Goal: Information Seeking & Learning: Learn about a topic

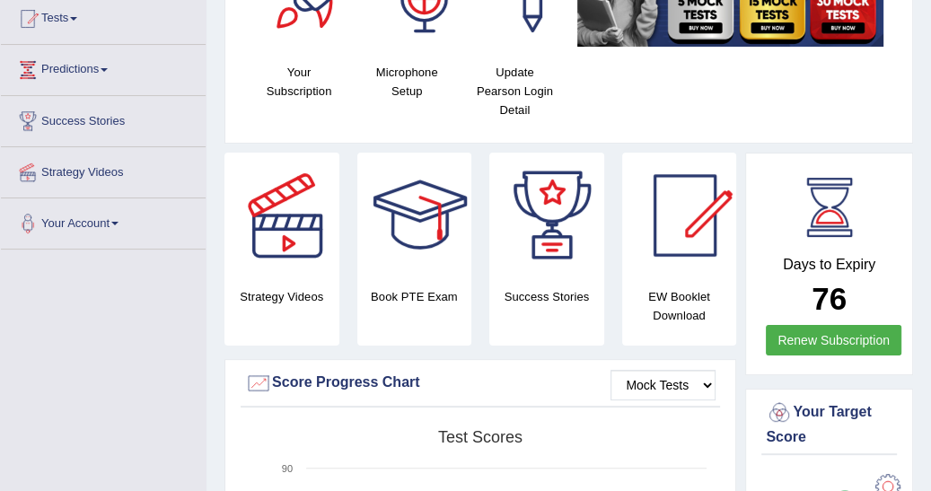
scroll to position [201, 0]
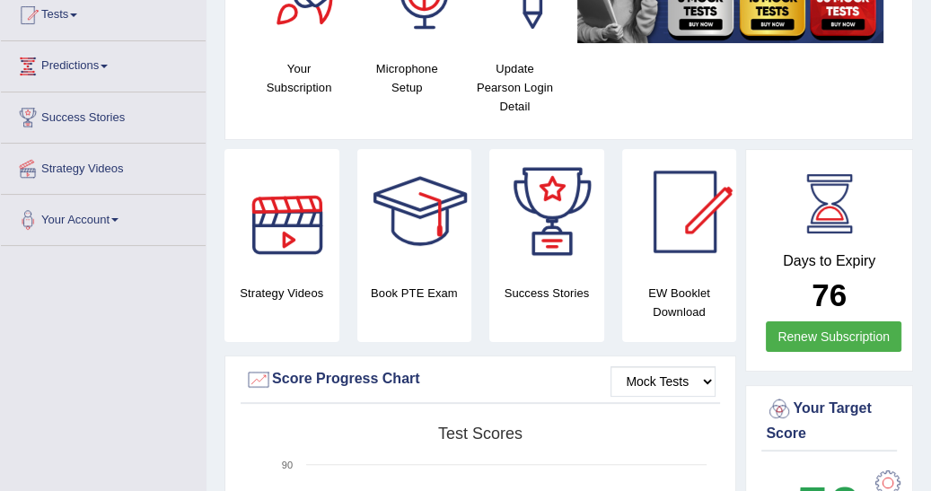
click at [296, 244] on div at bounding box center [287, 212] width 126 height 126
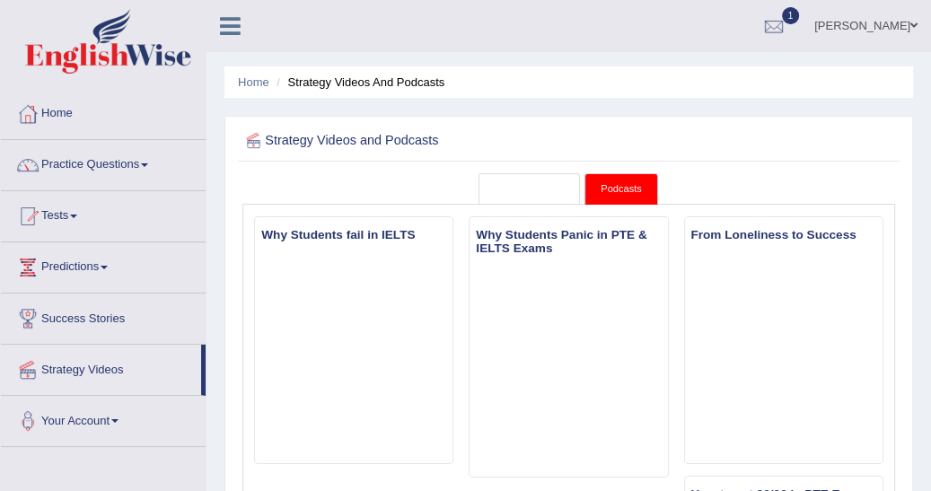
click at [517, 187] on link "Strategy Videos" at bounding box center [529, 188] width 102 height 31
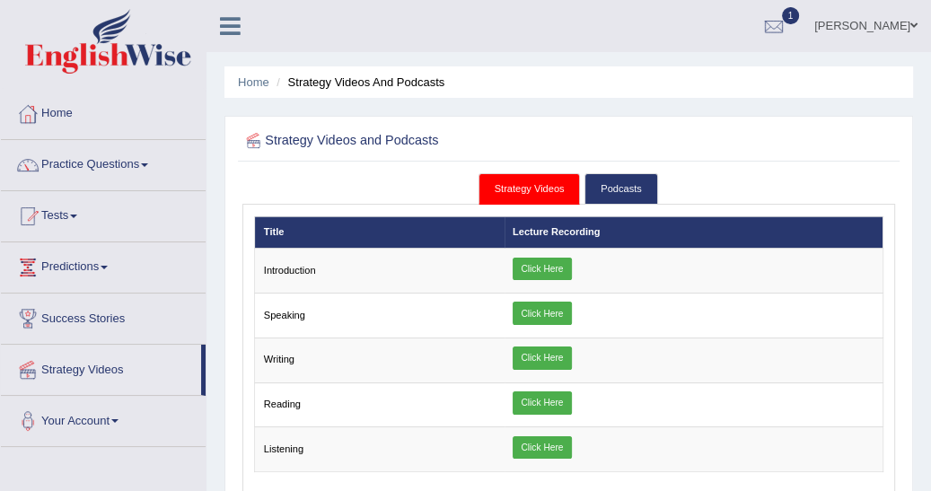
click at [546, 402] on link "Click Here" at bounding box center [541, 402] width 59 height 23
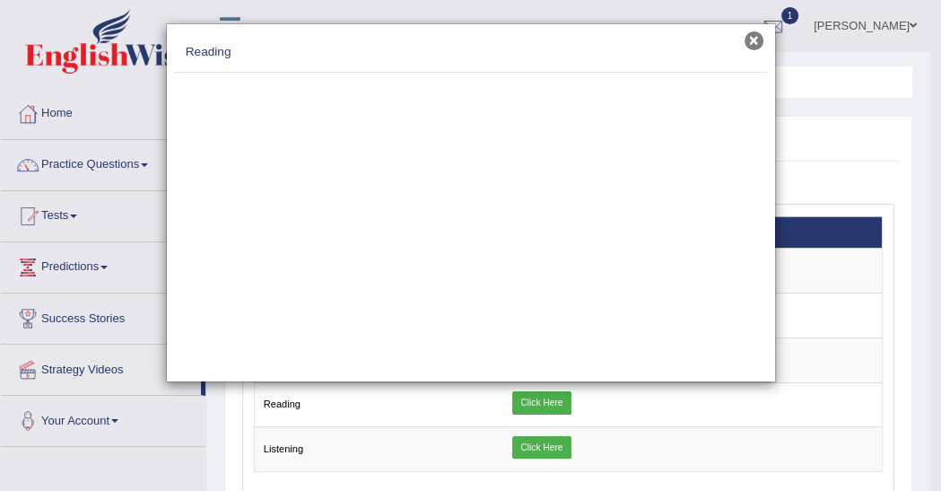
click at [757, 32] on button "×" at bounding box center [754, 40] width 19 height 19
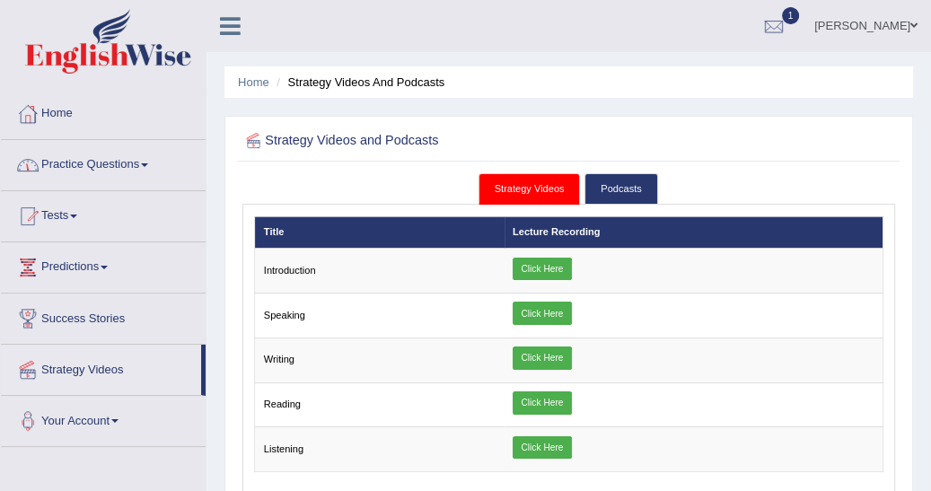
click at [147, 162] on link "Practice Questions" at bounding box center [103, 162] width 205 height 45
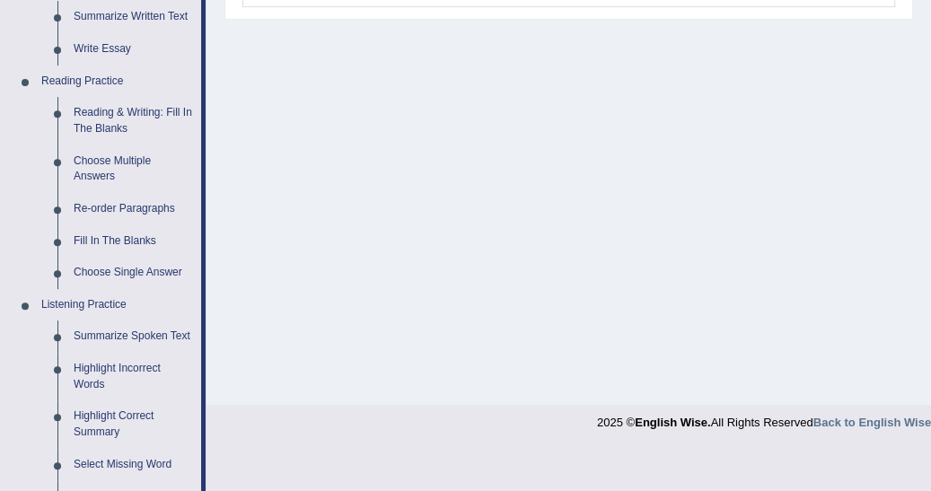
scroll to position [517, 0]
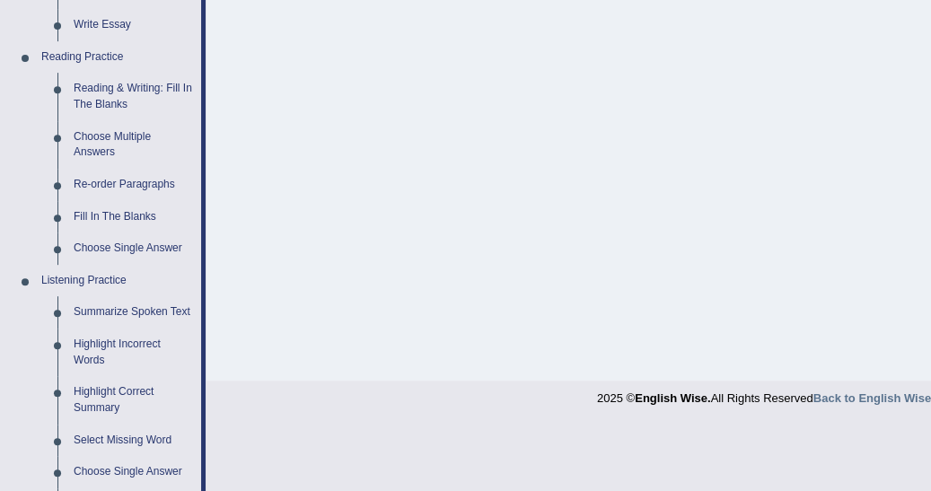
click at [151, 186] on link "Re-order Paragraphs" at bounding box center [134, 185] width 136 height 32
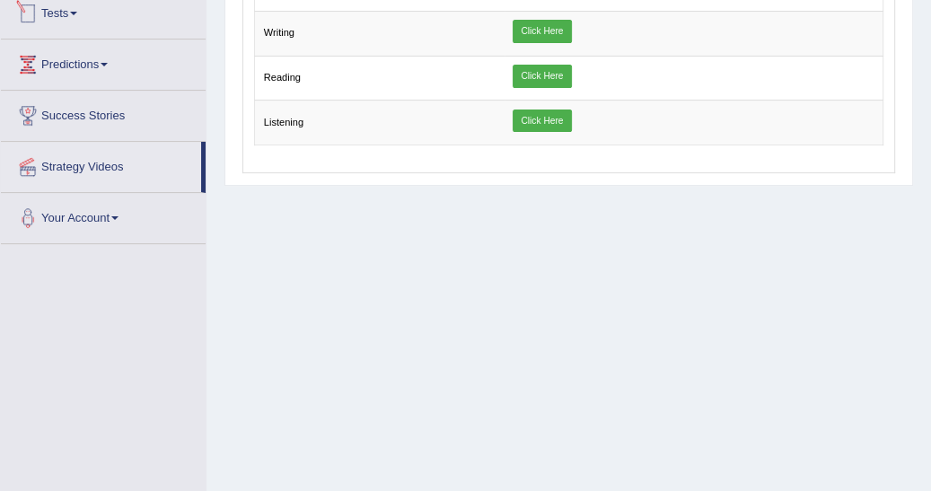
scroll to position [906, 0]
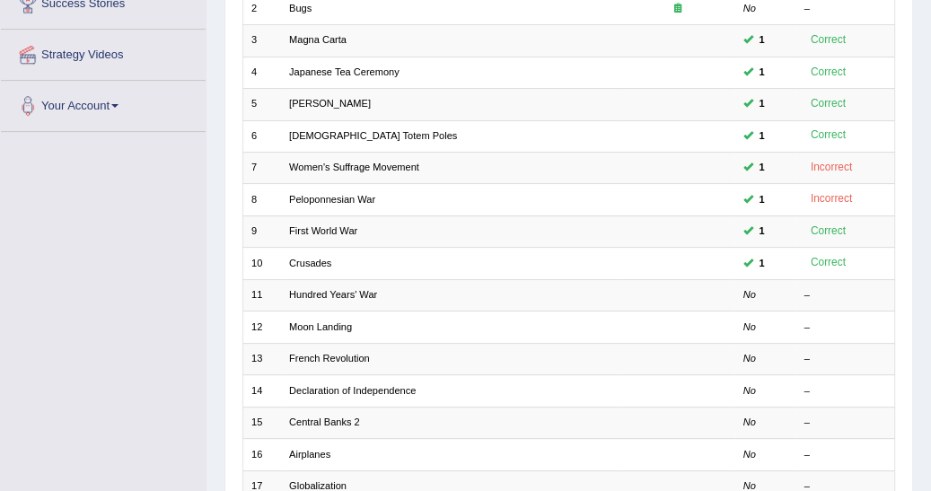
scroll to position [316, 0]
click at [359, 288] on link "Hundred Years' War" at bounding box center [333, 293] width 88 height 11
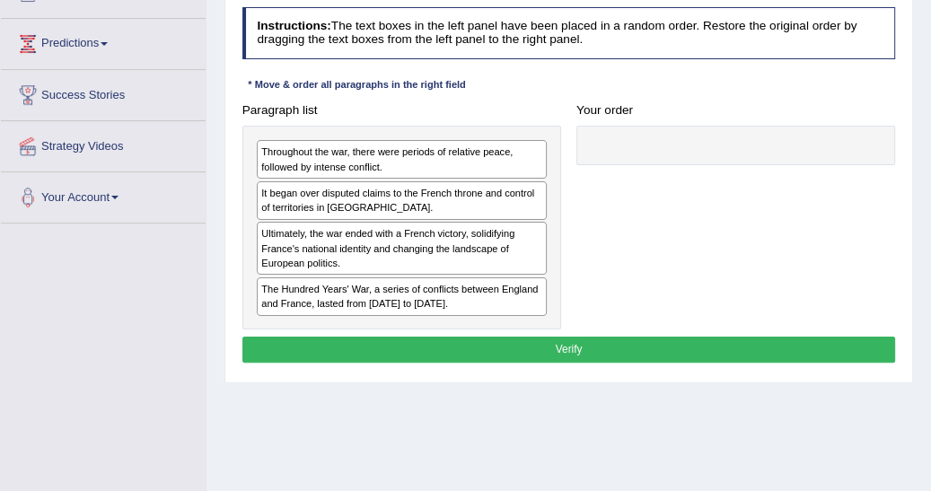
scroll to position [230, 0]
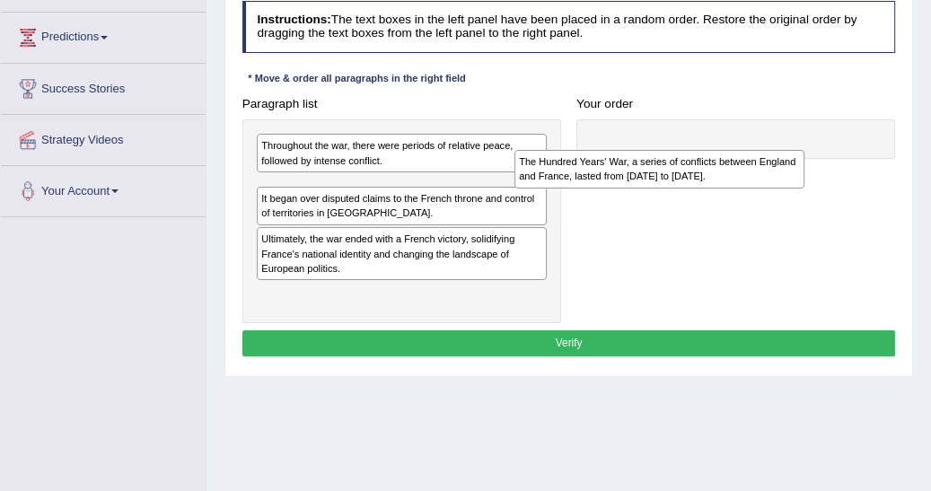
drag, startPoint x: 297, startPoint y: 285, endPoint x: 605, endPoint y: 174, distance: 327.0
click at [605, 174] on div "The Hundred Years' War, a series of conflicts between England and France, laste…" at bounding box center [659, 169] width 290 height 39
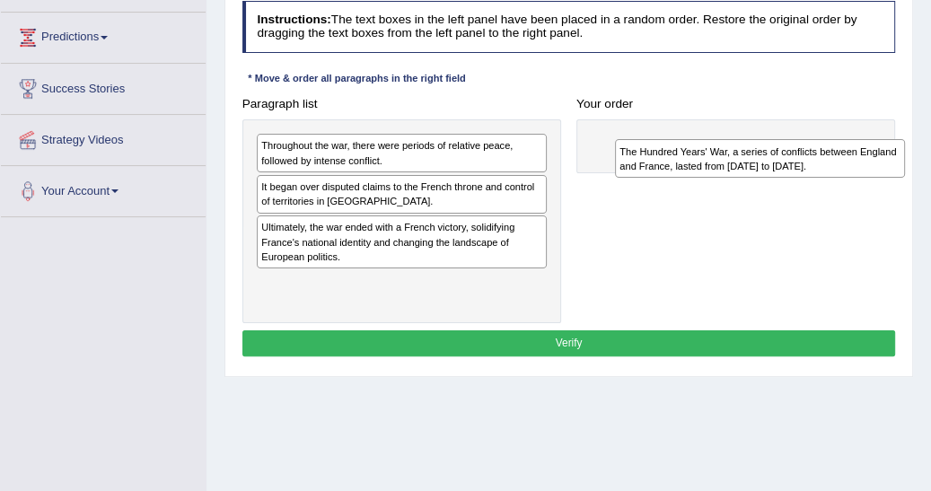
drag, startPoint x: 272, startPoint y: 197, endPoint x: 697, endPoint y: 171, distance: 426.2
click at [697, 171] on div "The Hundred Years' War, a series of conflicts between England and France, laste…" at bounding box center [760, 158] width 290 height 39
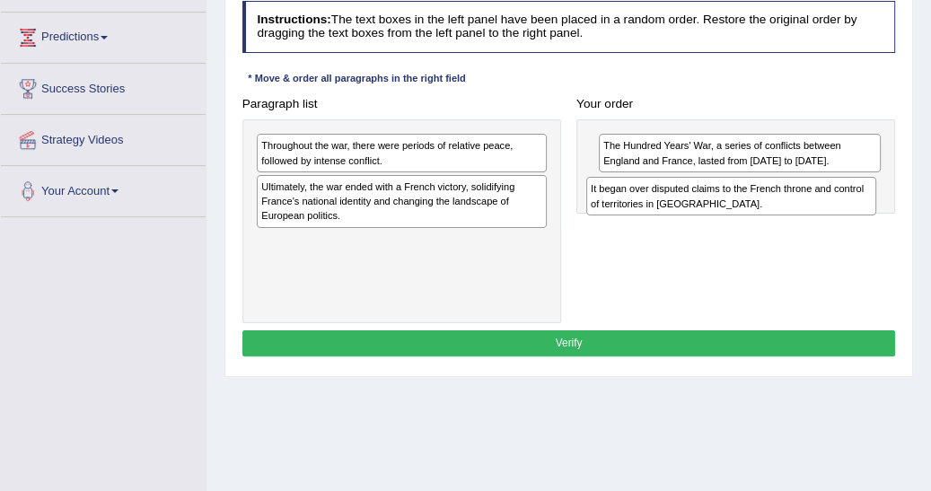
drag, startPoint x: 327, startPoint y: 200, endPoint x: 724, endPoint y: 218, distance: 398.0
click at [722, 218] on div "Paragraph list Throughout the war, there were periods of relative peace, follow…" at bounding box center [568, 207] width 669 height 232
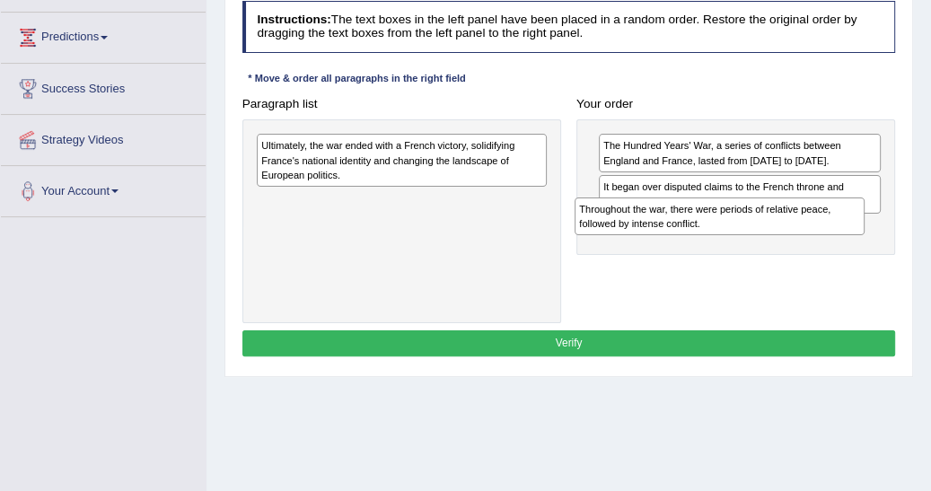
drag, startPoint x: 294, startPoint y: 165, endPoint x: 671, endPoint y: 248, distance: 385.9
click at [671, 248] on div "Paragraph list Throughout the war, there were periods of relative peace, follow…" at bounding box center [568, 207] width 669 height 232
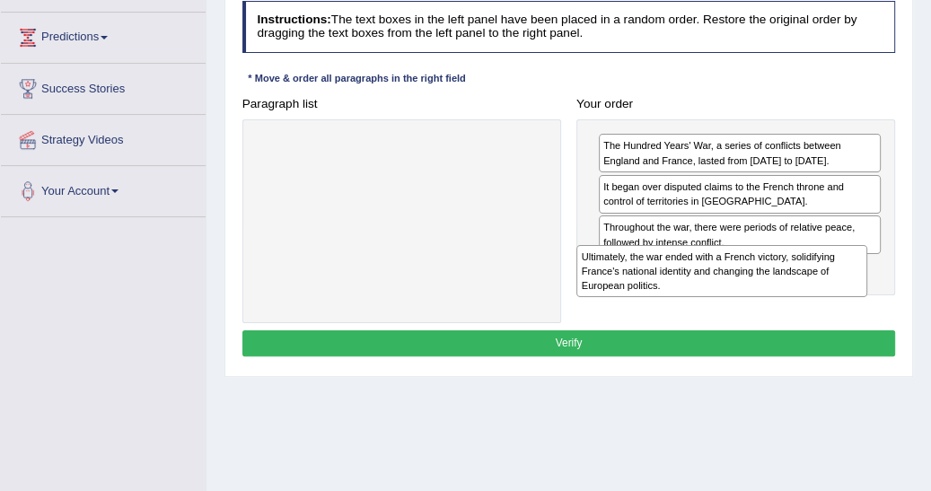
drag, startPoint x: 303, startPoint y: 174, endPoint x: 668, endPoint y: 305, distance: 387.2
click at [668, 305] on div "Paragraph list Ultimately, the war ended with a French victory, solidifying Fra…" at bounding box center [568, 207] width 669 height 232
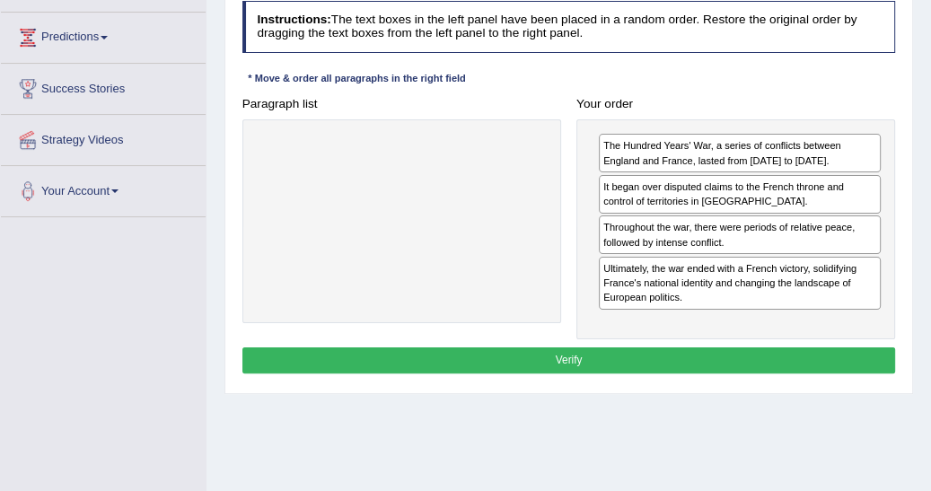
click at [565, 357] on button "Verify" at bounding box center [568, 360] width 653 height 26
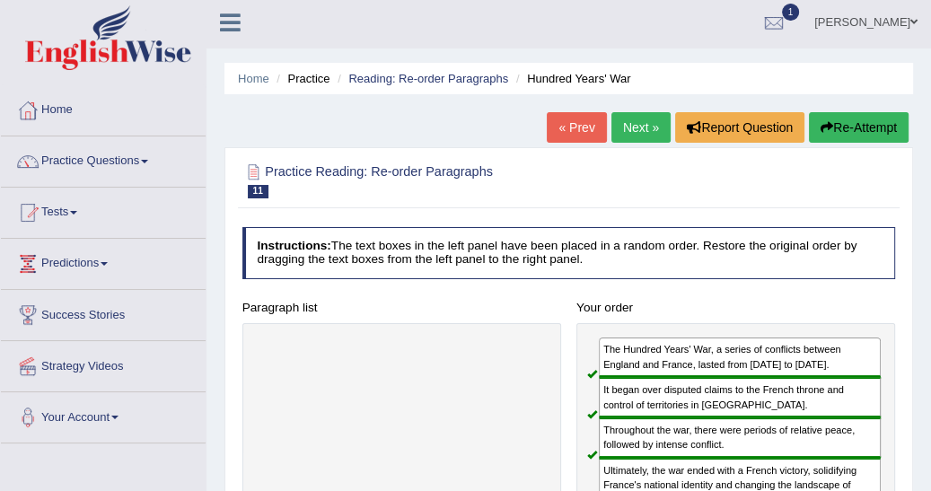
scroll to position [0, 0]
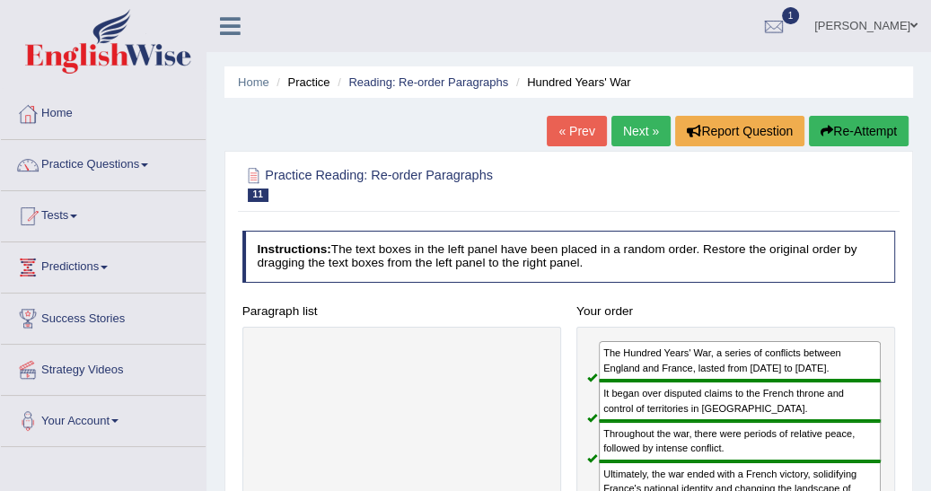
click at [629, 125] on link "Next »" at bounding box center [640, 131] width 59 height 31
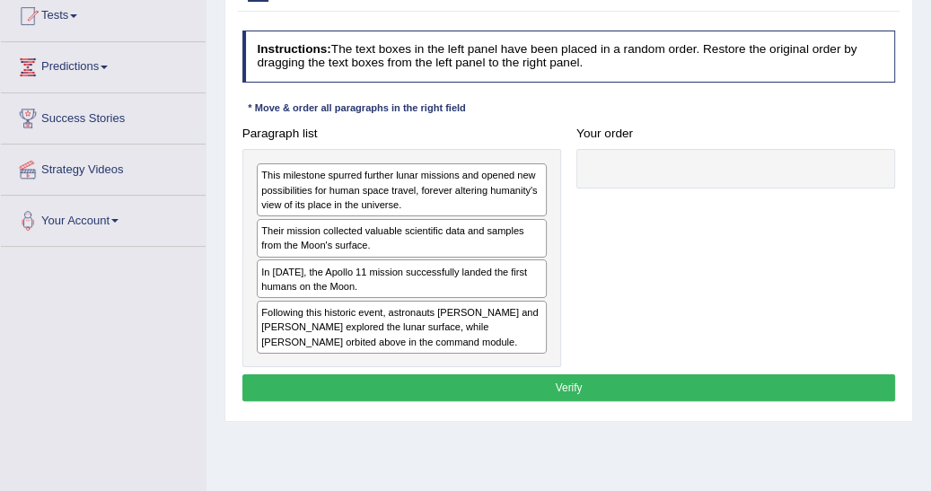
scroll to position [230, 0]
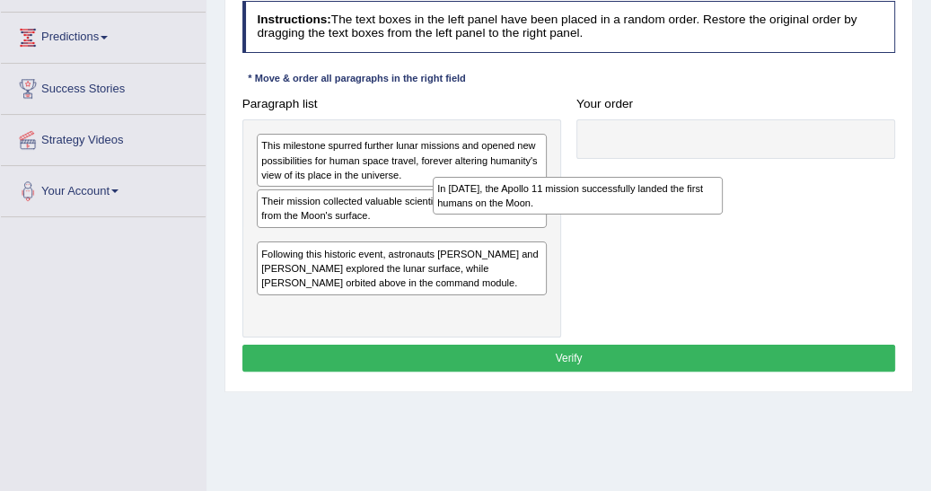
drag, startPoint x: 267, startPoint y: 250, endPoint x: 564, endPoint y: 202, distance: 300.1
click at [553, 204] on div "In 1969, the Apollo 11 mission successfully landed the first humans on the Moon." at bounding box center [578, 196] width 290 height 39
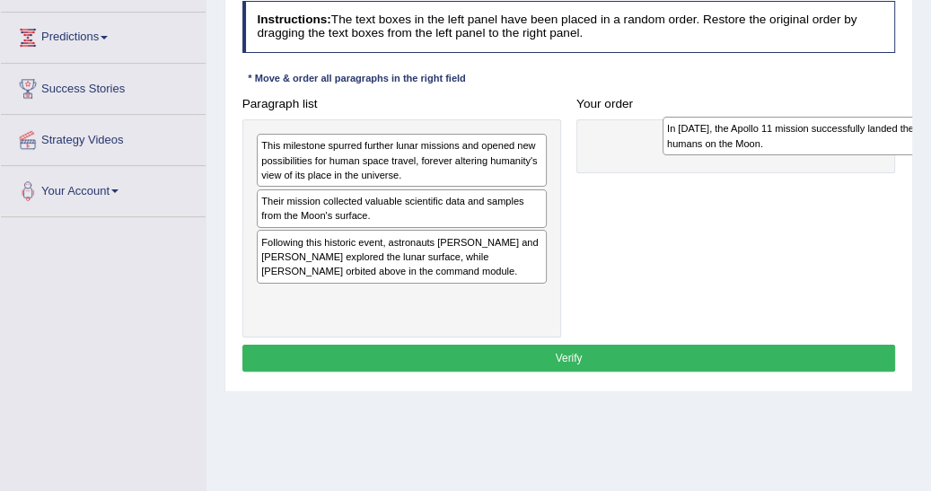
drag, startPoint x: 391, startPoint y: 187, endPoint x: 729, endPoint y: 151, distance: 339.4
click at [742, 147] on div "In 1969, the Apollo 11 mission successfully landed the first humans on the Moon." at bounding box center [807, 136] width 290 height 39
drag, startPoint x: 729, startPoint y: 151, endPoint x: 707, endPoint y: 153, distance: 21.6
click at [711, 153] on div "In 1969, the Apollo 11 mission successfully landed the first humans on the Moon." at bounding box center [775, 142] width 290 height 39
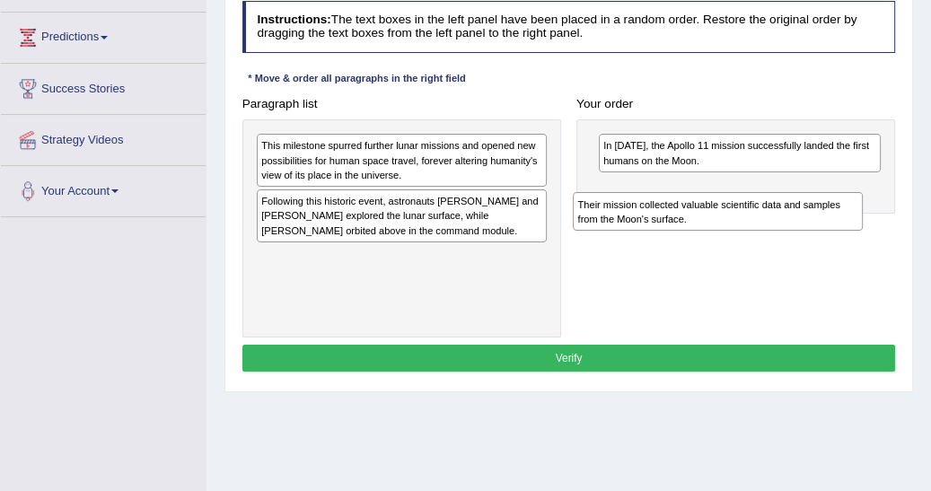
drag, startPoint x: 268, startPoint y: 212, endPoint x: 646, endPoint y: 233, distance: 378.5
click at [646, 233] on div "Paragraph list This milestone spurred further lunar missions and opened new pos…" at bounding box center [568, 214] width 669 height 247
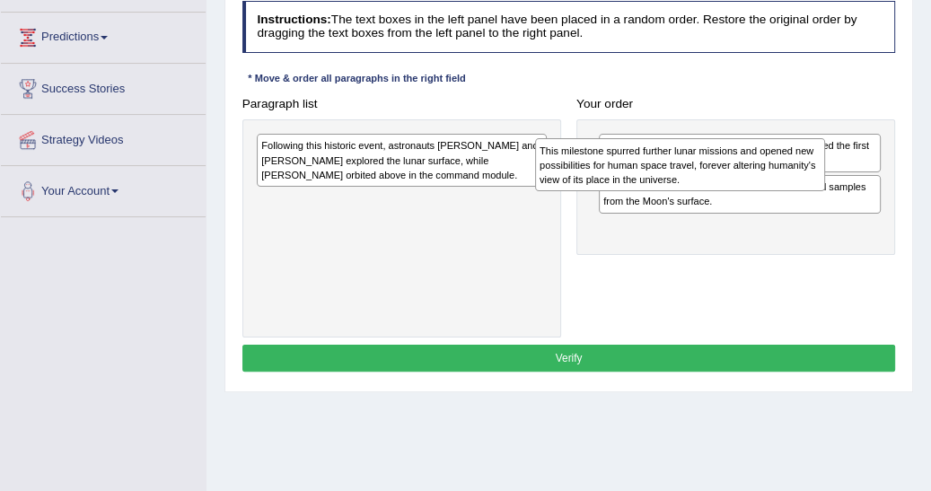
drag, startPoint x: 385, startPoint y: 176, endPoint x: 616, endPoint y: 172, distance: 230.7
click at [616, 173] on div "This milestone spurred further lunar missions and opened new possibilities for …" at bounding box center [680, 164] width 290 height 53
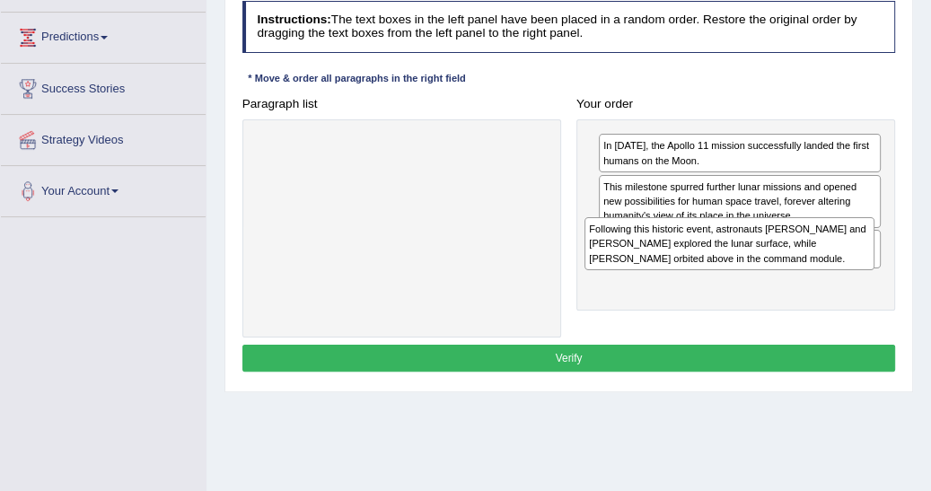
drag, startPoint x: 313, startPoint y: 178, endPoint x: 689, endPoint y: 280, distance: 389.7
click at [689, 280] on div "Paragraph list Following this historic event, astronauts Neil Armstrong and Buz…" at bounding box center [568, 214] width 669 height 247
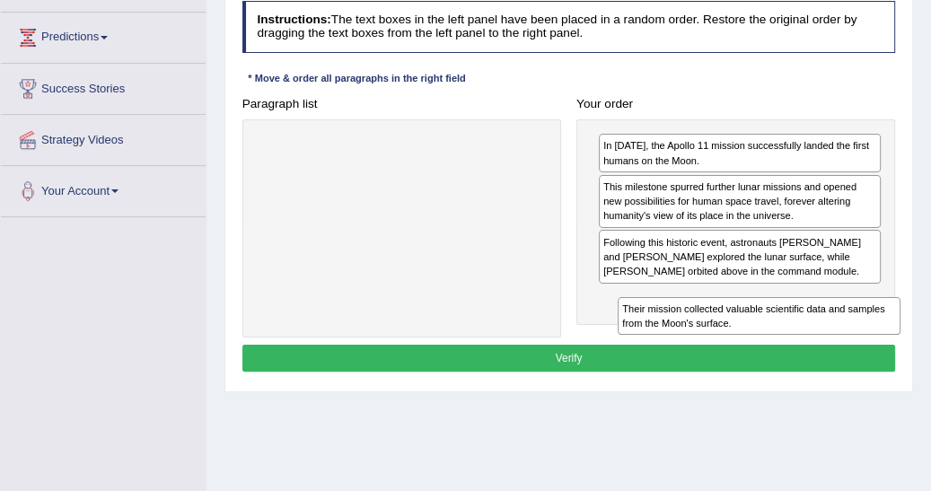
drag, startPoint x: 674, startPoint y: 258, endPoint x: 703, endPoint y: 361, distance: 106.3
click at [703, 362] on div "Instructions: The text boxes in the left panel have been placed in a random ord…" at bounding box center [568, 189] width 661 height 390
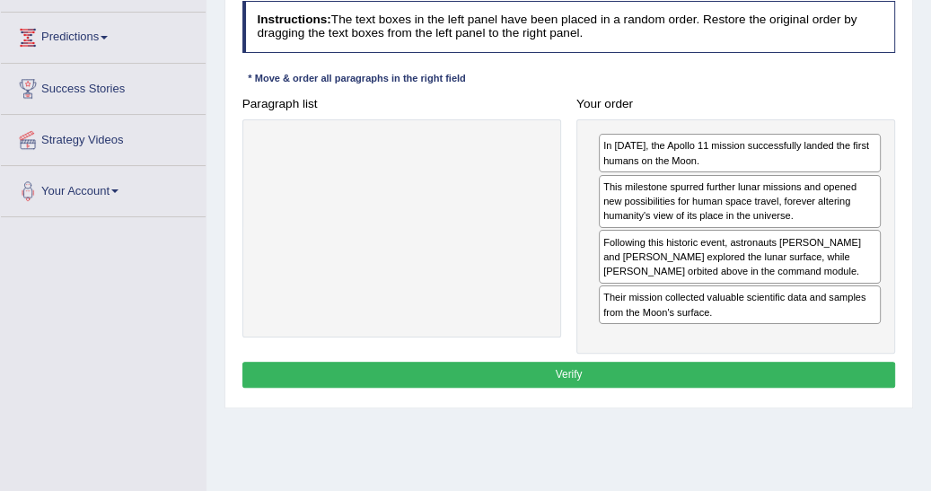
drag, startPoint x: 686, startPoint y: 262, endPoint x: 693, endPoint y: 242, distance: 21.0
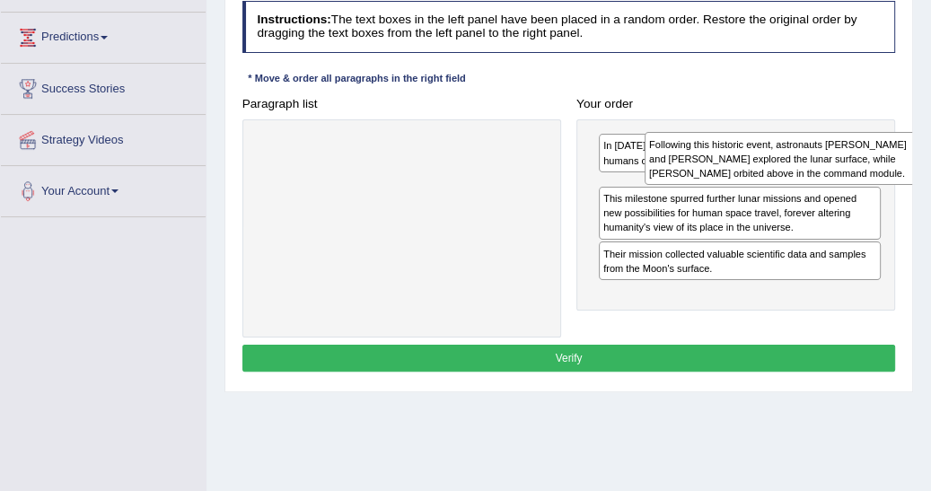
drag, startPoint x: 662, startPoint y: 266, endPoint x: 721, endPoint y: 176, distance: 107.0
click at [721, 176] on div "Following this historic event, astronauts Neil Armstrong and Buzz Aldrin explor…" at bounding box center [785, 158] width 283 height 53
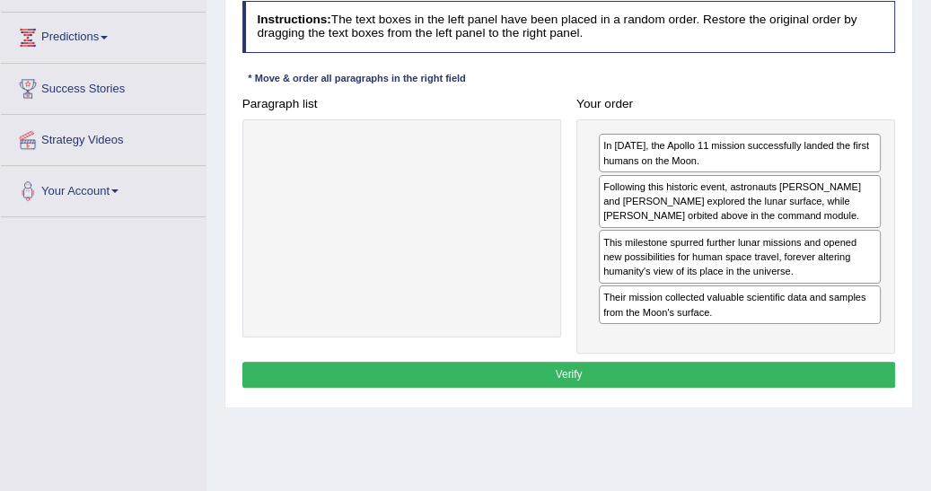
click at [625, 368] on button "Verify" at bounding box center [568, 375] width 653 height 26
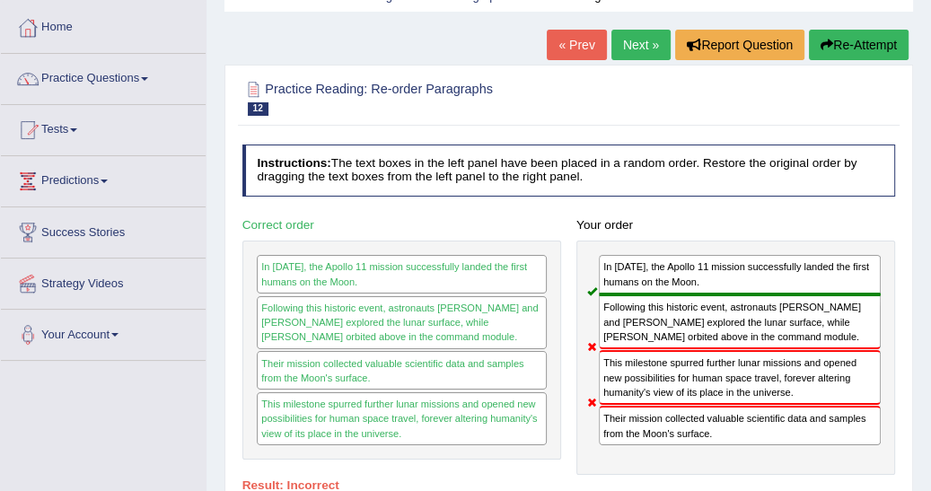
scroll to position [57, 0]
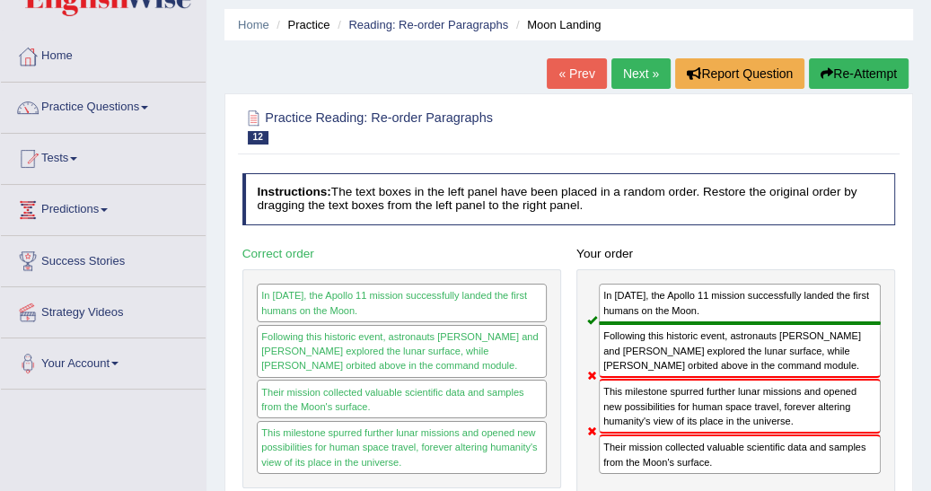
click at [631, 74] on link "Next »" at bounding box center [640, 73] width 59 height 31
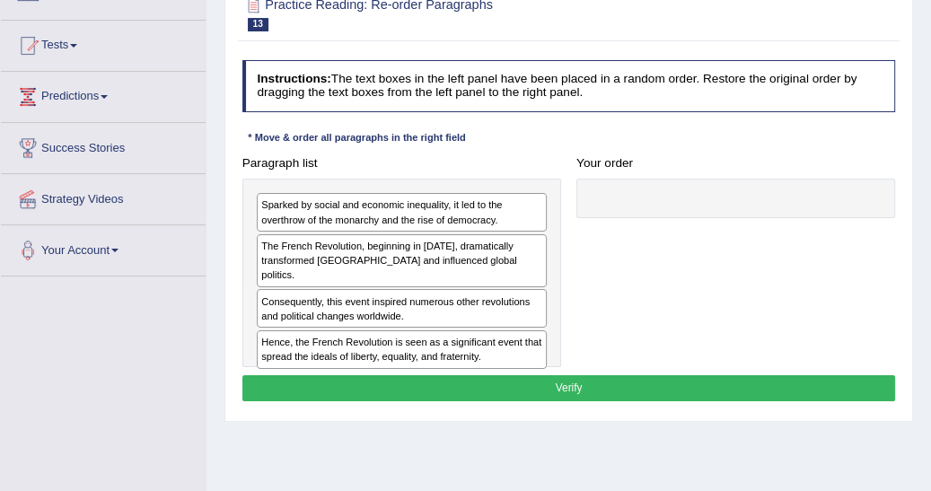
scroll to position [172, 0]
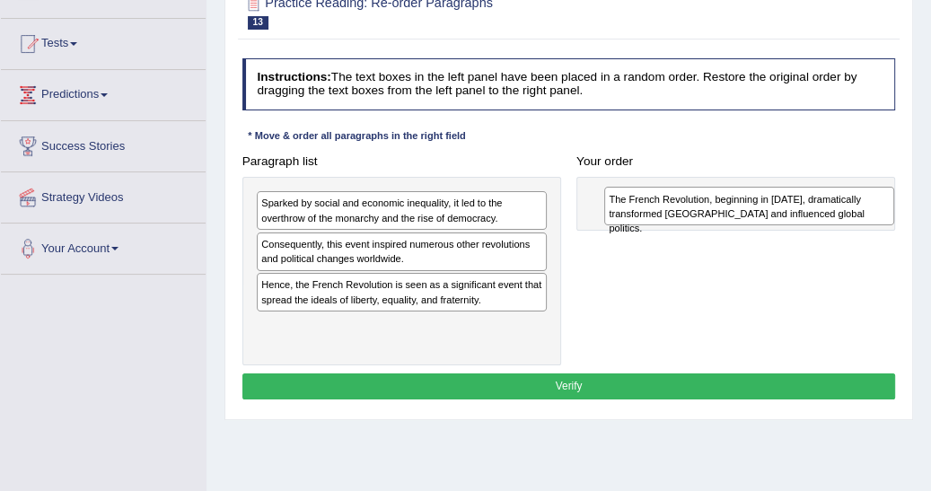
drag, startPoint x: 284, startPoint y: 251, endPoint x: 686, endPoint y: 190, distance: 406.7
click at [689, 197] on div "The French Revolution, beginning in [DATE], dramatically transformed [GEOGRAPHI…" at bounding box center [749, 206] width 290 height 39
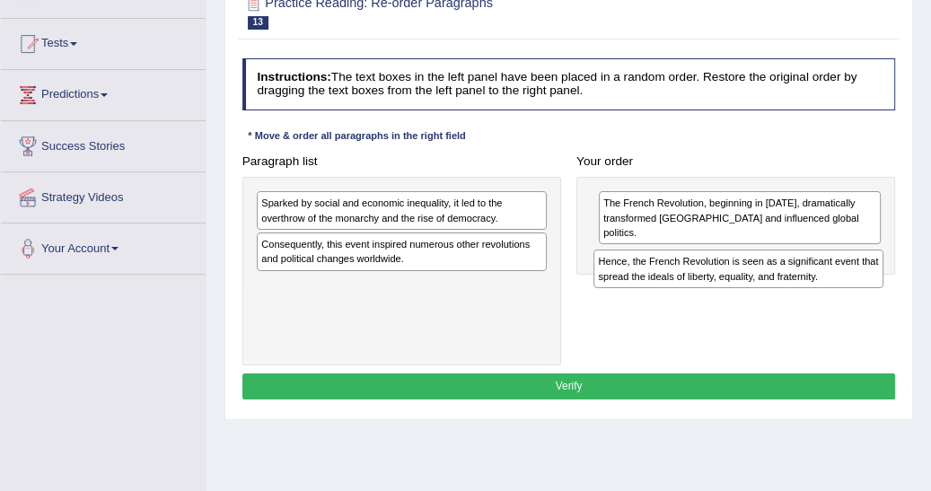
drag, startPoint x: 289, startPoint y: 296, endPoint x: 708, endPoint y: 263, distance: 420.5
click at [705, 273] on div "Paragraph list Sparked by social and economic inequality, it led to the overthr…" at bounding box center [568, 257] width 669 height 218
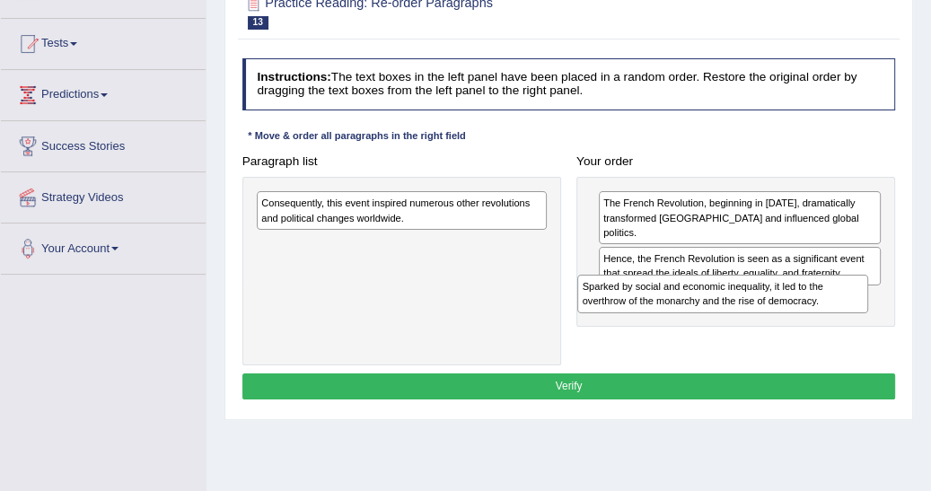
drag, startPoint x: 321, startPoint y: 226, endPoint x: 664, endPoint y: 321, distance: 355.8
click at [664, 321] on div "Paragraph list Sparked by social and economic inequality, it led to the overthr…" at bounding box center [568, 257] width 669 height 218
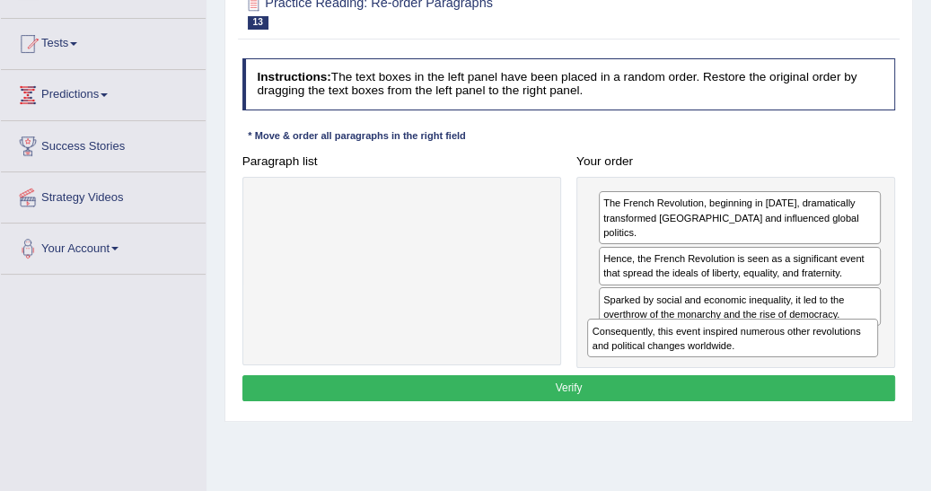
drag, startPoint x: 269, startPoint y: 214, endPoint x: 662, endPoint y: 372, distance: 423.7
click at [662, 372] on div "Instructions: The text boxes in the left panel have been placed in a random ord…" at bounding box center [568, 232] width 661 height 363
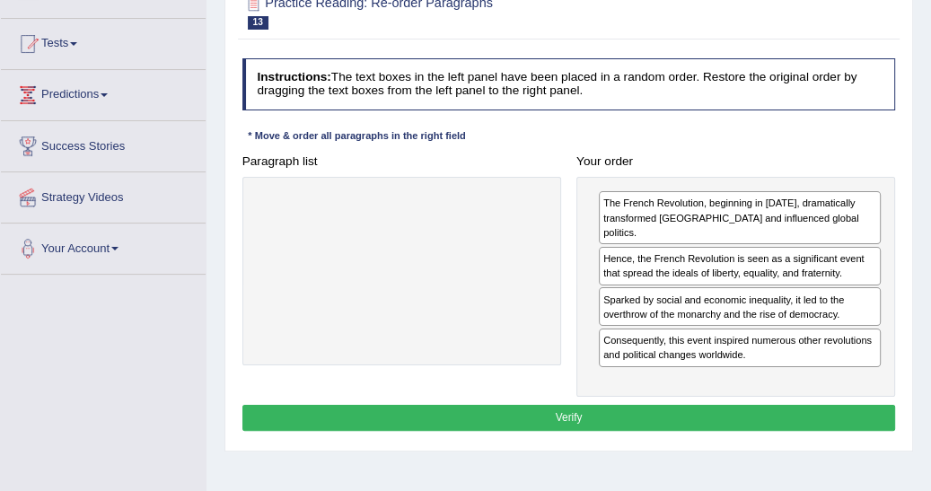
click at [526, 405] on button "Verify" at bounding box center [568, 418] width 653 height 26
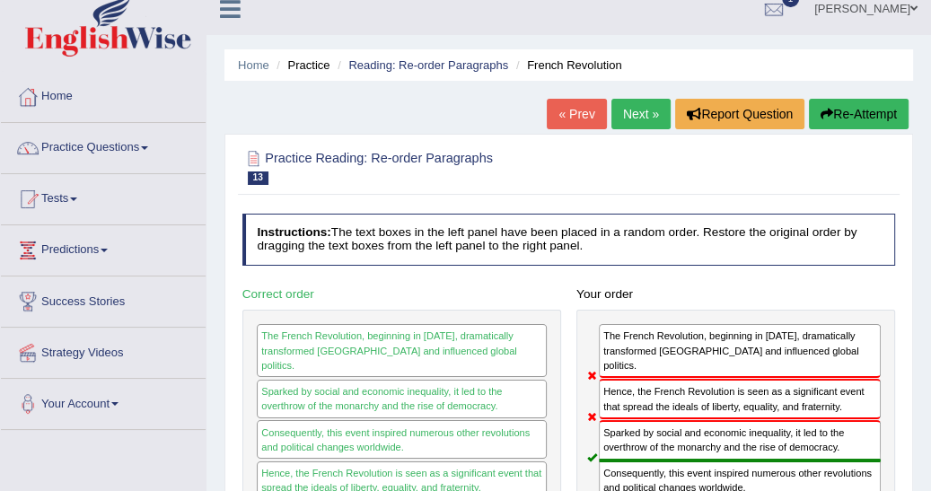
scroll to position [0, 0]
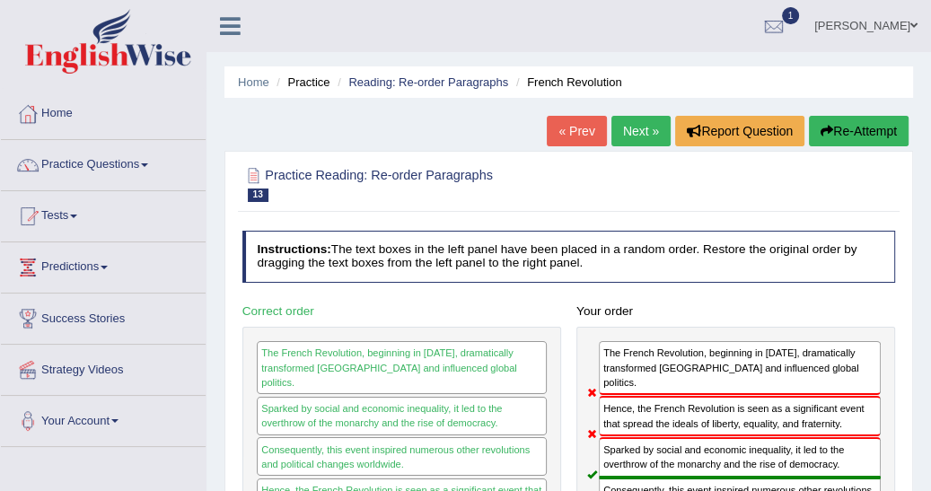
click at [842, 126] on button "Re-Attempt" at bounding box center [859, 131] width 100 height 31
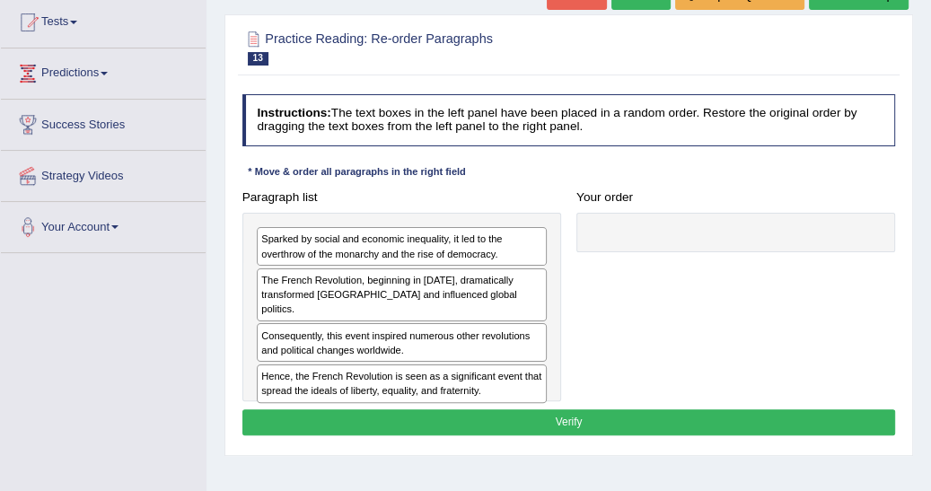
scroll to position [201, 0]
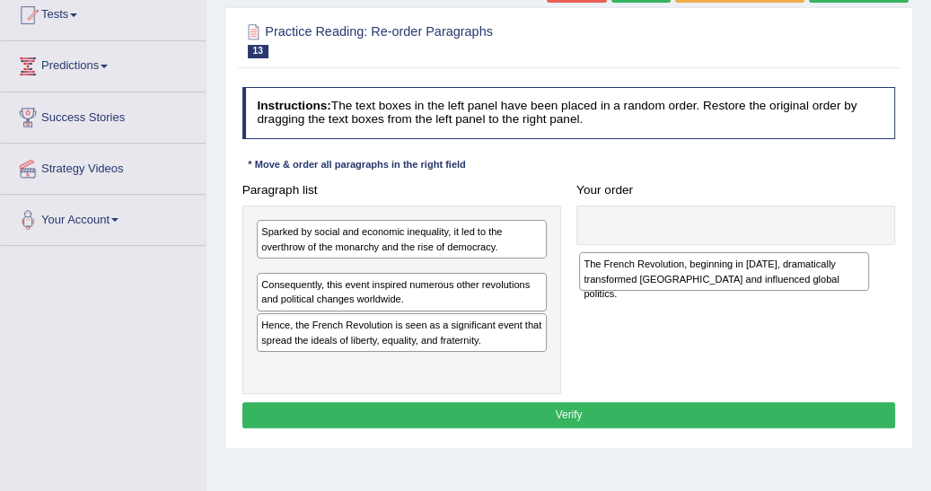
drag, startPoint x: 327, startPoint y: 280, endPoint x: 706, endPoint y: 244, distance: 381.3
click at [695, 276] on div "The French Revolution, beginning in 1789, dramatically transformed France and i…" at bounding box center [724, 271] width 290 height 39
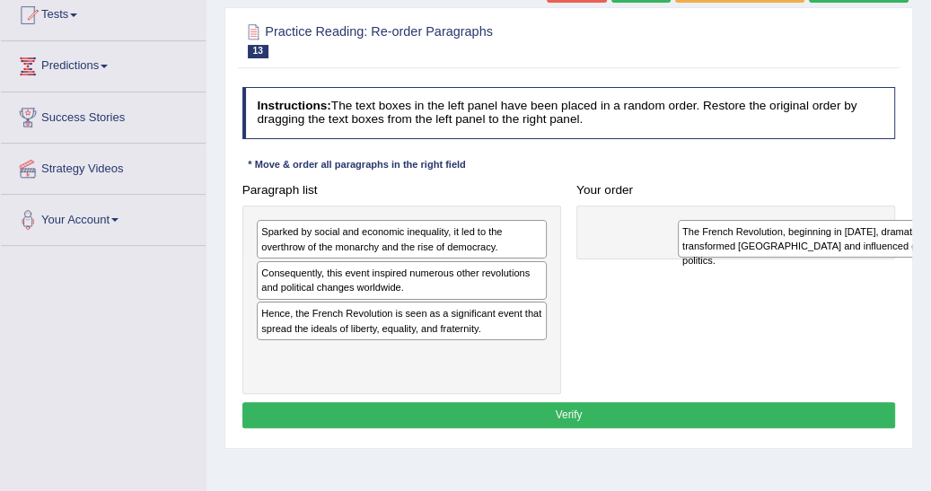
drag, startPoint x: 273, startPoint y: 277, endPoint x: 773, endPoint y: 244, distance: 501.0
click at [773, 244] on div "The French Revolution, beginning in 1789, dramatically transformed France and i…" at bounding box center [823, 239] width 290 height 39
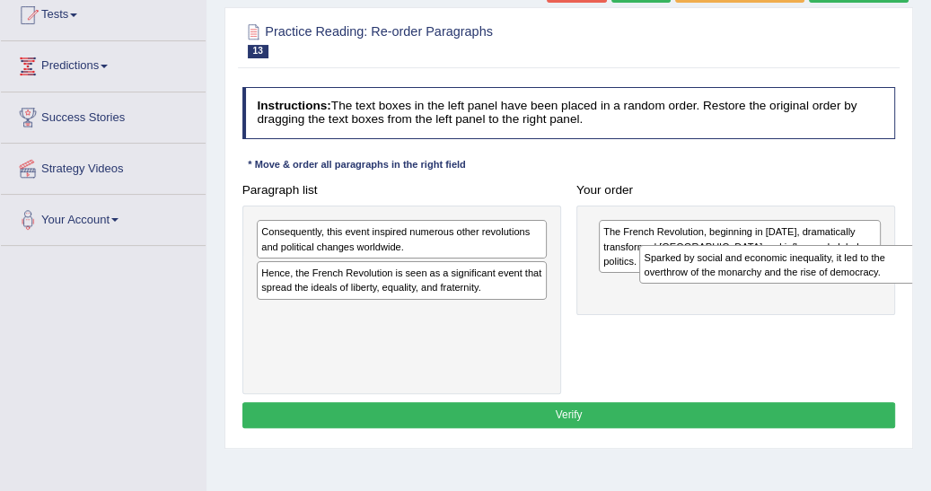
drag, startPoint x: 377, startPoint y: 263, endPoint x: 757, endPoint y: 273, distance: 379.8
click at [757, 273] on div "Sparked by social and economic inequality, it led to the overthrow of the monar…" at bounding box center [784, 264] width 290 height 39
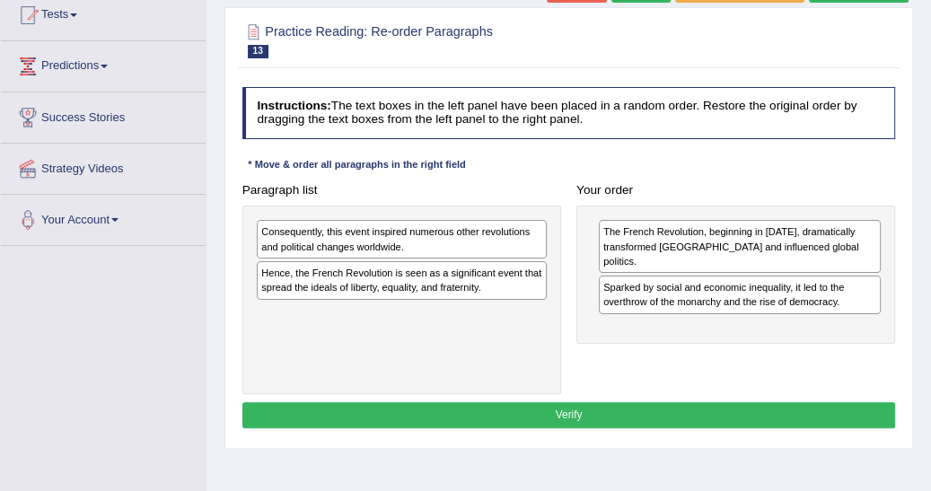
drag, startPoint x: 556, startPoint y: 316, endPoint x: 377, endPoint y: 181, distance: 224.4
click at [663, 351] on div "Paragraph list Consequently, this event inspired numerous other revolutions and…" at bounding box center [568, 286] width 669 height 218
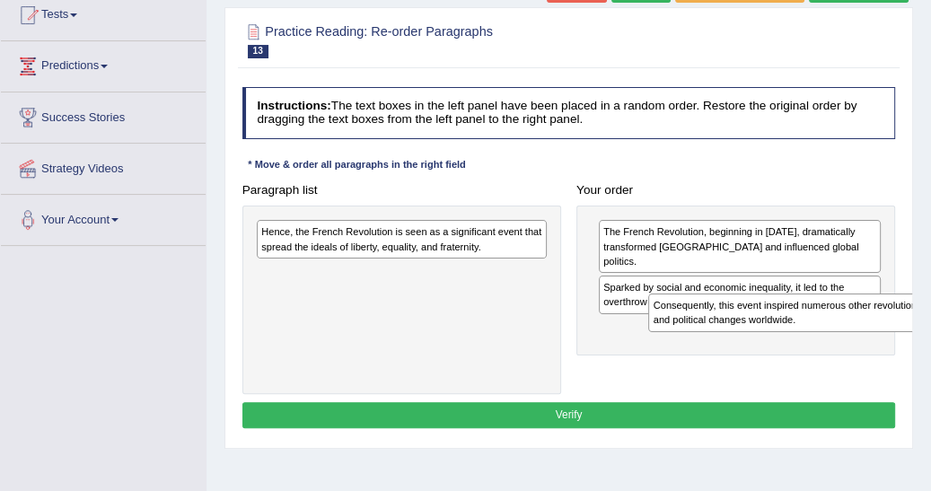
drag, startPoint x: 343, startPoint y: 250, endPoint x: 736, endPoint y: 334, distance: 401.9
click at [736, 334] on div "Paragraph list Consequently, this event inspired numerous other revolutions and…" at bounding box center [568, 286] width 669 height 218
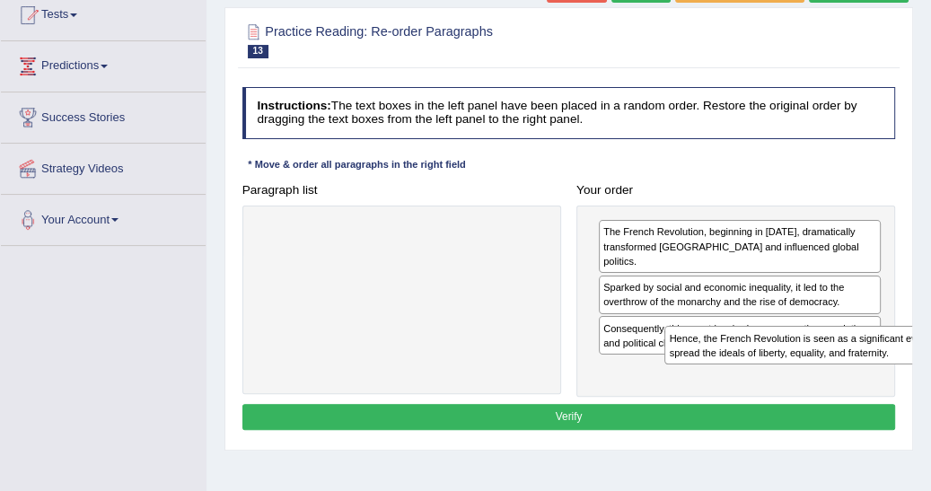
drag, startPoint x: 343, startPoint y: 258, endPoint x: 770, endPoint y: 372, distance: 442.2
click at [770, 372] on div "Paragraph list Hence, the French Revolution is seen as a significant event that…" at bounding box center [568, 287] width 669 height 220
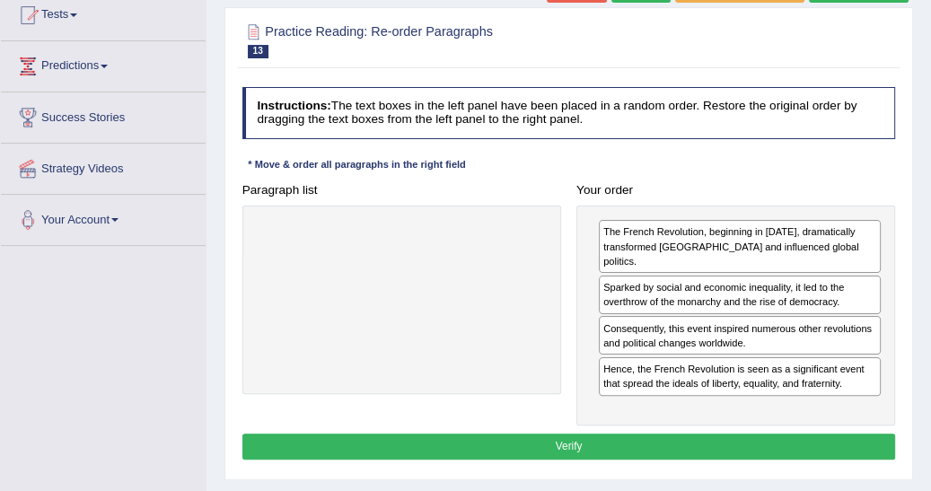
click at [592, 433] on button "Verify" at bounding box center [568, 446] width 653 height 26
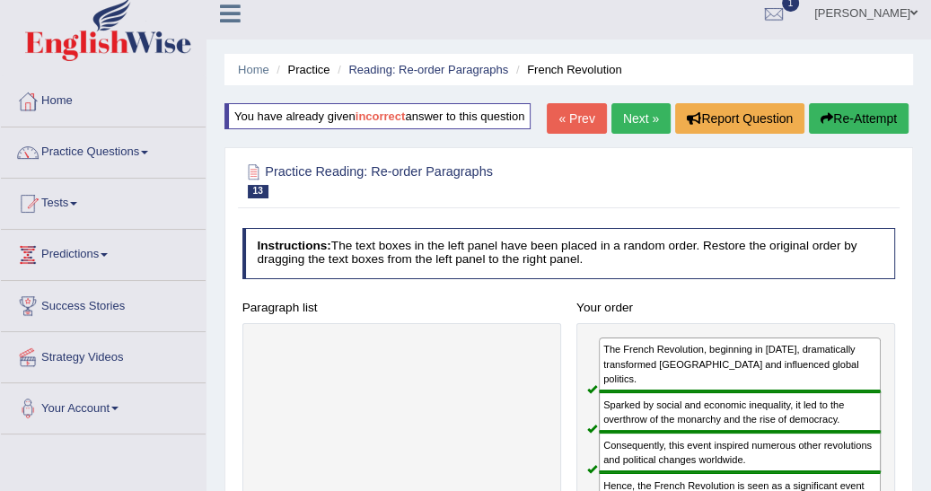
scroll to position [0, 0]
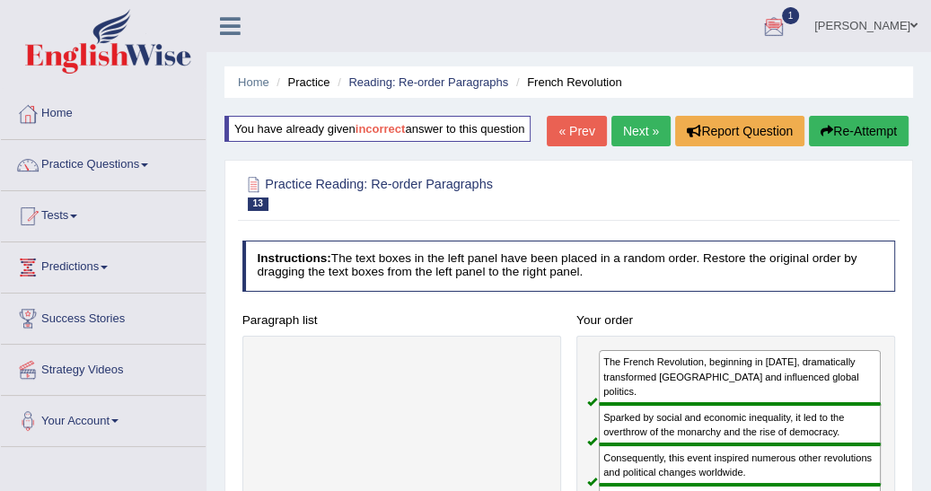
click at [632, 130] on link "Next »" at bounding box center [640, 131] width 59 height 31
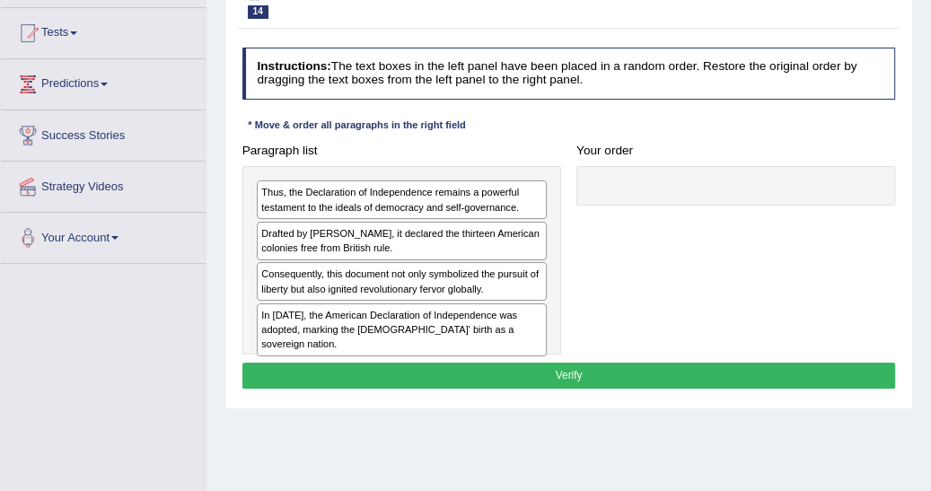
scroll to position [201, 0]
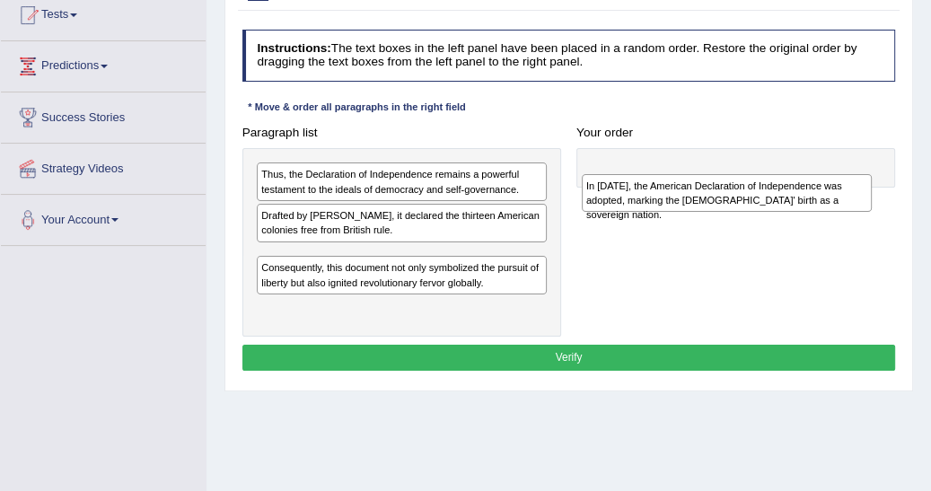
drag, startPoint x: 289, startPoint y: 305, endPoint x: 670, endPoint y: 207, distance: 392.9
click at [670, 207] on div "In 1776, the American Declaration of Independence was adopted, marking the Unit…" at bounding box center [727, 193] width 290 height 39
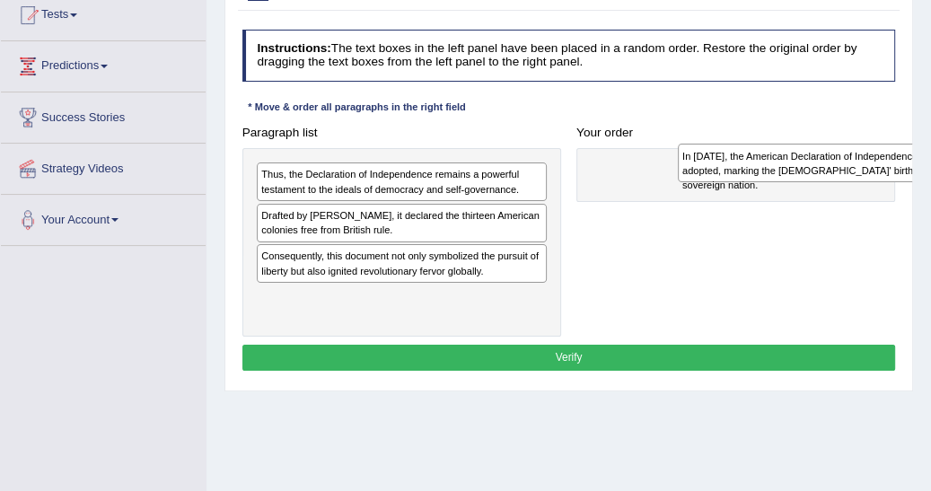
drag, startPoint x: 276, startPoint y: 272, endPoint x: 775, endPoint y: 177, distance: 508.0
click at [775, 177] on div "In 1776, the American Declaration of Independence was adopted, marking the Unit…" at bounding box center [823, 163] width 290 height 39
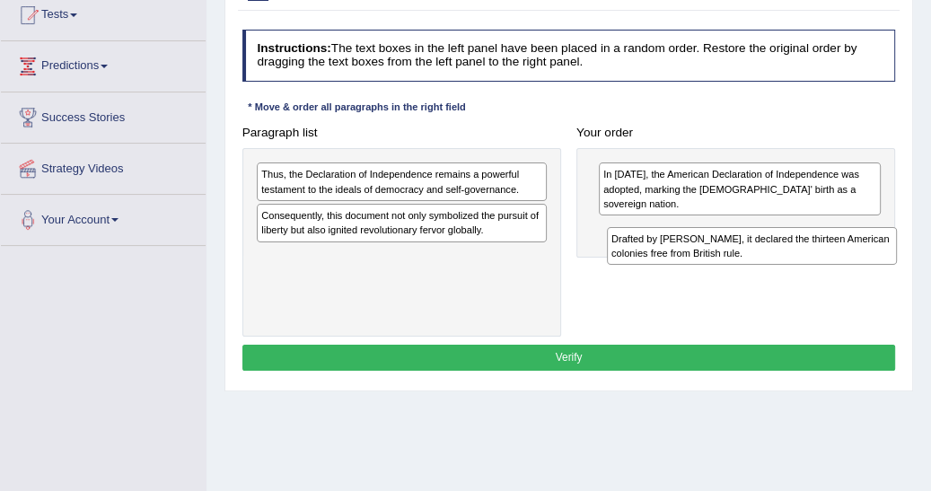
drag, startPoint x: 297, startPoint y: 227, endPoint x: 679, endPoint y: 268, distance: 384.6
click at [679, 268] on div "Paragraph list Thus, the Declaration of Independence remains a powerful testame…" at bounding box center [568, 228] width 669 height 218
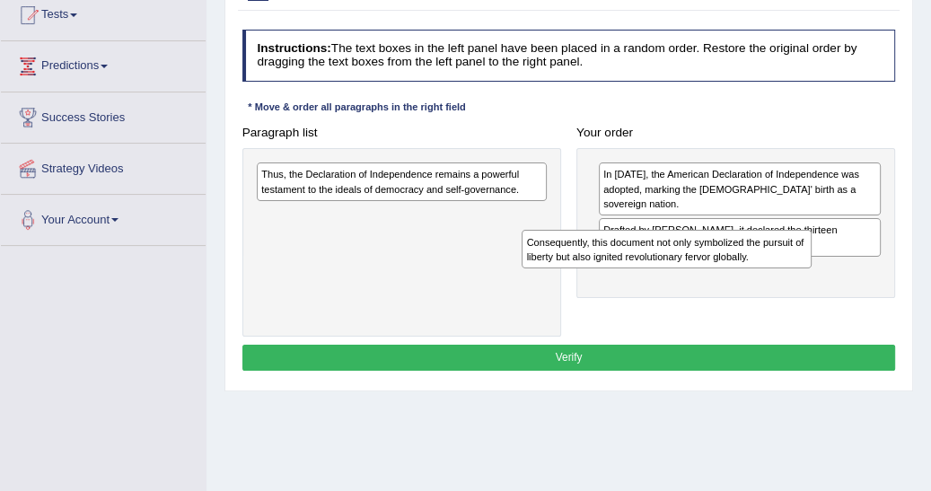
drag, startPoint x: 445, startPoint y: 294, endPoint x: 592, endPoint y: 292, distance: 147.2
click at [592, 292] on div "Paragraph list Thus, the Declaration of Independence remains a powerful testame…" at bounding box center [568, 228] width 669 height 218
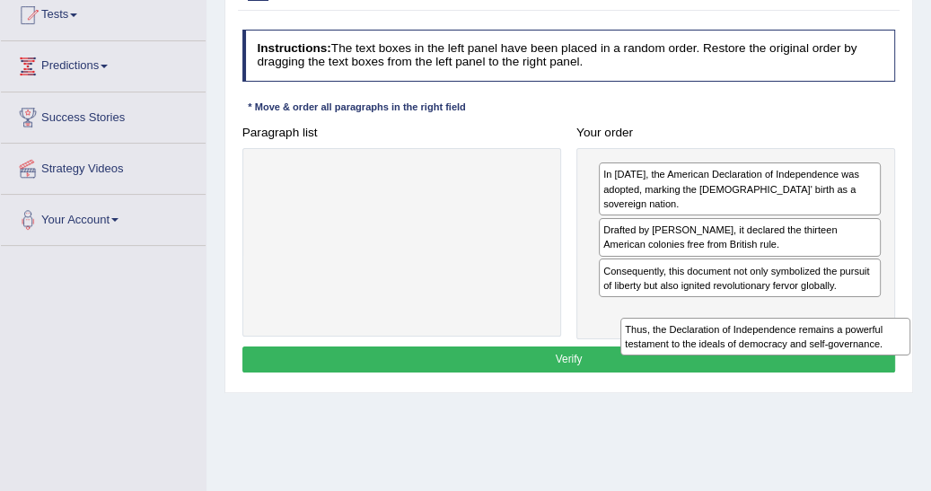
drag, startPoint x: 291, startPoint y: 201, endPoint x: 714, endPoint y: 359, distance: 452.1
click at [715, 381] on div "Instructions: The text boxes in the left panel have been placed in a random ord…" at bounding box center [568, 203] width 661 height 363
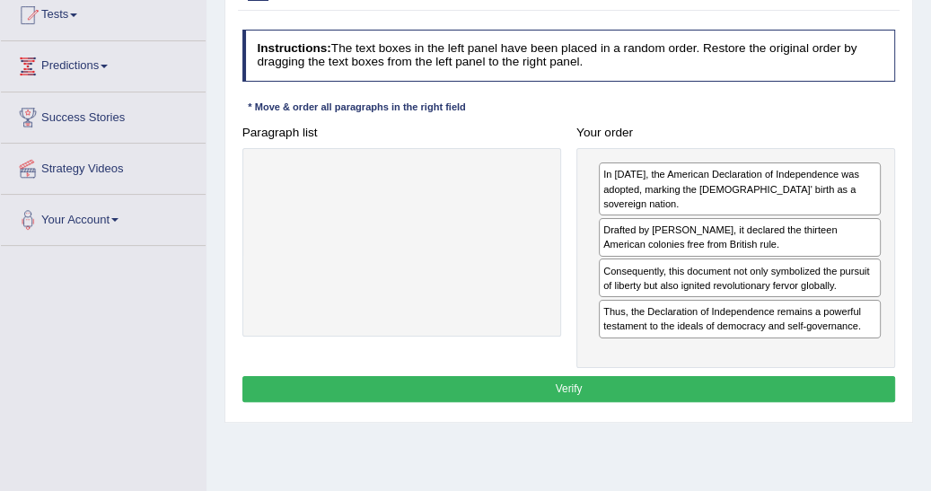
click at [571, 384] on button "Verify" at bounding box center [568, 389] width 653 height 26
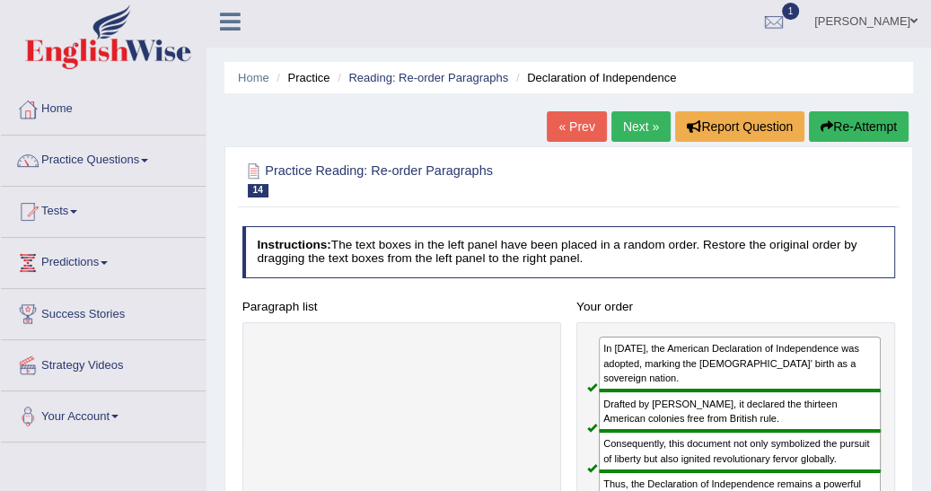
scroll to position [0, 0]
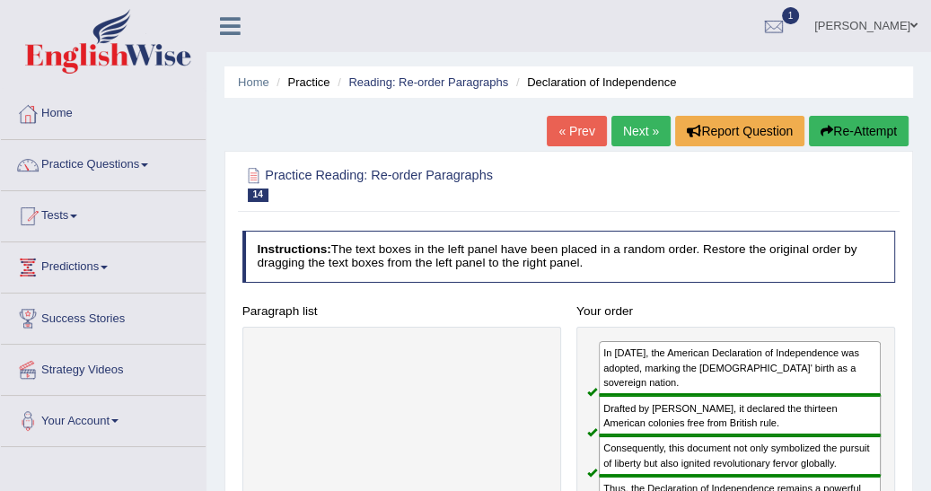
click at [645, 127] on link "Next »" at bounding box center [640, 131] width 59 height 31
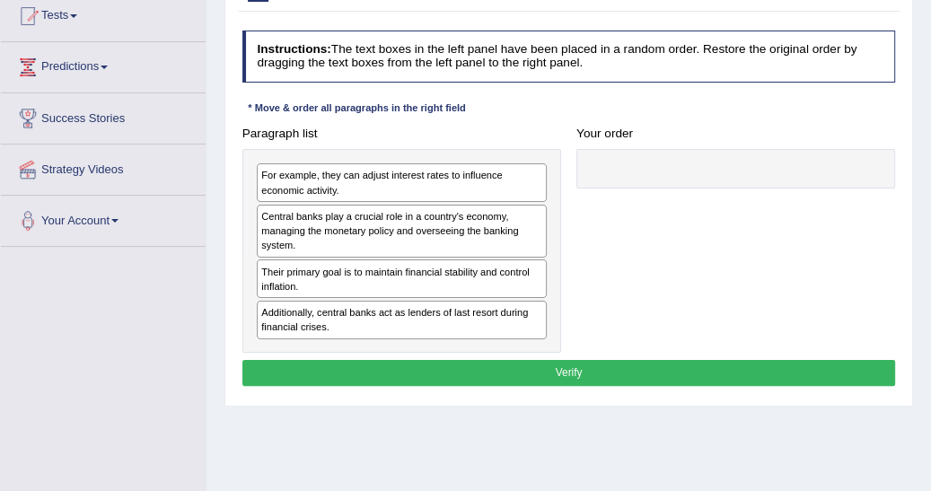
scroll to position [201, 0]
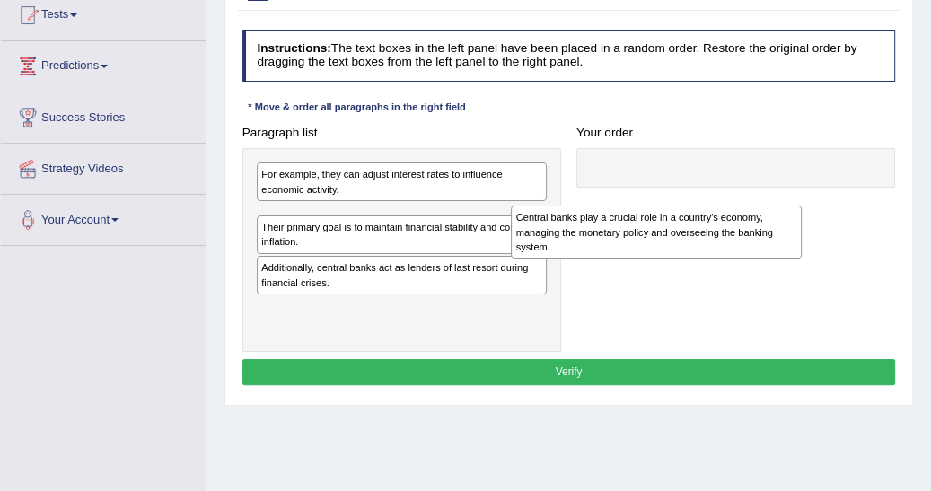
drag, startPoint x: 284, startPoint y: 232, endPoint x: 719, endPoint y: 251, distance: 435.7
click at [708, 253] on div "Central banks play a crucial role in a country's economy, managing the monetary…" at bounding box center [656, 232] width 290 height 53
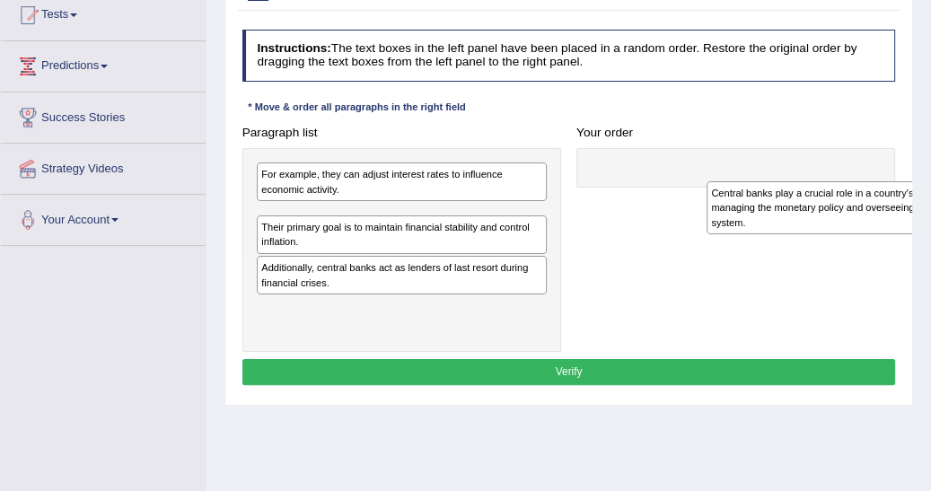
drag, startPoint x: 325, startPoint y: 233, endPoint x: 811, endPoint y: 223, distance: 486.6
click at [811, 223] on div "Central banks play a crucial role in a country's economy, managing the monetary…" at bounding box center [851, 207] width 290 height 53
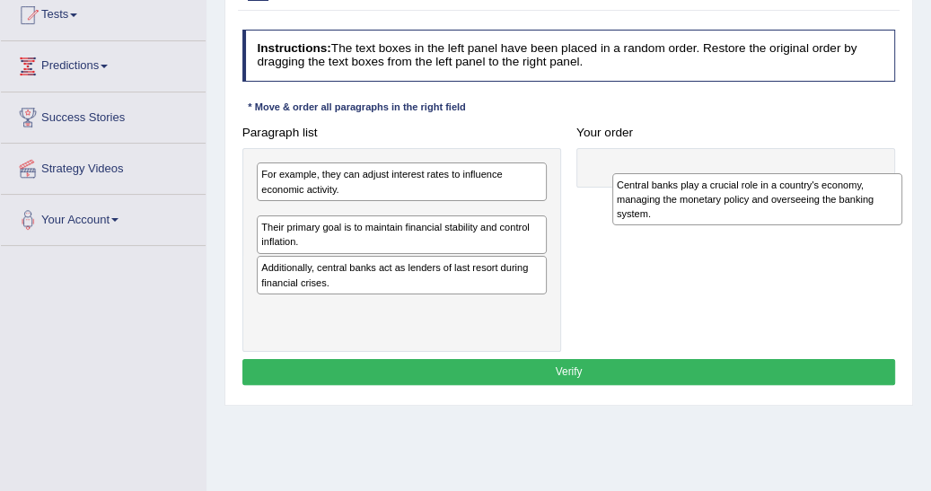
drag, startPoint x: 280, startPoint y: 232, endPoint x: 689, endPoint y: 207, distance: 410.0
click at [689, 207] on div "Central banks play a crucial role in a country's economy, managing the monetary…" at bounding box center [757, 199] width 290 height 53
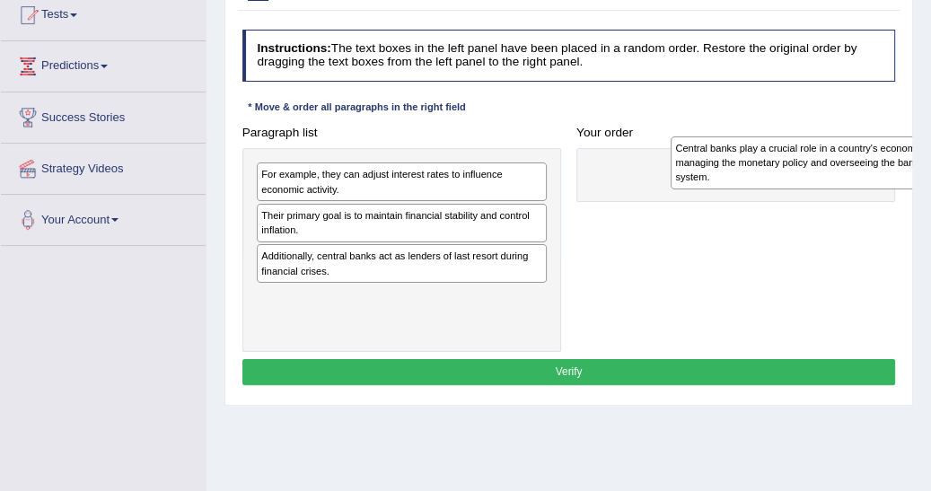
drag, startPoint x: 276, startPoint y: 232, endPoint x: 766, endPoint y: 169, distance: 494.2
click at [766, 169] on div "Central banks play a crucial role in a country's economy, managing the monetary…" at bounding box center [815, 162] width 290 height 53
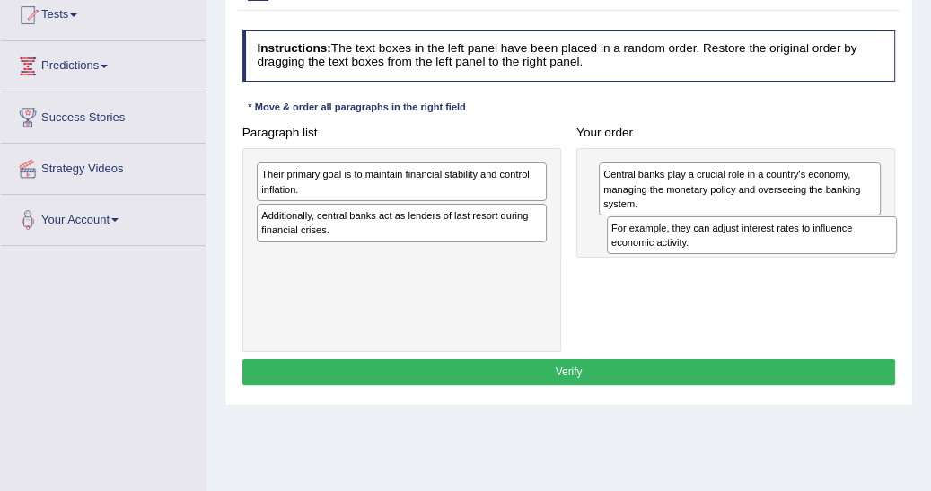
drag, startPoint x: 276, startPoint y: 185, endPoint x: 691, endPoint y: 256, distance: 421.6
click at [691, 256] on div "Paragraph list For example, they can adjust interest rates to influence economi…" at bounding box center [568, 235] width 669 height 232
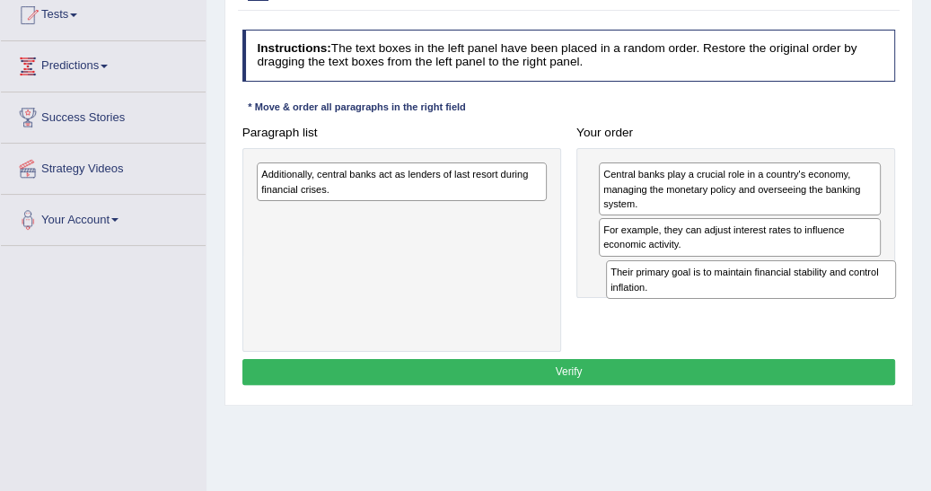
drag, startPoint x: 273, startPoint y: 180, endPoint x: 687, endPoint y: 302, distance: 432.5
click at [687, 302] on div "Paragraph list Their primary goal is to maintain financial stability and contro…" at bounding box center [568, 235] width 669 height 232
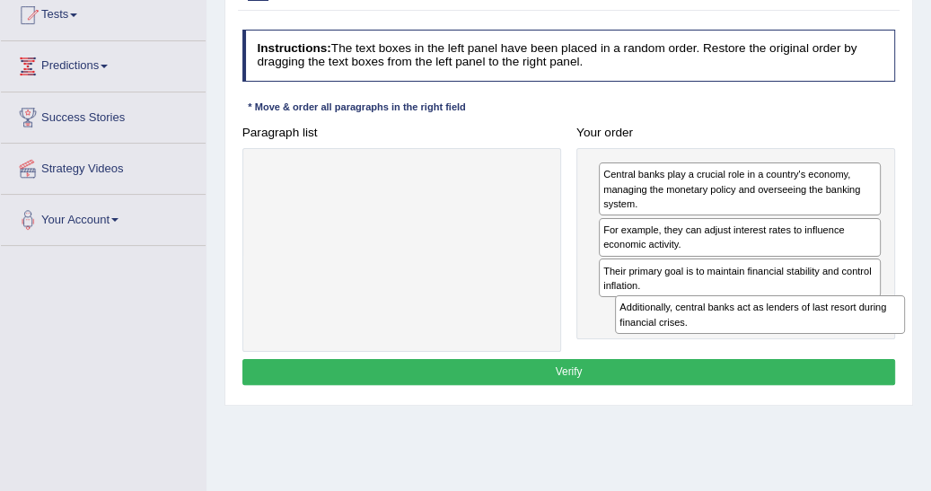
drag, startPoint x: 287, startPoint y: 186, endPoint x: 713, endPoint y: 354, distance: 457.3
click at [713, 354] on div "Instructions: The text boxes in the left panel have been placed in a random ord…" at bounding box center [568, 209] width 661 height 375
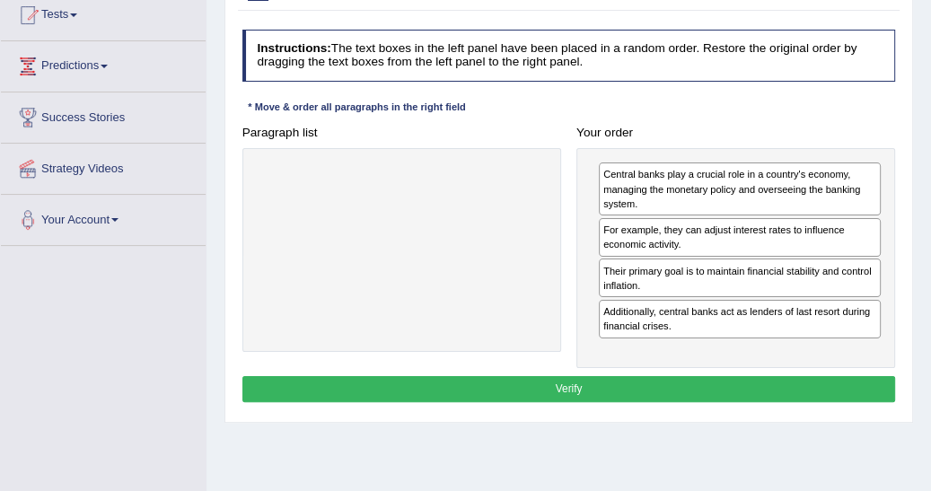
click at [582, 383] on button "Verify" at bounding box center [568, 389] width 653 height 26
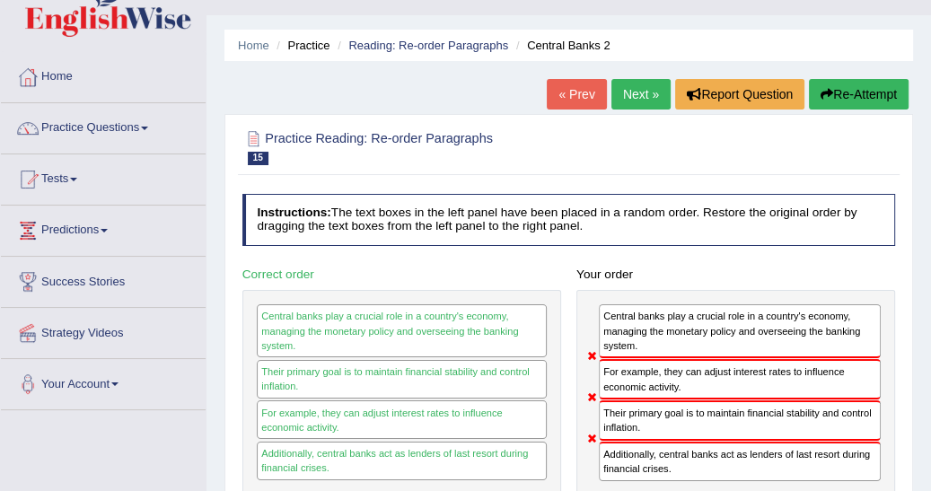
scroll to position [29, 0]
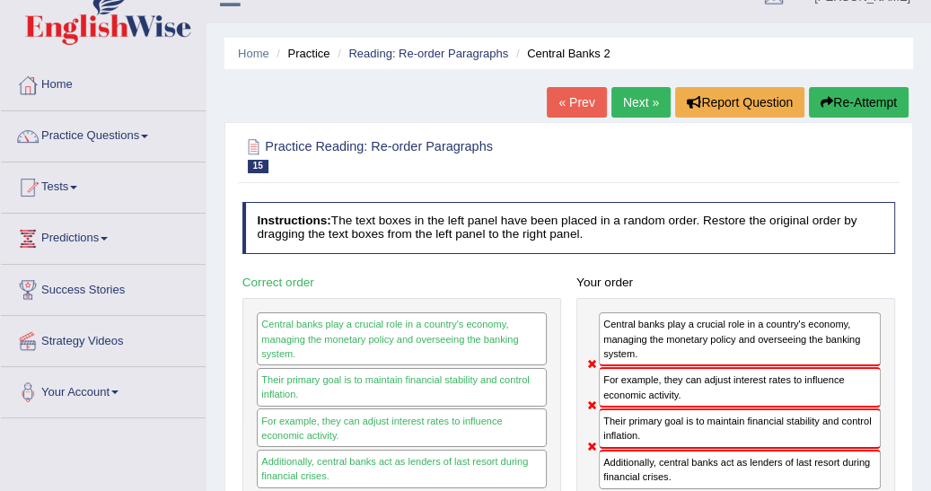
click at [851, 97] on button "Re-Attempt" at bounding box center [859, 102] width 100 height 31
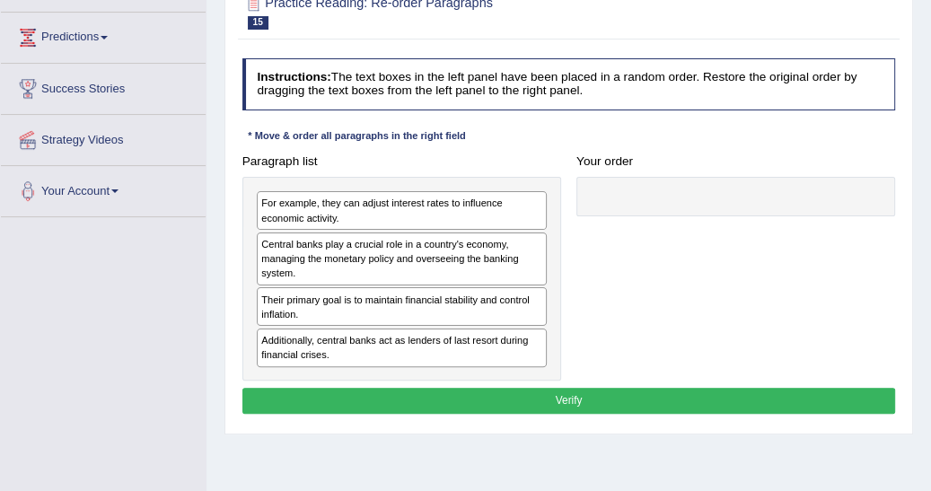
scroll to position [258, 0]
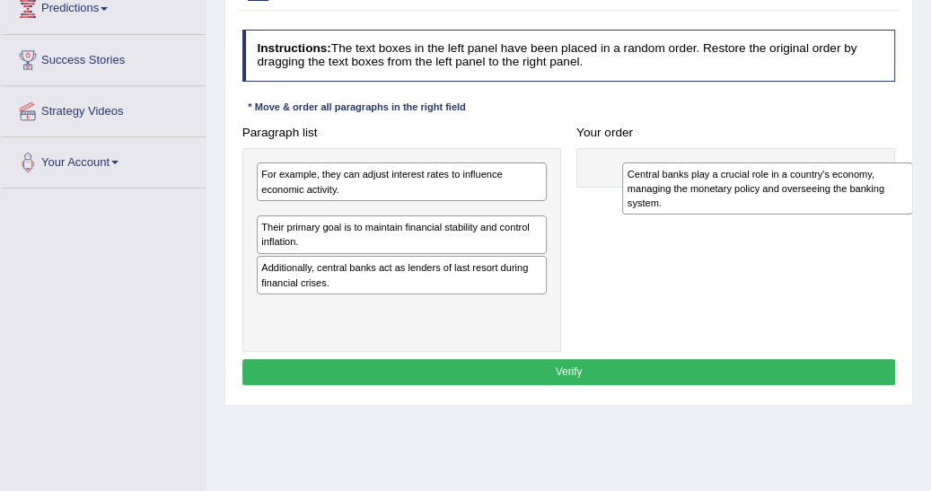
drag, startPoint x: 287, startPoint y: 234, endPoint x: 722, endPoint y: 201, distance: 436.6
click at [722, 201] on div "Central banks play a crucial role in a country's economy, managing the monetary…" at bounding box center [767, 188] width 290 height 53
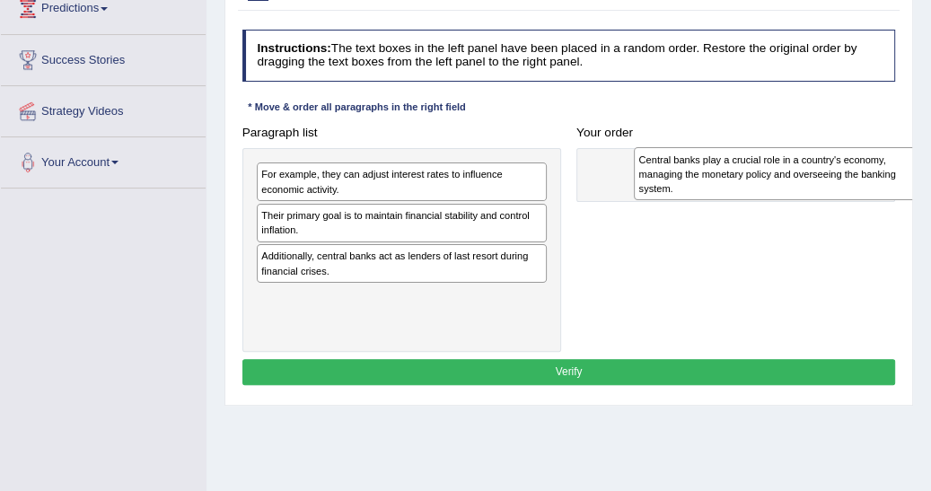
drag, startPoint x: 276, startPoint y: 241, endPoint x: 724, endPoint y: 191, distance: 450.7
click at [724, 191] on div "Central banks play a crucial role in a country's economy, managing the monetary…" at bounding box center [779, 173] width 290 height 53
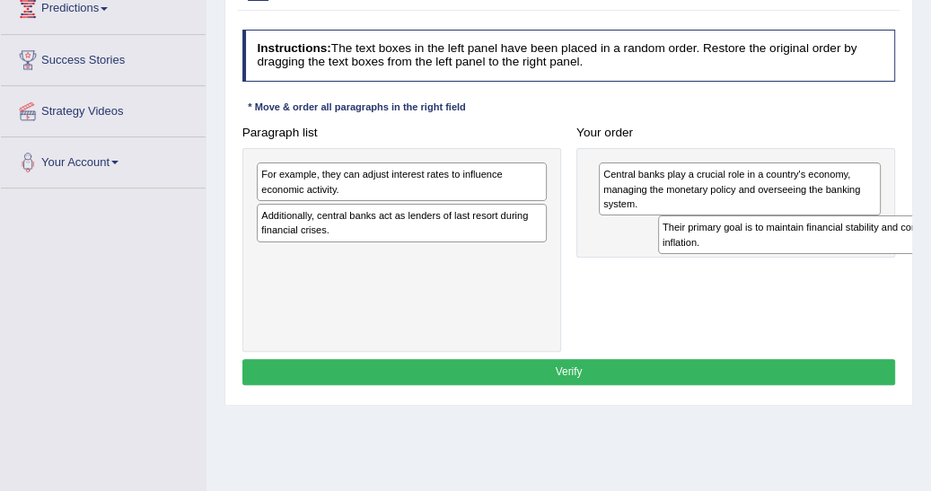
drag, startPoint x: 276, startPoint y: 220, endPoint x: 750, endPoint y: 248, distance: 475.6
click at [750, 248] on div "Their primary goal is to maintain financial stability and control inflation." at bounding box center [803, 234] width 290 height 39
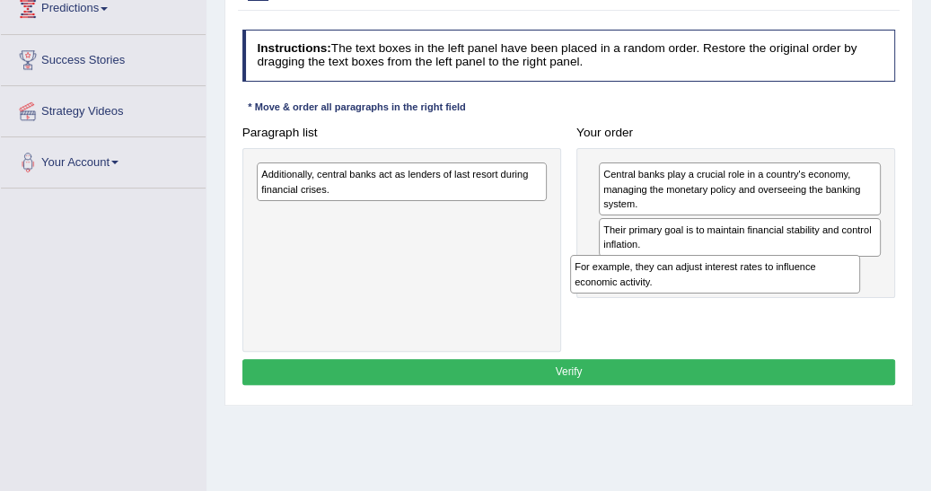
drag, startPoint x: 309, startPoint y: 188, endPoint x: 652, endPoint y: 295, distance: 360.0
click at [652, 295] on div "Paragraph list For example, they can adjust interest rates to influence economi…" at bounding box center [568, 235] width 669 height 232
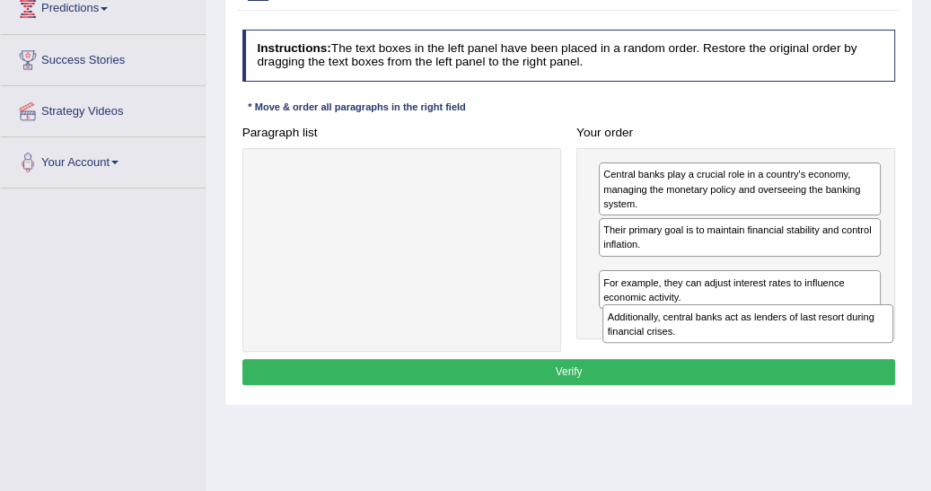
drag, startPoint x: 343, startPoint y: 226, endPoint x: 687, endPoint y: 352, distance: 366.8
click at [687, 352] on div "Instructions: The text boxes in the left panel have been placed in a random ord…" at bounding box center [568, 209] width 661 height 375
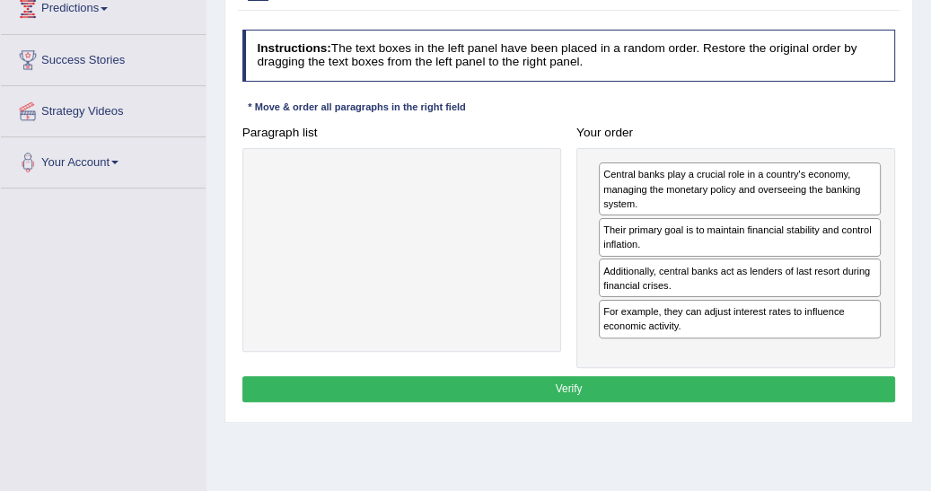
click at [563, 391] on button "Verify" at bounding box center [568, 389] width 653 height 26
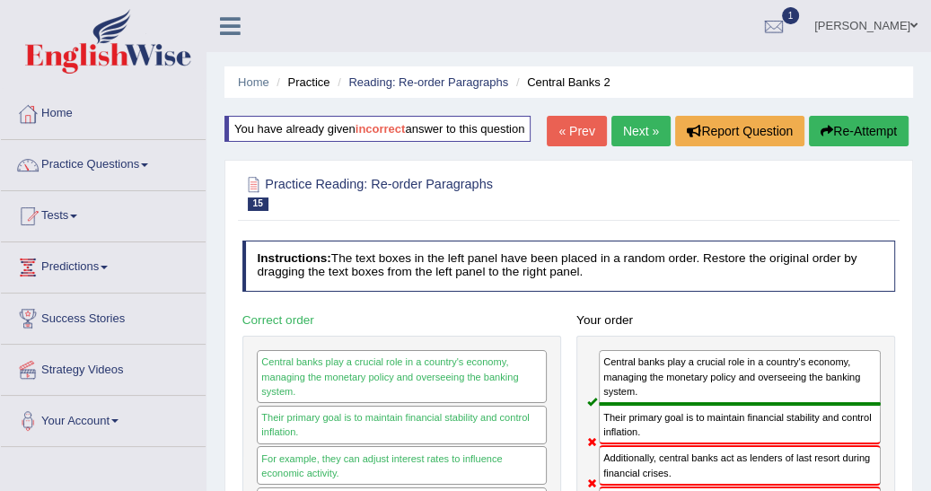
scroll to position [0, 0]
click at [817, 130] on button "Re-Attempt" at bounding box center [859, 131] width 100 height 31
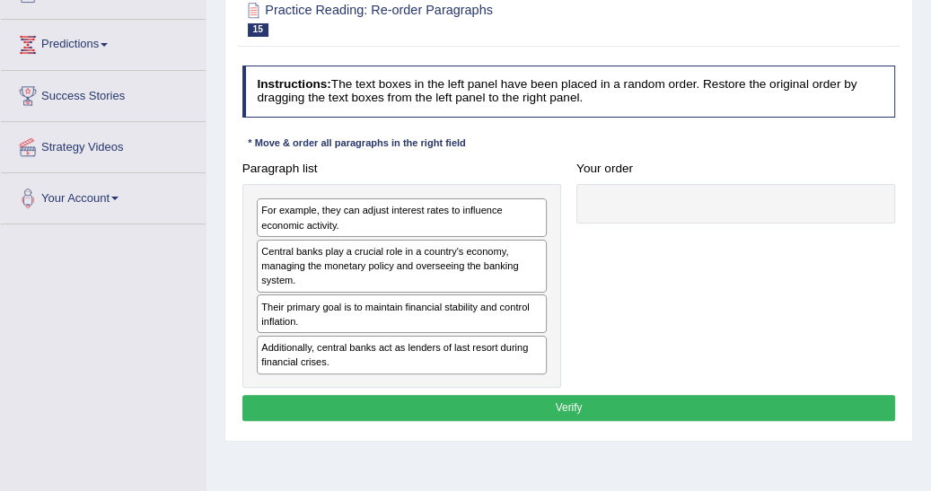
scroll to position [230, 0]
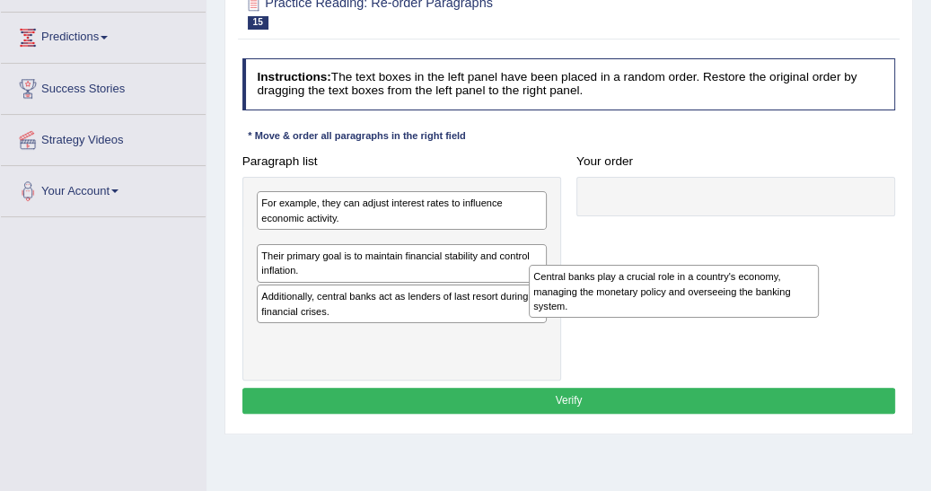
drag, startPoint x: 273, startPoint y: 253, endPoint x: 663, endPoint y: 239, distance: 390.7
click at [663, 265] on div "Central banks play a crucial role in a country's economy, managing the monetary…" at bounding box center [674, 291] width 290 height 53
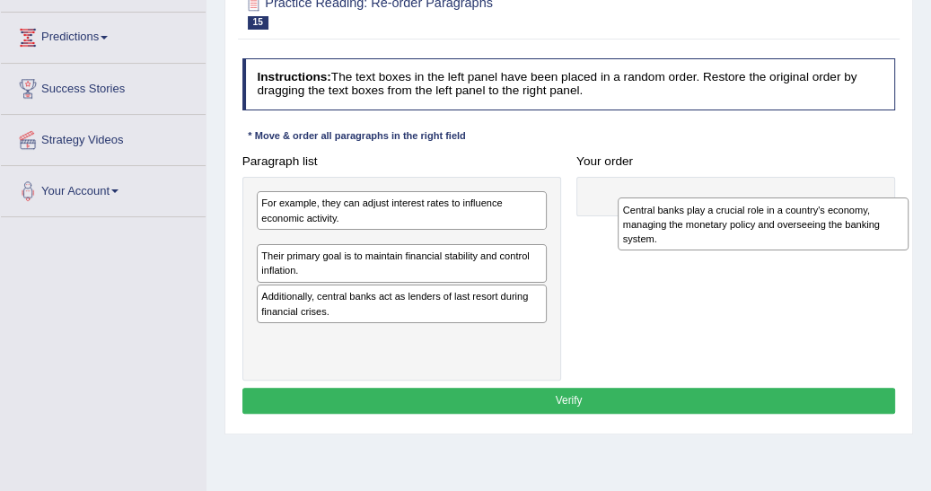
drag, startPoint x: 280, startPoint y: 258, endPoint x: 706, endPoint y: 207, distance: 429.3
click at [709, 231] on div "Central banks play a crucial role in a country's economy, managing the monetary…" at bounding box center [762, 223] width 290 height 53
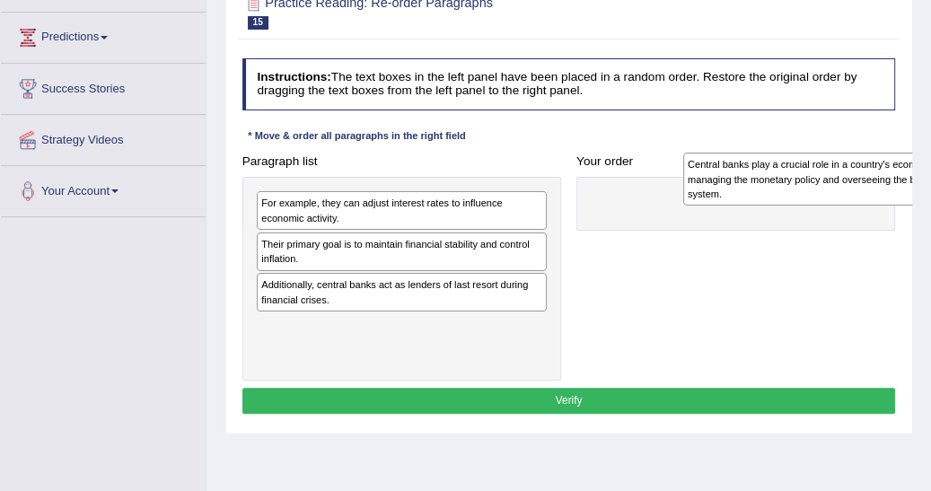
drag, startPoint x: 262, startPoint y: 267, endPoint x: 767, endPoint y: 188, distance: 511.3
click at [767, 188] on div "Central banks play a crucial role in a country's economy, managing the monetary…" at bounding box center [828, 179] width 290 height 53
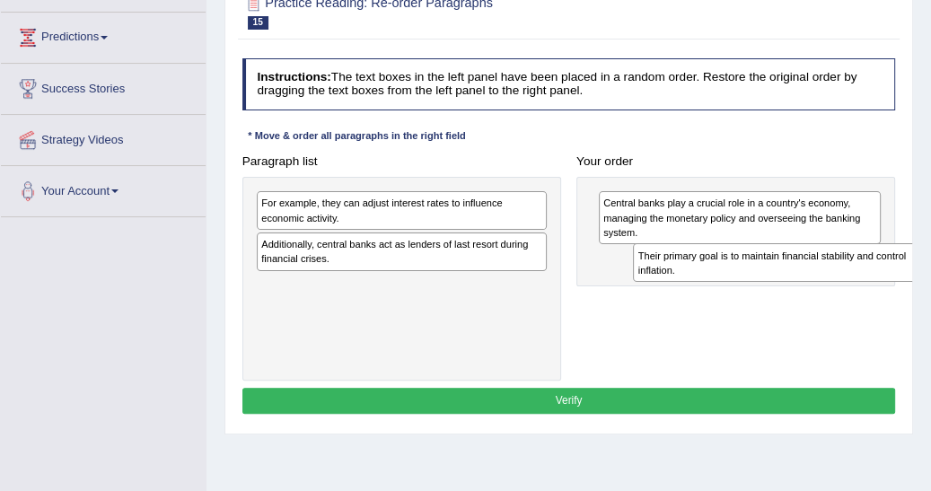
drag, startPoint x: 263, startPoint y: 251, endPoint x: 710, endPoint y: 280, distance: 447.9
click at [710, 280] on div "Paragraph list For example, they can adjust interest rates to influence economi…" at bounding box center [568, 264] width 669 height 232
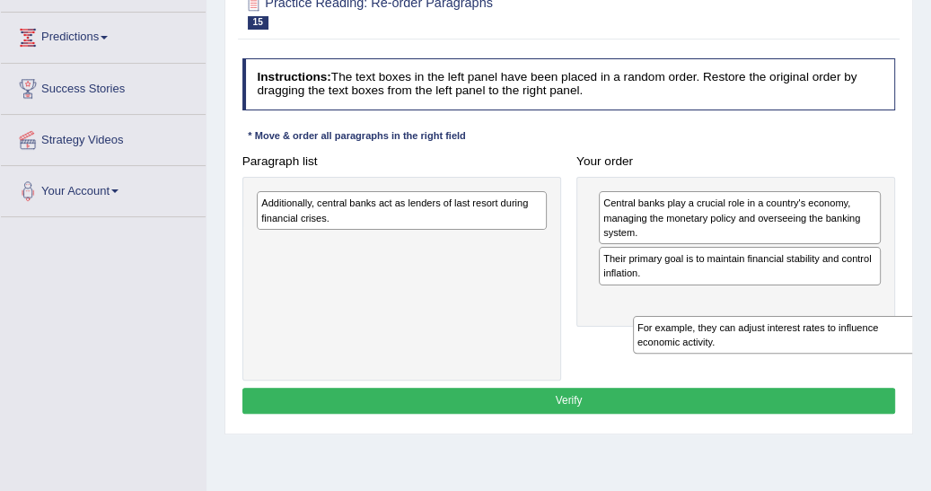
drag, startPoint x: 262, startPoint y: 215, endPoint x: 708, endPoint y: 370, distance: 472.0
click at [708, 370] on div "Paragraph list For example, they can adjust interest rates to influence economi…" at bounding box center [568, 264] width 669 height 232
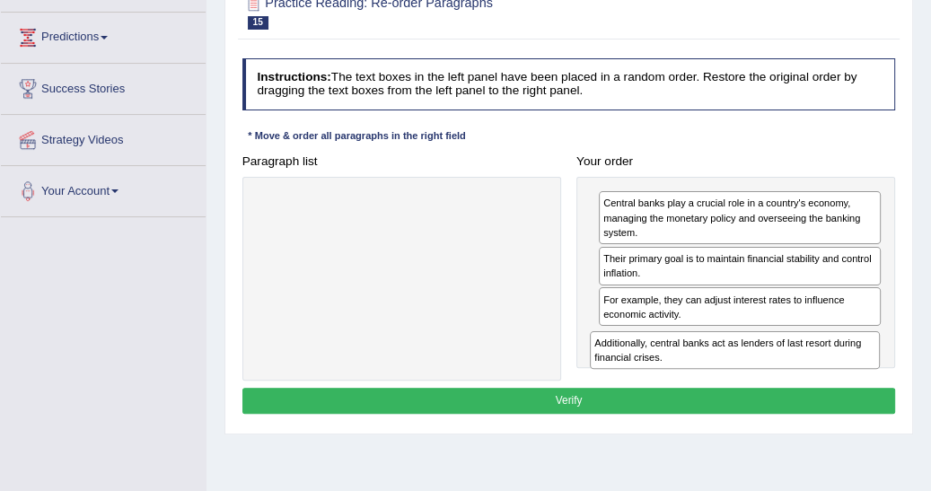
drag, startPoint x: 262, startPoint y: 209, endPoint x: 657, endPoint y: 381, distance: 430.9
click at [657, 381] on div "Instructions: The text boxes in the left panel have been placed in a random ord…" at bounding box center [568, 238] width 661 height 375
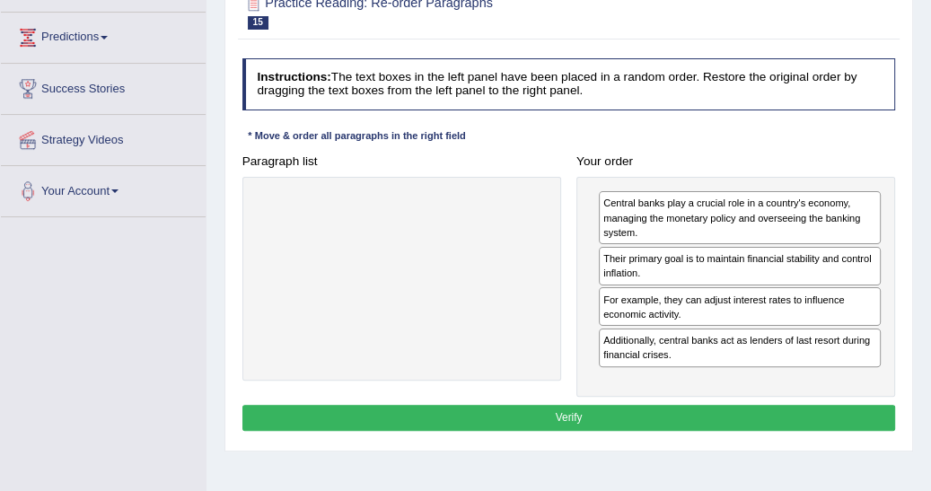
click at [545, 416] on button "Verify" at bounding box center [568, 418] width 653 height 26
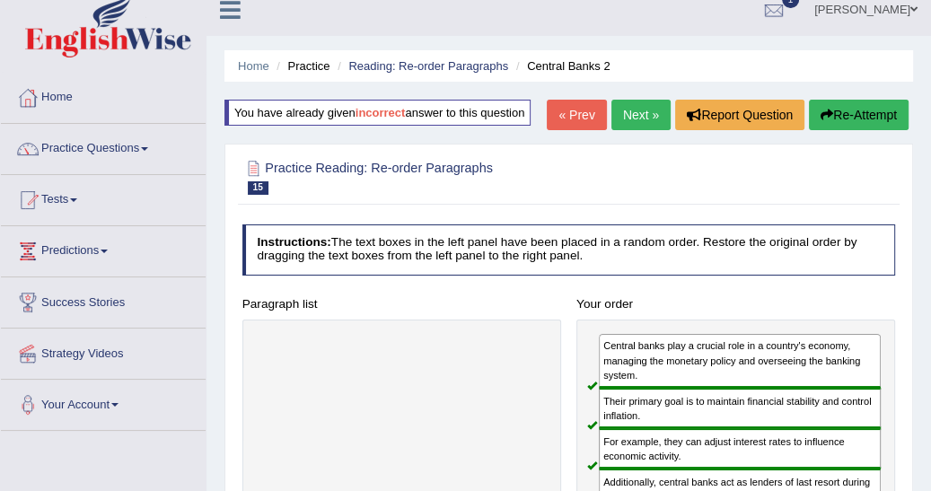
scroll to position [0, 0]
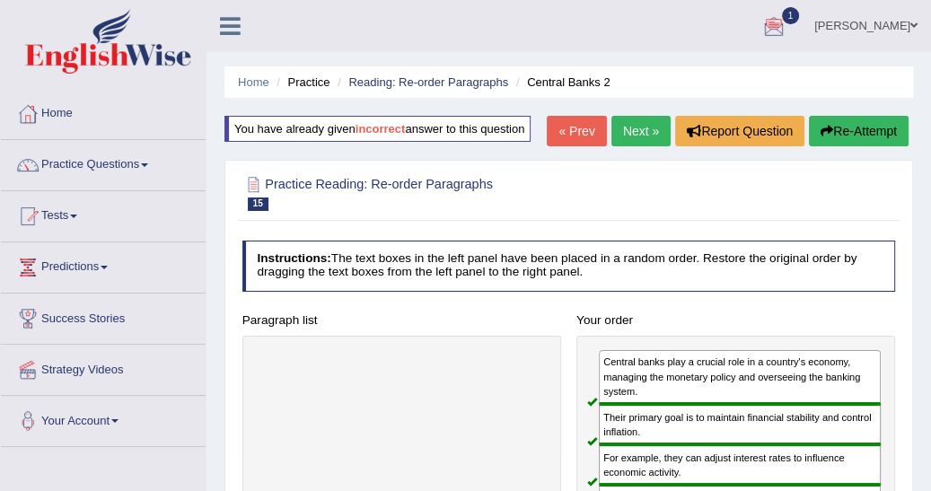
click at [632, 129] on link "Next »" at bounding box center [640, 131] width 59 height 31
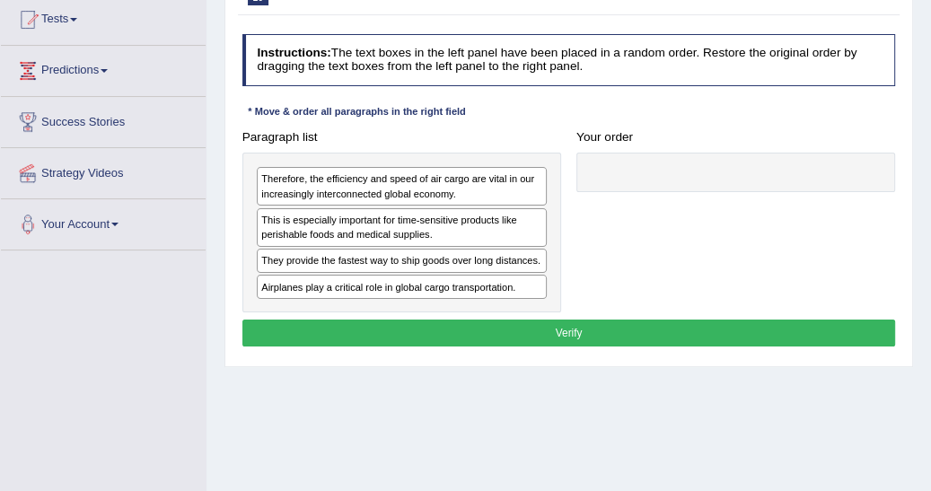
scroll to position [201, 0]
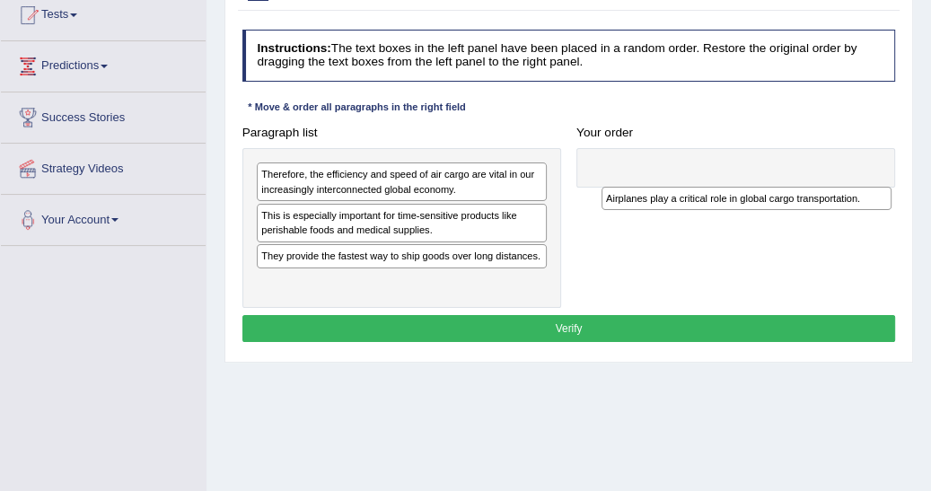
drag, startPoint x: 270, startPoint y: 287, endPoint x: 681, endPoint y: 212, distance: 417.9
click at [680, 214] on div "Paragraph list Therefore, the efficiency and speed of air cargo are vital in ou…" at bounding box center [568, 213] width 669 height 188
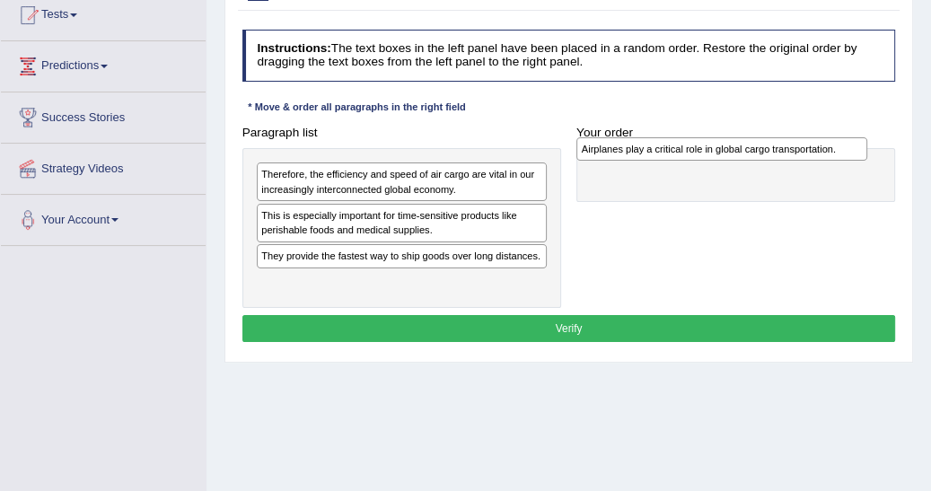
drag, startPoint x: 266, startPoint y: 284, endPoint x: 646, endPoint y: 154, distance: 401.9
click at [646, 154] on div "Airplanes play a critical role in global cargo transportation." at bounding box center [721, 148] width 290 height 23
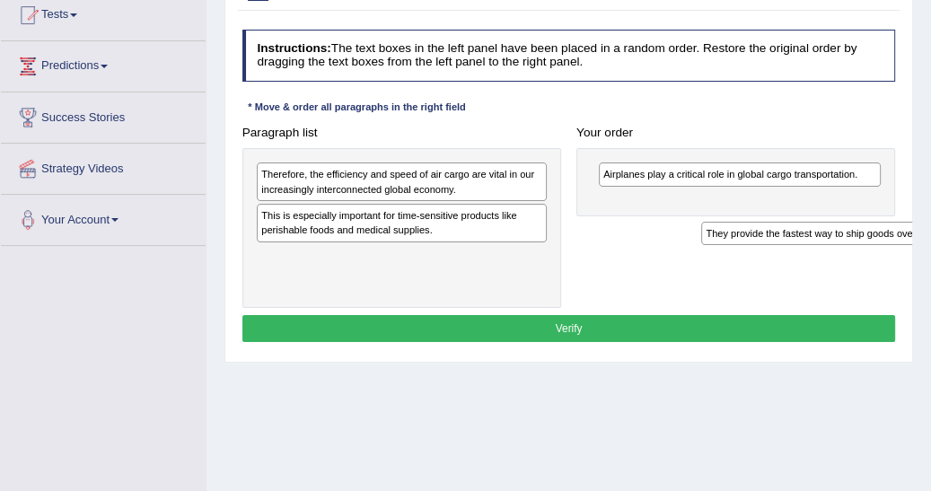
drag, startPoint x: 267, startPoint y: 258, endPoint x: 779, endPoint y: 243, distance: 512.7
click at [780, 244] on div "Paragraph list Therefore, the efficiency and speed of air cargo are vital in ou…" at bounding box center [568, 213] width 669 height 188
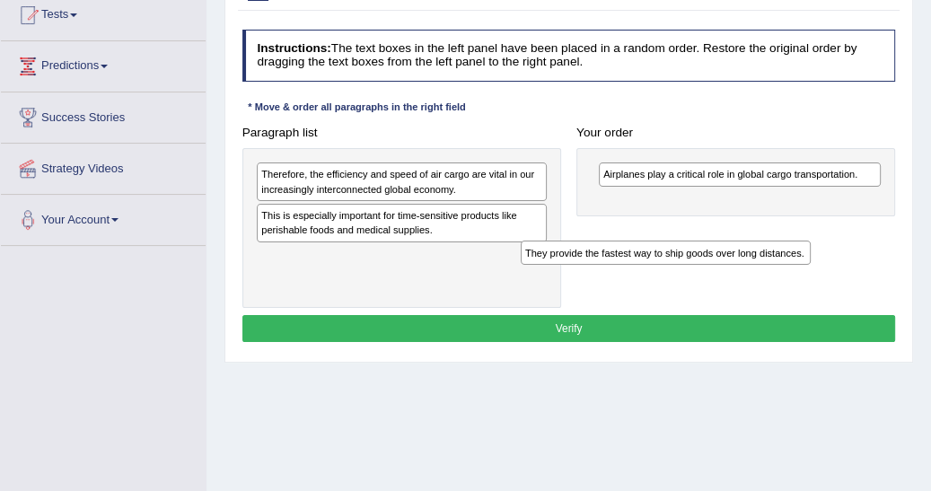
drag, startPoint x: 260, startPoint y: 258, endPoint x: 578, endPoint y: 260, distance: 317.7
click at [578, 261] on div "Paragraph list Therefore, the efficiency and speed of air cargo are vital in ou…" at bounding box center [568, 213] width 669 height 188
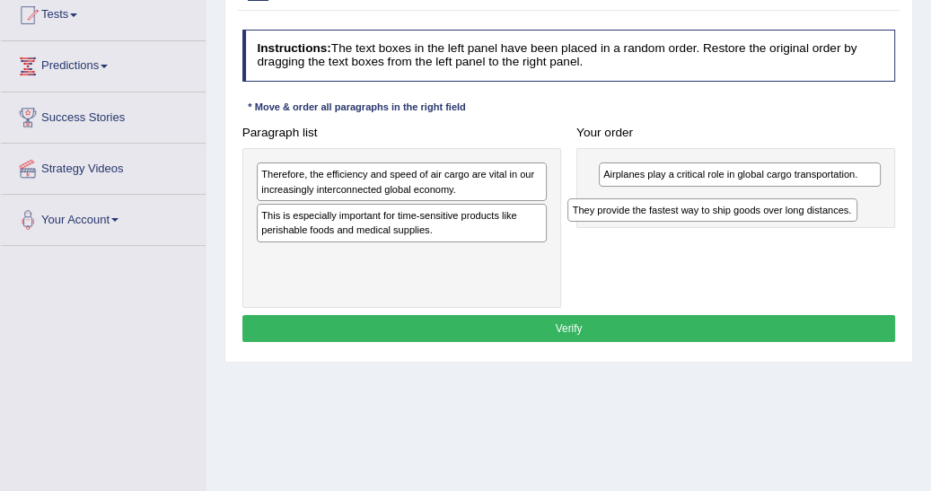
drag, startPoint x: 271, startPoint y: 256, endPoint x: 641, endPoint y: 224, distance: 371.1
click at [641, 224] on div "Paragraph list Therefore, the efficiency and speed of air cargo are vital in ou…" at bounding box center [568, 213] width 669 height 188
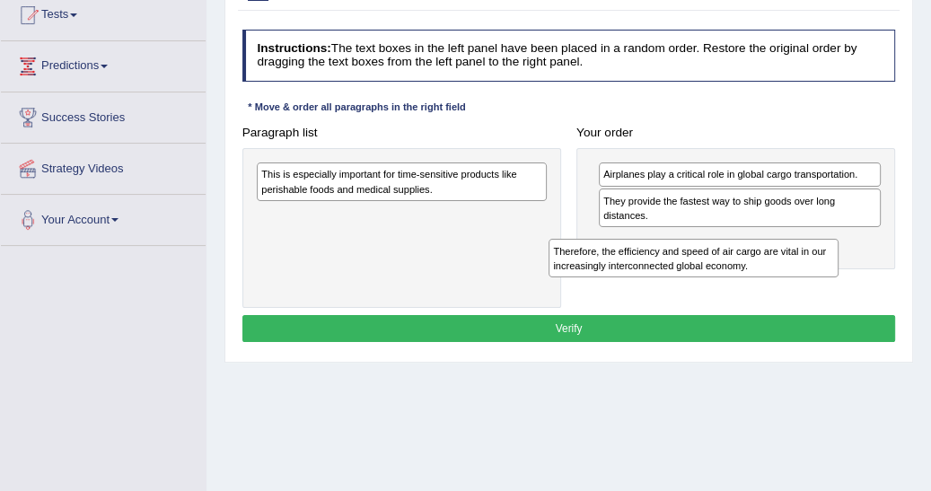
drag, startPoint x: 273, startPoint y: 187, endPoint x: 619, endPoint y: 284, distance: 359.7
click at [619, 284] on div "Paragraph list Therefore, the efficiency and speed of air cargo are vital in ou…" at bounding box center [568, 213] width 669 height 188
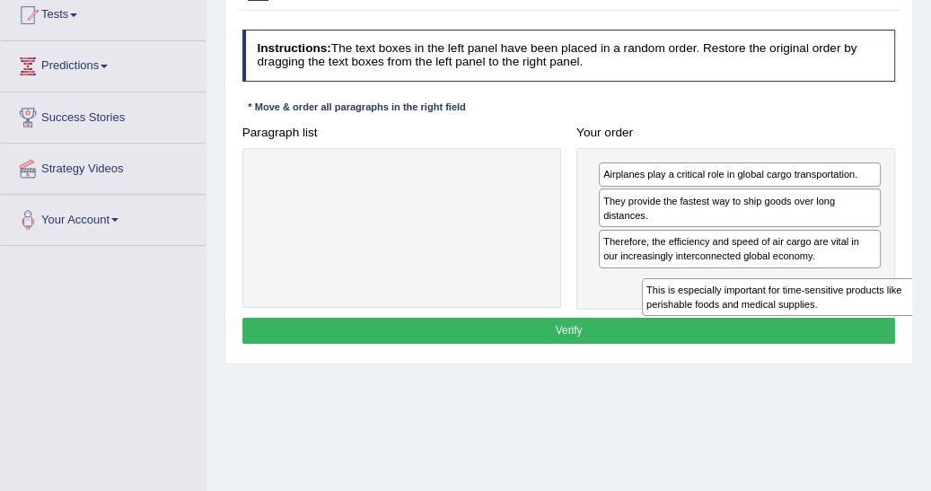
drag, startPoint x: 280, startPoint y: 190, endPoint x: 734, endPoint y: 328, distance: 474.7
click at [736, 331] on div "Instructions: The text boxes in the left panel have been placed in a random ord…" at bounding box center [568, 189] width 661 height 334
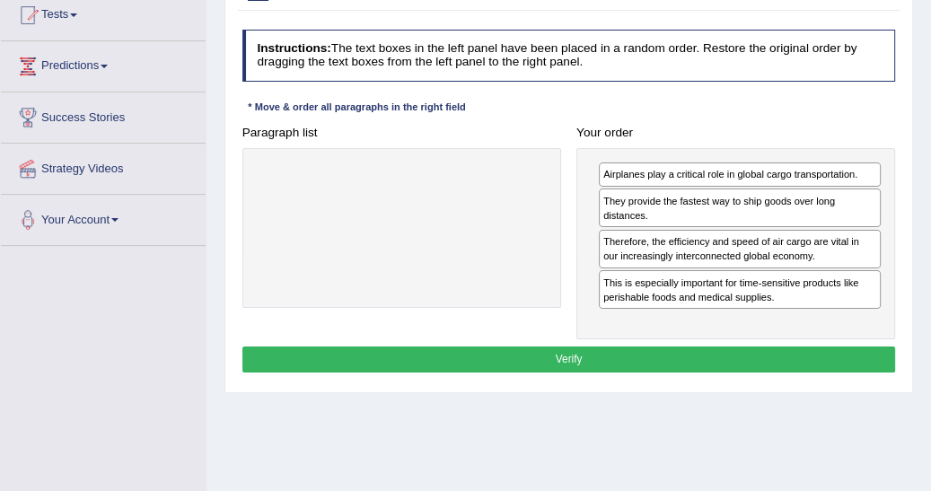
click at [617, 355] on button "Verify" at bounding box center [568, 359] width 653 height 26
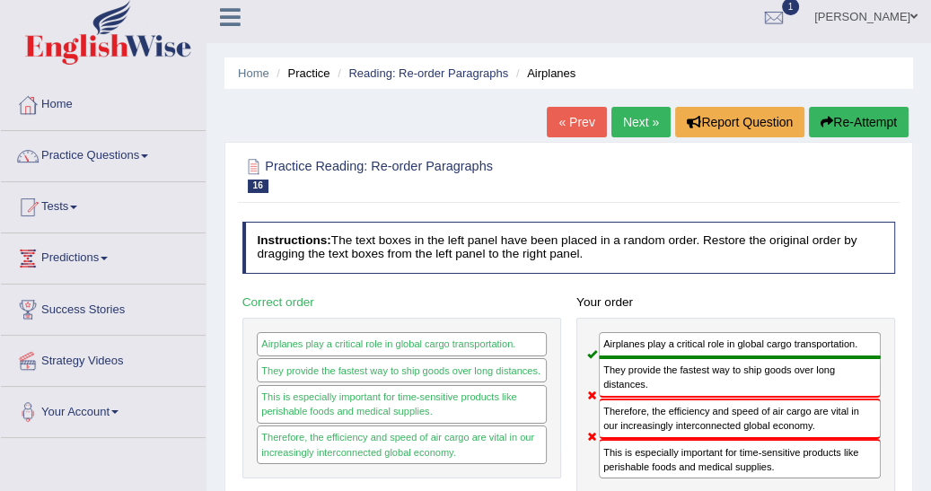
scroll to position [0, 0]
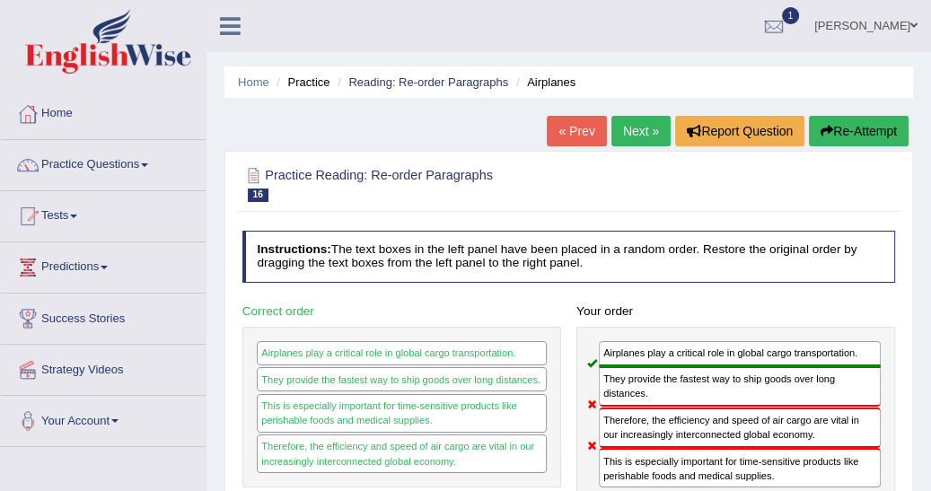
click at [635, 135] on link "Next »" at bounding box center [640, 131] width 59 height 31
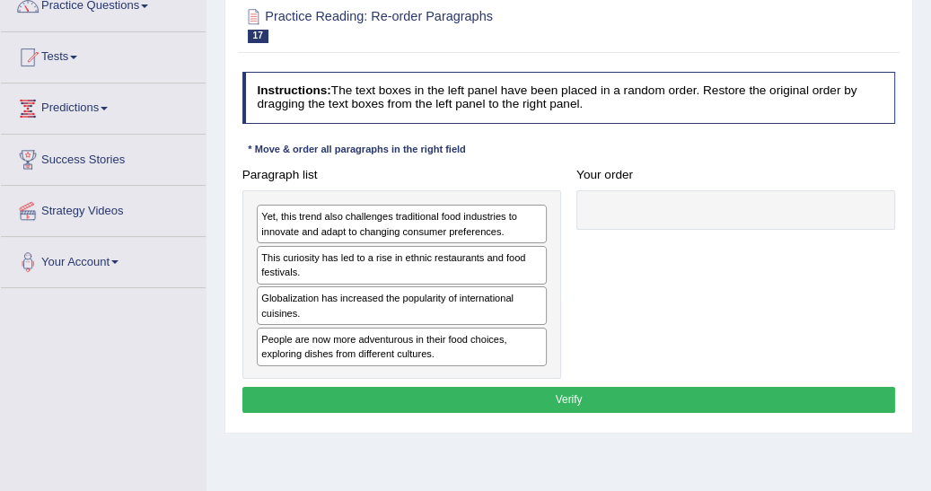
scroll to position [172, 0]
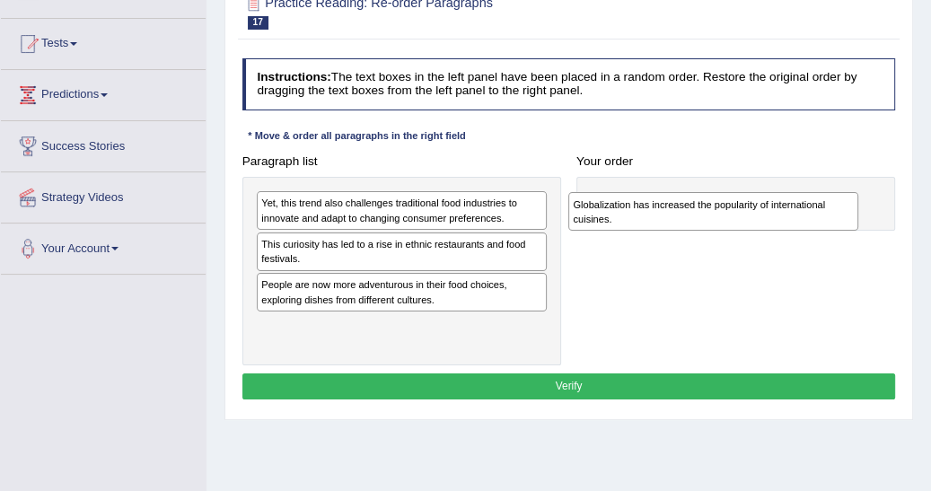
drag, startPoint x: 269, startPoint y: 293, endPoint x: 639, endPoint y: 219, distance: 377.2
click at [639, 219] on div "Globalization has increased the popularity of international cuisines." at bounding box center [713, 211] width 290 height 39
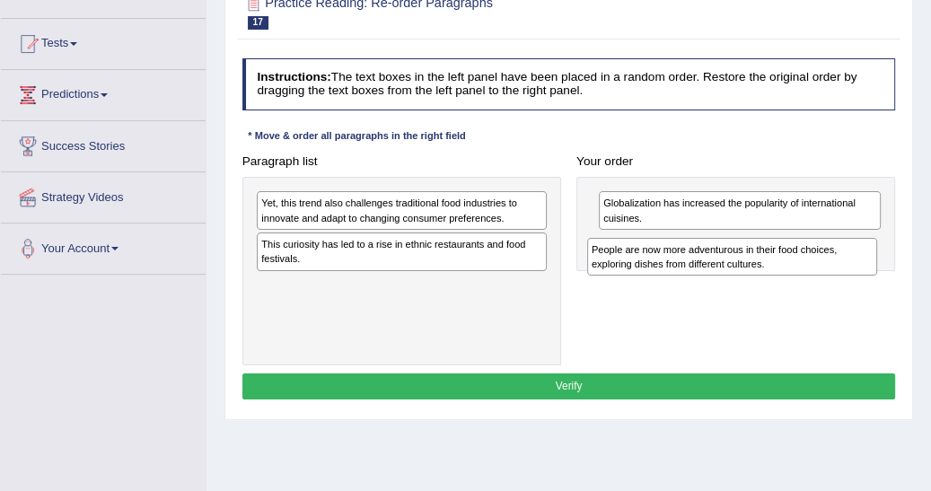
drag, startPoint x: 268, startPoint y: 291, endPoint x: 661, endPoint y: 272, distance: 392.7
click at [661, 272] on div "People are now more adventurous in their food choices, exploring dishes from di…" at bounding box center [732, 257] width 290 height 39
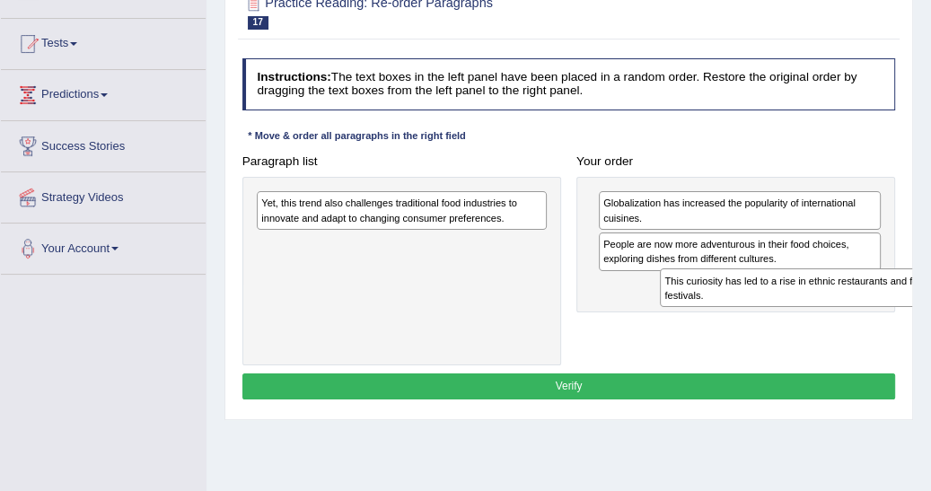
drag, startPoint x: 273, startPoint y: 258, endPoint x: 749, endPoint y: 318, distance: 480.2
click at [749, 318] on div "Paragraph list Yet, this trend also challenges traditional food industries to i…" at bounding box center [568, 257] width 669 height 218
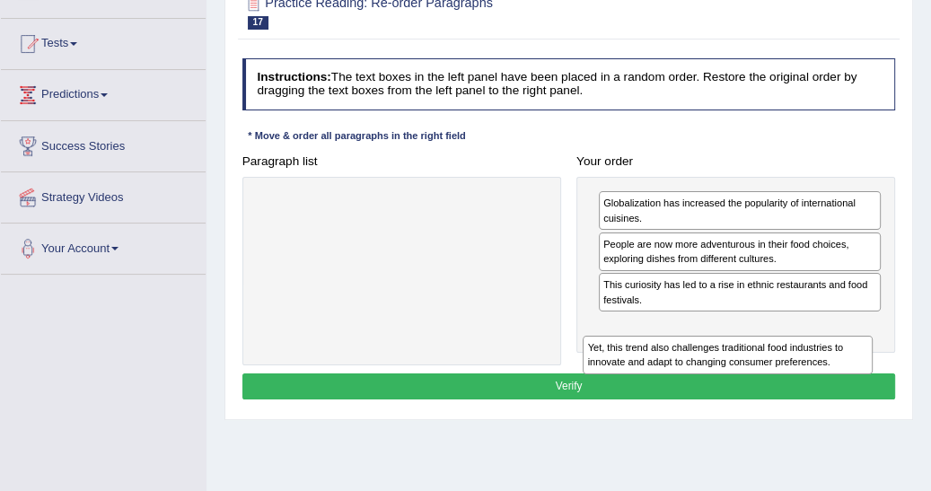
drag, startPoint x: 287, startPoint y: 212, endPoint x: 673, endPoint y: 381, distance: 421.2
click at [673, 381] on div "Instructions: The text boxes in the left panel have been placed in a random ord…" at bounding box center [568, 231] width 661 height 361
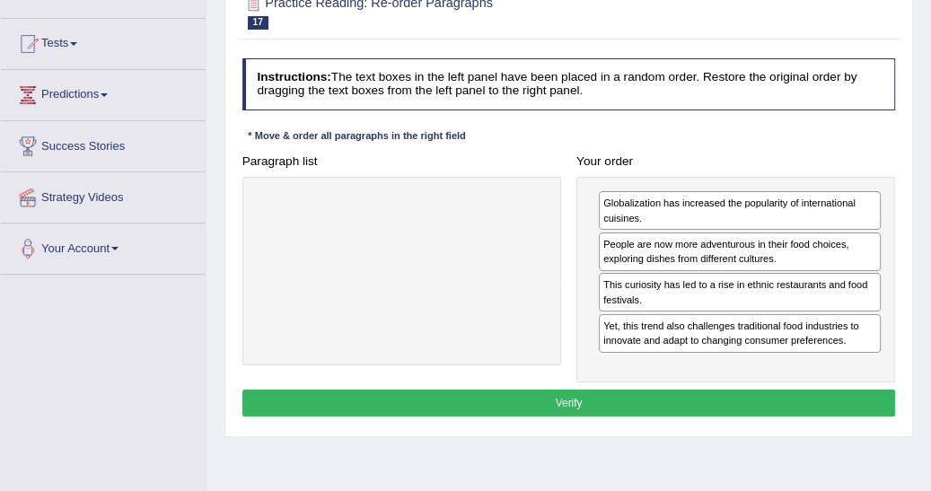
click at [574, 398] on button "Verify" at bounding box center [568, 403] width 653 height 26
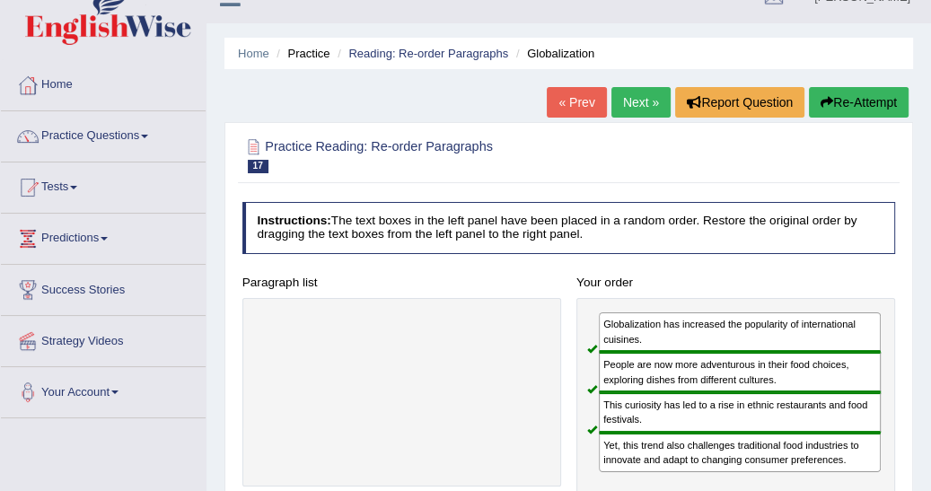
scroll to position [0, 0]
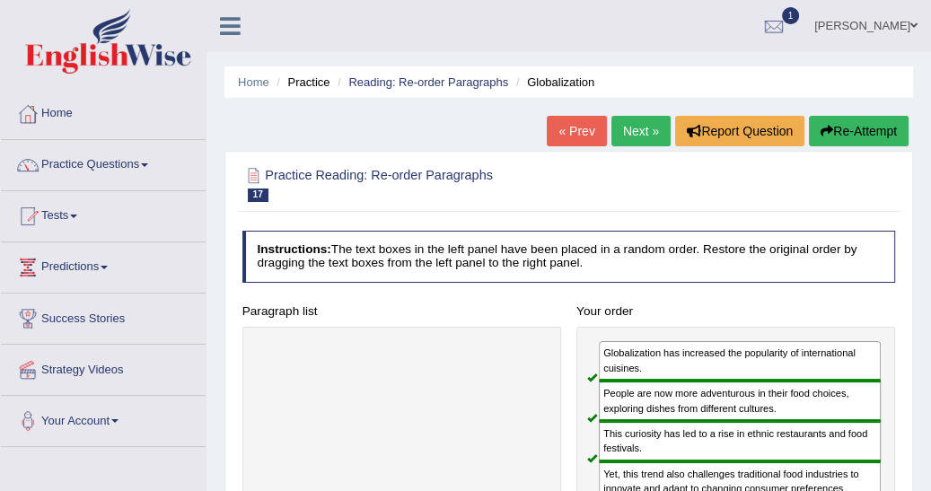
click at [643, 136] on link "Next »" at bounding box center [640, 131] width 59 height 31
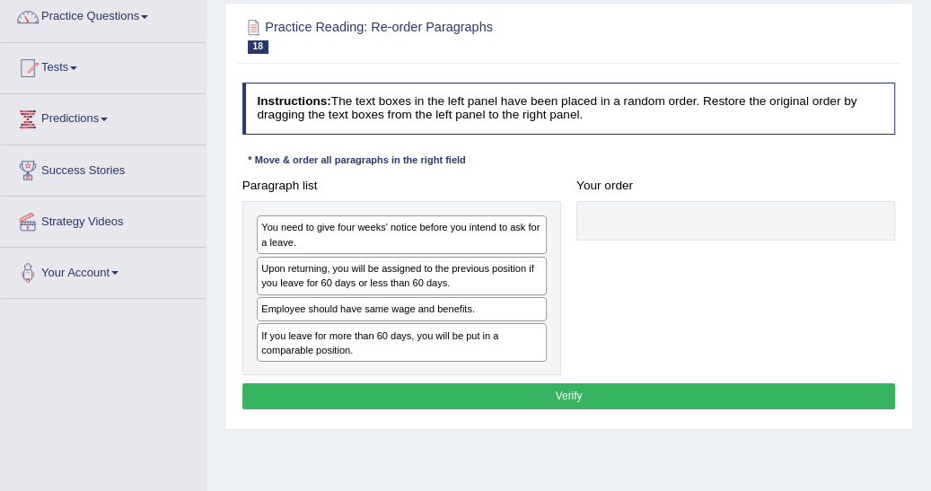
scroll to position [172, 0]
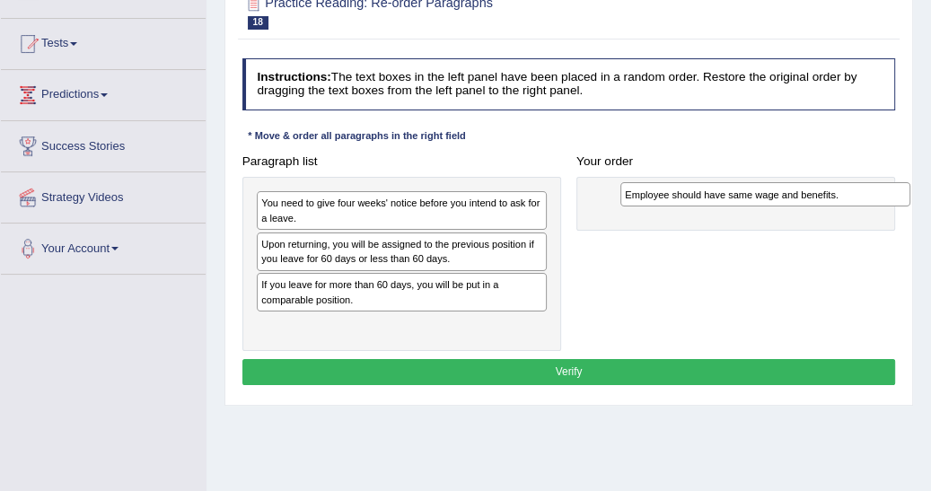
drag, startPoint x: 271, startPoint y: 285, endPoint x: 702, endPoint y: 200, distance: 439.0
click at [702, 200] on div "Employee should have same wage and benefits." at bounding box center [765, 193] width 290 height 23
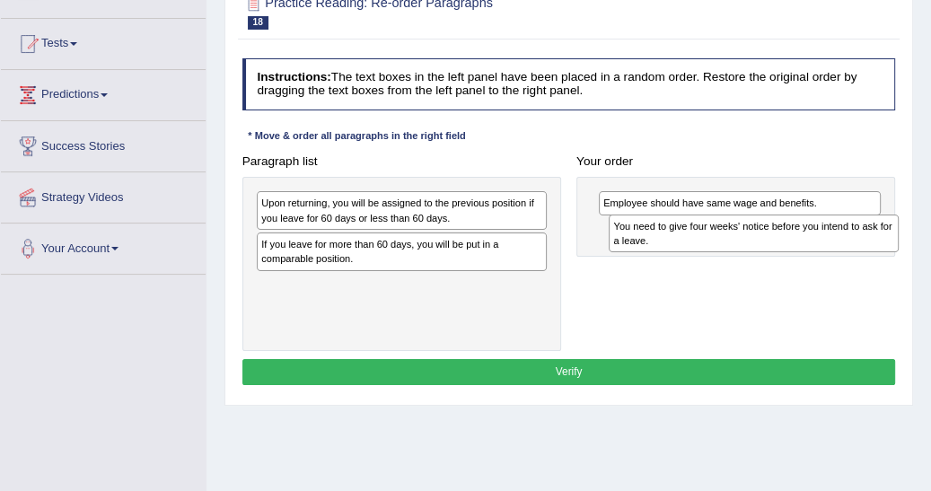
drag, startPoint x: 275, startPoint y: 209, endPoint x: 693, endPoint y: 244, distance: 419.7
click at [693, 244] on div "You need to give four weeks' notice before you intend to ask for a leave." at bounding box center [754, 234] width 290 height 39
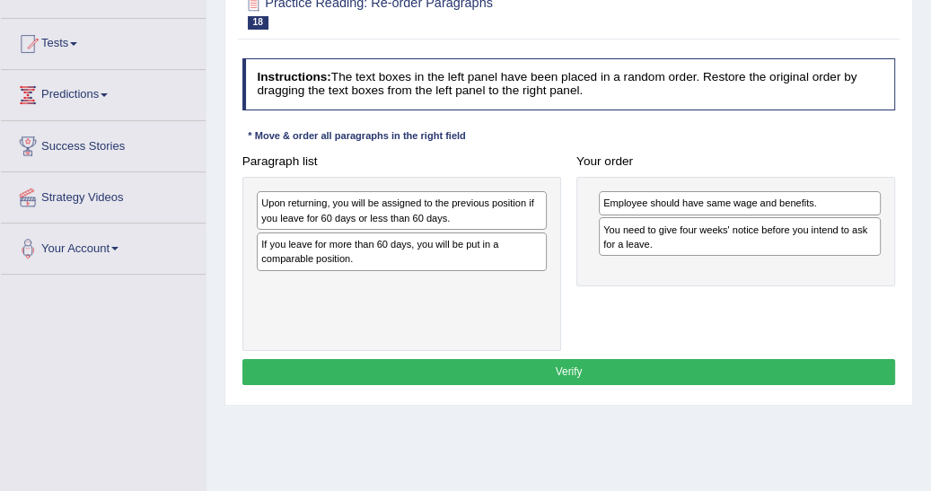
click at [381, 243] on div "If you leave for more than 60 days, you will be put in a comparable position." at bounding box center [402, 251] width 290 height 39
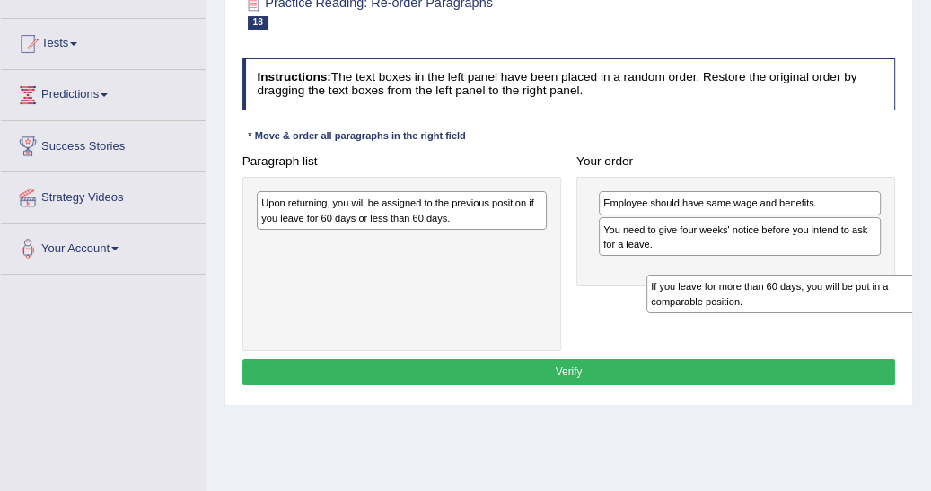
drag, startPoint x: 280, startPoint y: 256, endPoint x: 735, endPoint y: 310, distance: 458.2
click at [737, 314] on div "Paragraph list Upon returning, you will be assigned to the previous position if…" at bounding box center [568, 249] width 669 height 203
drag, startPoint x: 274, startPoint y: 255, endPoint x: 715, endPoint y: 315, distance: 445.7
click at [715, 315] on div "Paragraph list Upon returning, you will be assigned to the previous position if…" at bounding box center [568, 249] width 669 height 203
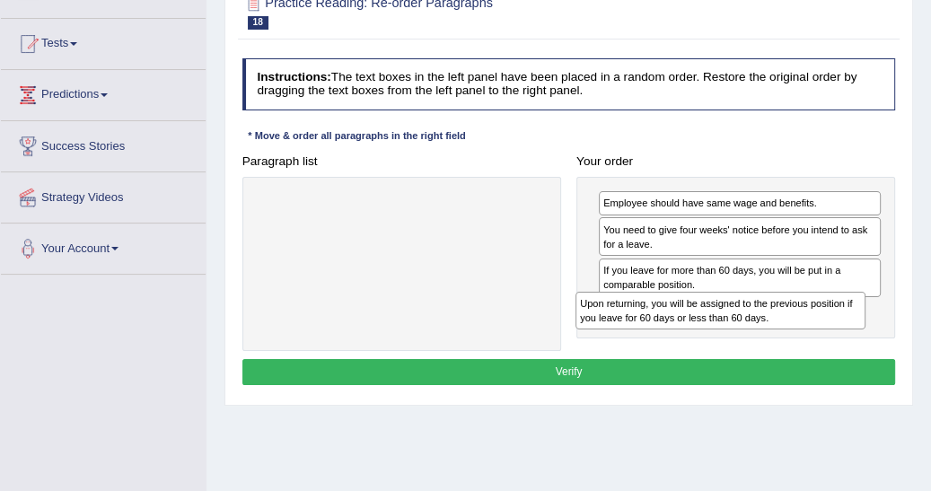
drag, startPoint x: 258, startPoint y: 213, endPoint x: 639, endPoint y: 340, distance: 401.3
click at [638, 339] on div "Paragraph list Upon returning, you will be assigned to the previous position if…" at bounding box center [568, 249] width 669 height 203
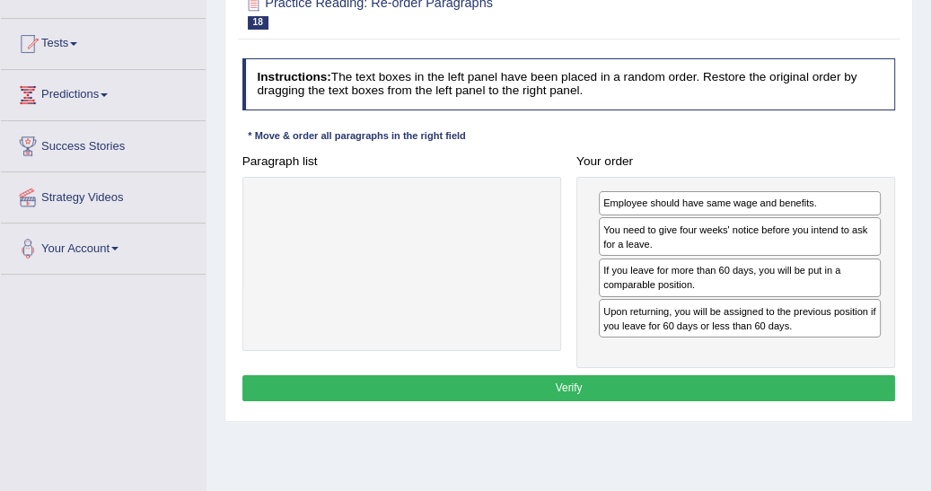
click at [556, 389] on button "Verify" at bounding box center [568, 388] width 653 height 26
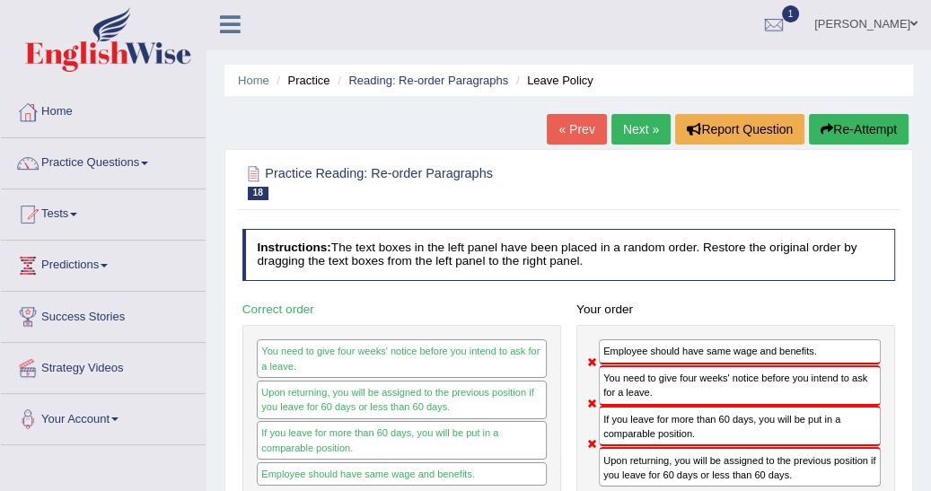
scroll to position [0, 0]
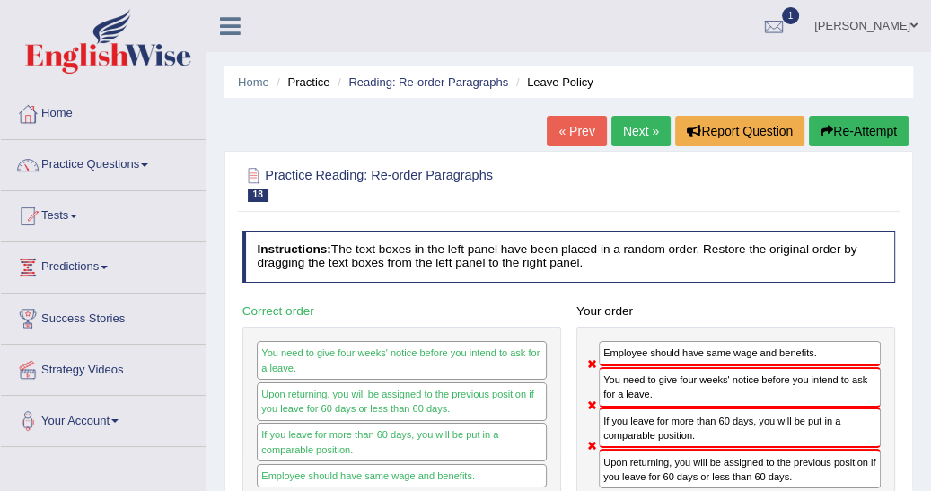
click at [847, 136] on button "Re-Attempt" at bounding box center [859, 131] width 100 height 31
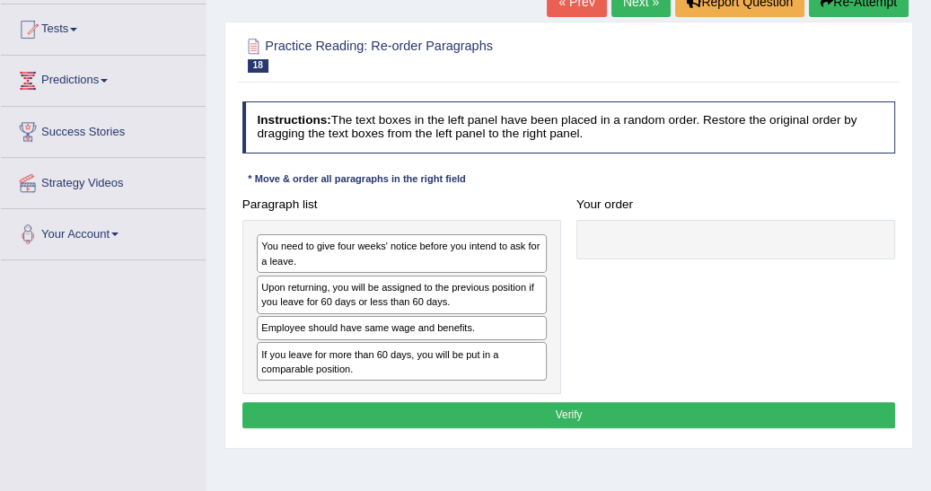
scroll to position [201, 0]
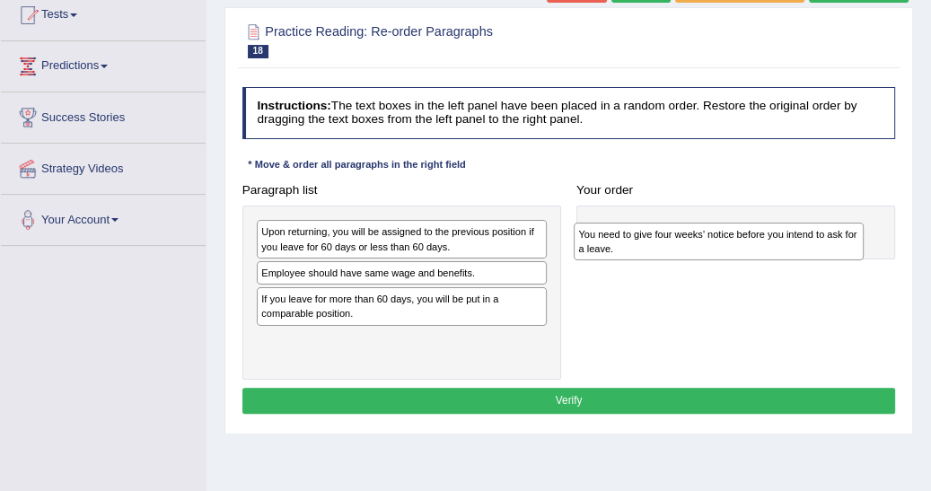
drag, startPoint x: 278, startPoint y: 242, endPoint x: 655, endPoint y: 250, distance: 377.0
click at [655, 251] on div "You need to give four weeks' notice before you intend to ask for a leave." at bounding box center [719, 242] width 290 height 39
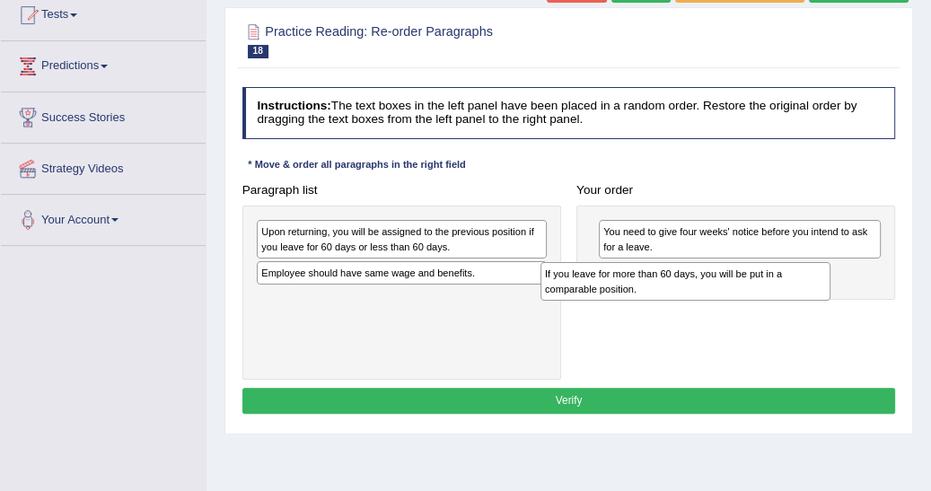
drag, startPoint x: 276, startPoint y: 305, endPoint x: 614, endPoint y: 293, distance: 337.7
click at [614, 293] on div "If you leave for more than 60 days, you will be put in a comparable position." at bounding box center [685, 281] width 290 height 39
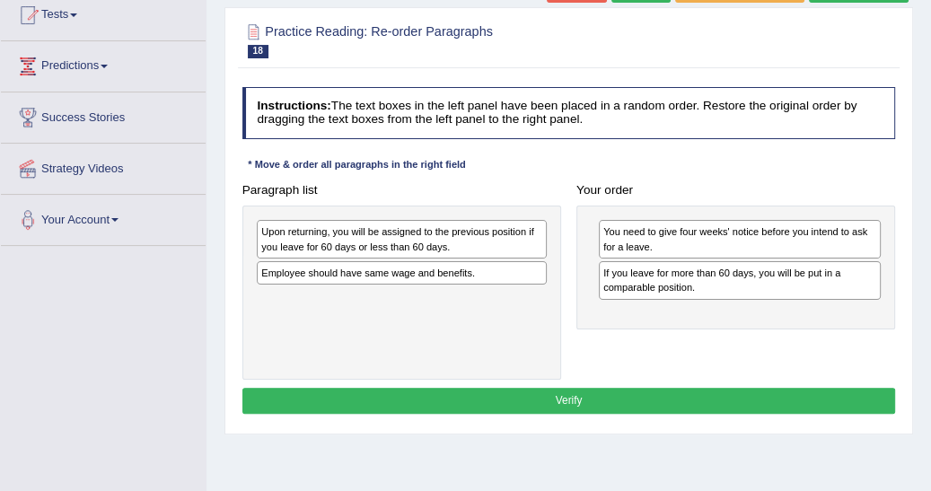
click at [266, 238] on div "Upon returning, you will be assigned to the previous position if you leave for …" at bounding box center [402, 239] width 290 height 39
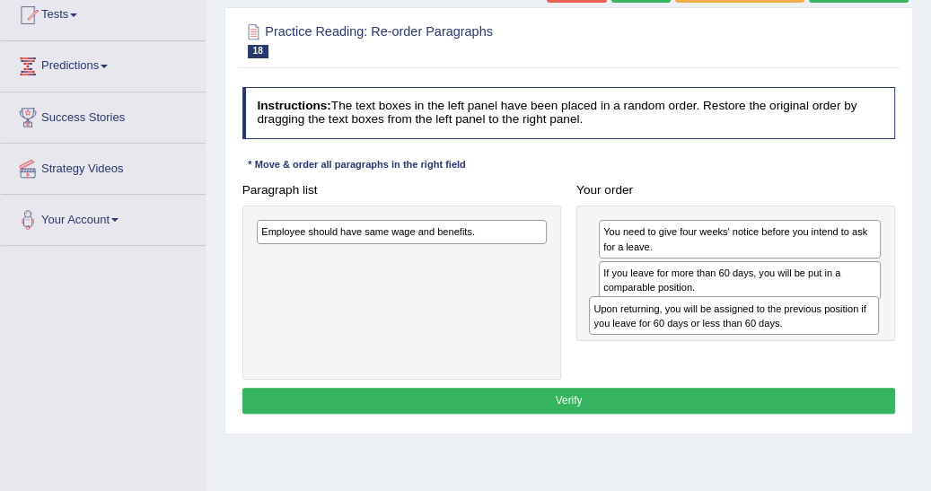
drag, startPoint x: 266, startPoint y: 238, endPoint x: 661, endPoint y: 336, distance: 406.8
click at [661, 336] on div "Paragraph list Upon returning, you will be assigned to the previous position if…" at bounding box center [568, 278] width 669 height 203
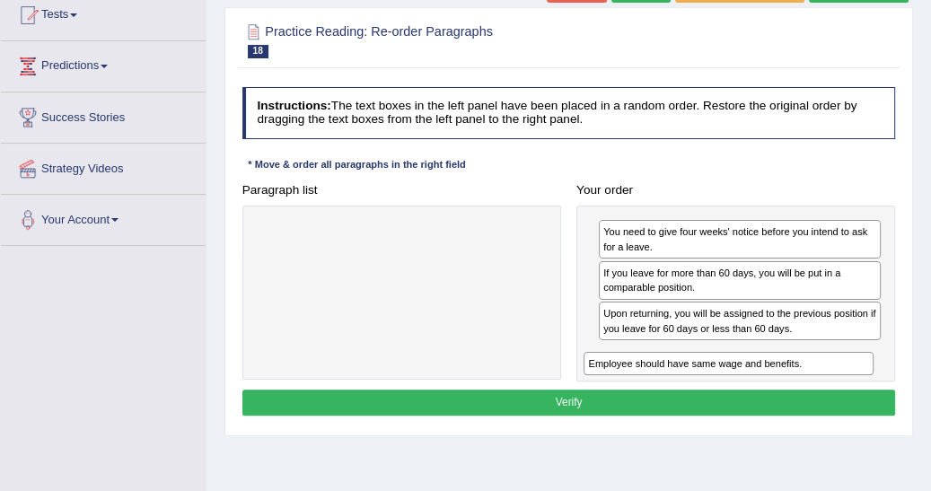
drag, startPoint x: 272, startPoint y: 236, endPoint x: 661, endPoint y: 398, distance: 422.0
click at [661, 398] on div "Instructions: The text boxes in the left panel have been placed in a random ord…" at bounding box center [568, 254] width 661 height 348
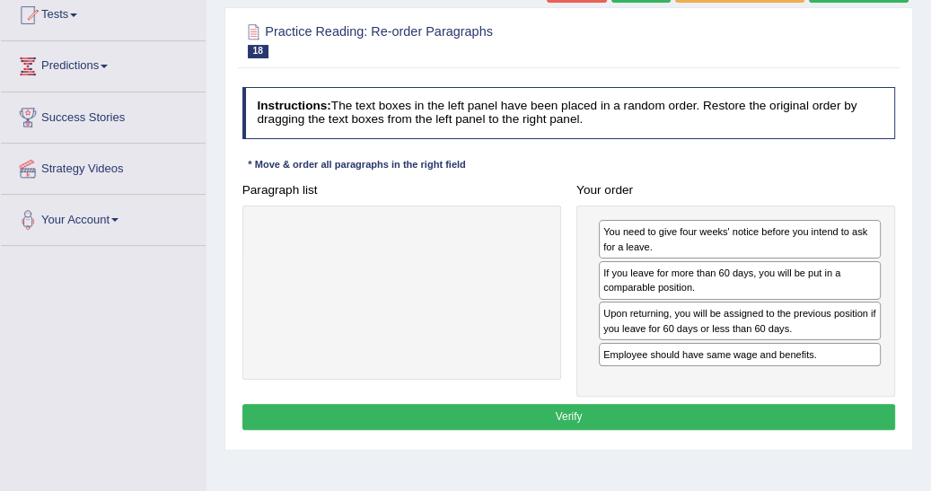
click at [567, 404] on button "Verify" at bounding box center [568, 417] width 653 height 26
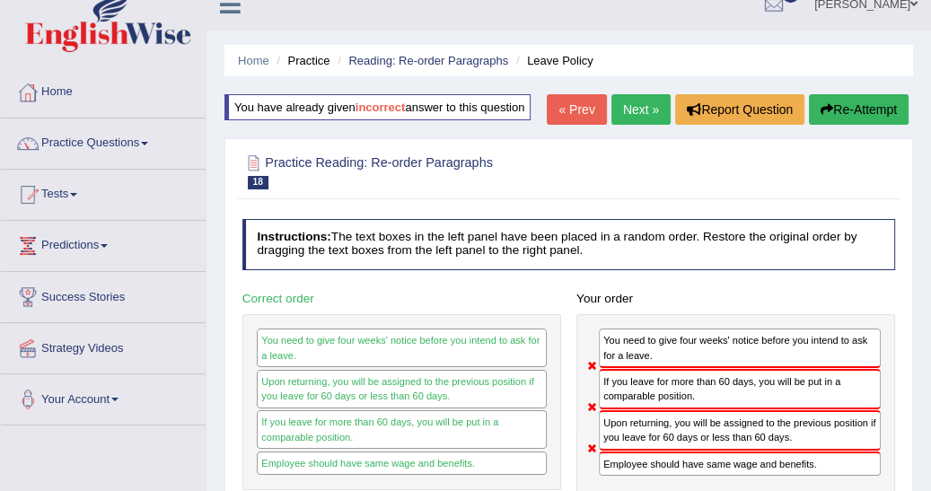
scroll to position [0, 0]
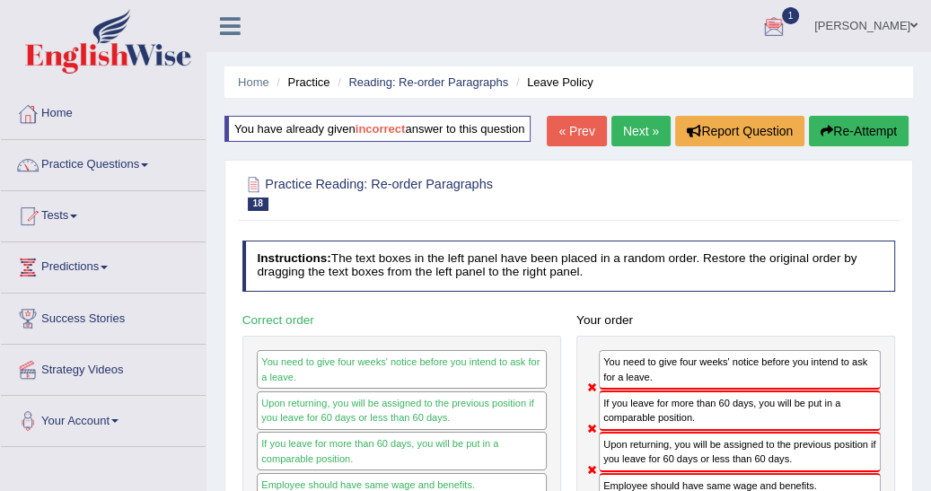
click at [640, 129] on link "Next »" at bounding box center [640, 131] width 59 height 31
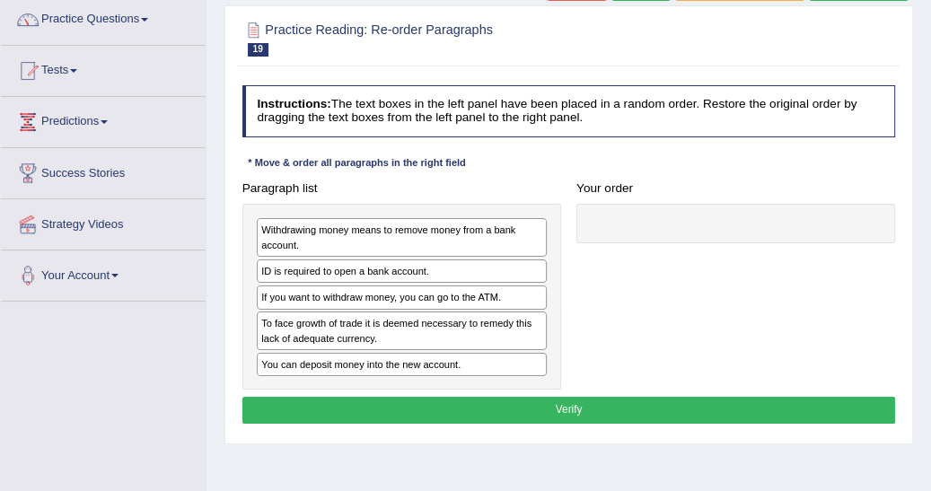
scroll to position [172, 0]
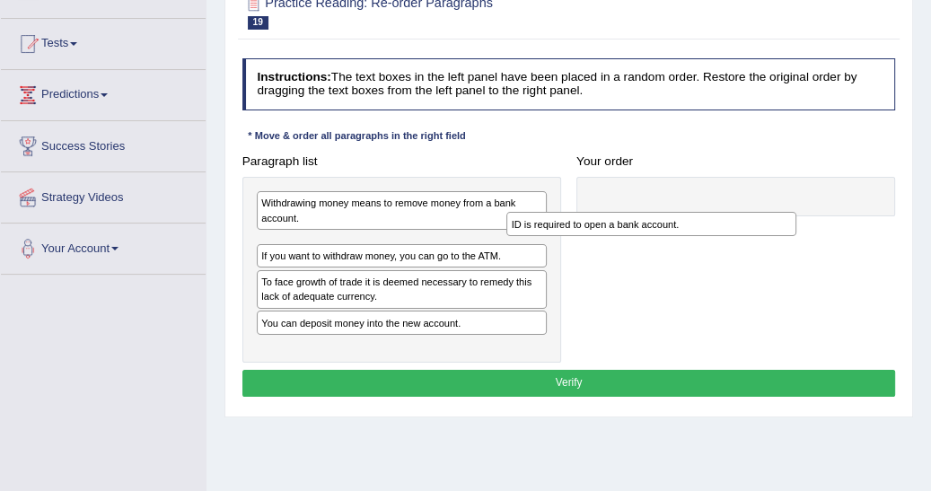
drag, startPoint x: 310, startPoint y: 251, endPoint x: 695, endPoint y: 248, distance: 385.0
click at [685, 250] on div "Paragraph list Withdrawing money means to remove money from a bank account. ID …" at bounding box center [568, 255] width 669 height 215
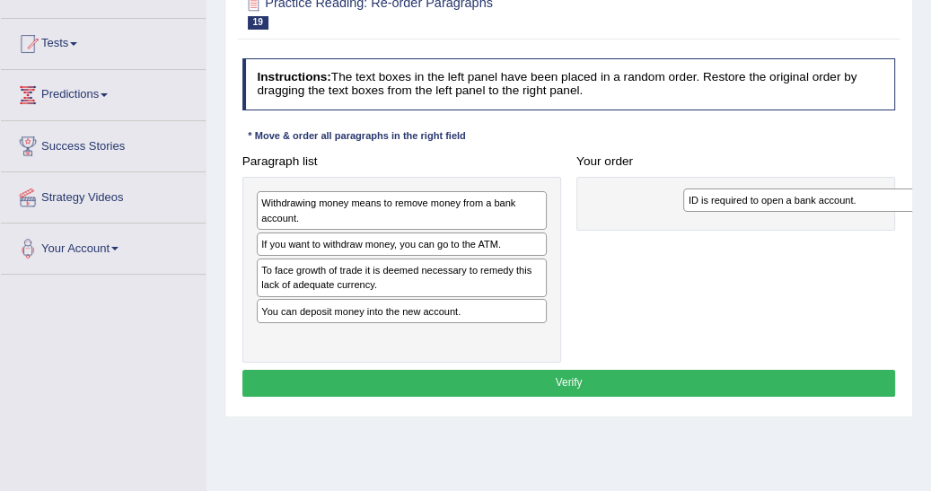
drag, startPoint x: 268, startPoint y: 241, endPoint x: 771, endPoint y: 202, distance: 504.2
click at [772, 203] on div "ID is required to open a bank account." at bounding box center [828, 199] width 290 height 23
drag, startPoint x: 311, startPoint y: 337, endPoint x: 504, endPoint y: 270, distance: 203.5
click at [614, 254] on div "Paragraph list Withdrawing money means to remove money from a bank account. If …" at bounding box center [568, 255] width 669 height 215
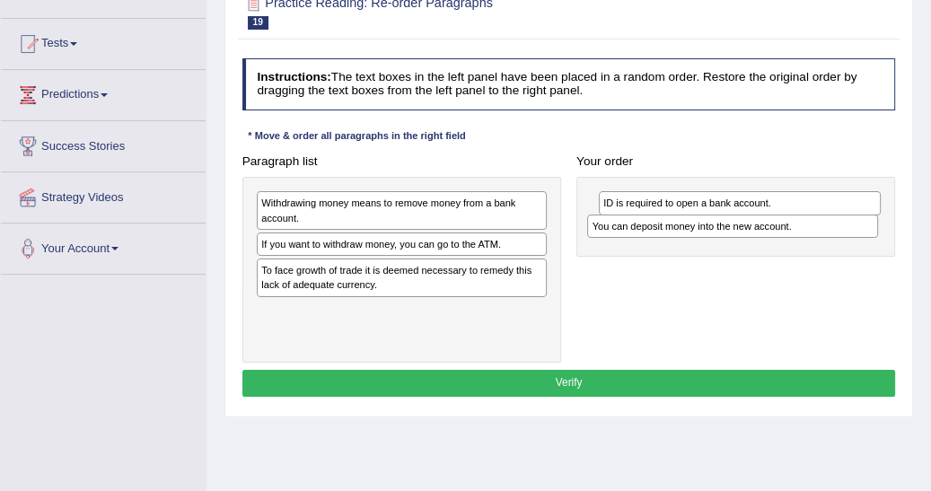
drag, startPoint x: 312, startPoint y: 319, endPoint x: 663, endPoint y: 237, distance: 360.3
click at [663, 237] on div "Paragraph list Withdrawing money means to remove money from a bank account. If …" at bounding box center [568, 255] width 669 height 215
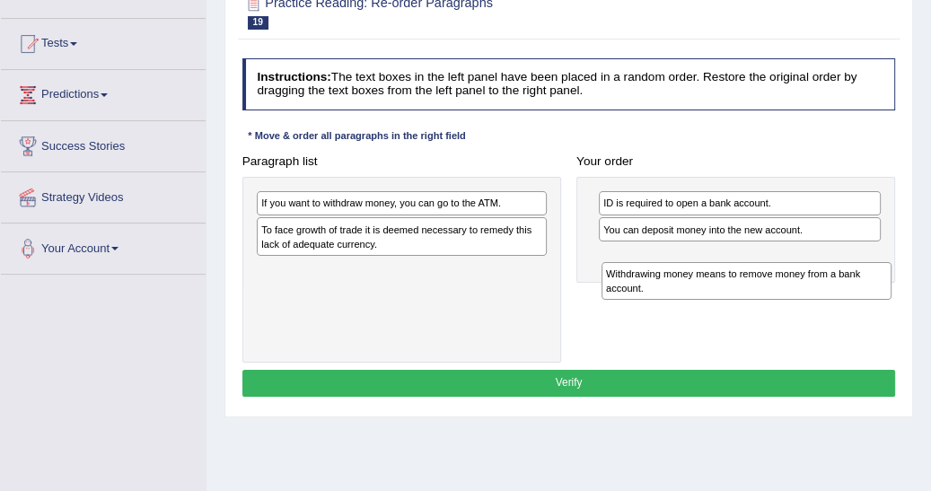
drag, startPoint x: 296, startPoint y: 215, endPoint x: 682, endPoint y: 301, distance: 395.4
click at [682, 302] on div "Paragraph list Withdrawing money means to remove money from a bank account. If …" at bounding box center [568, 255] width 669 height 215
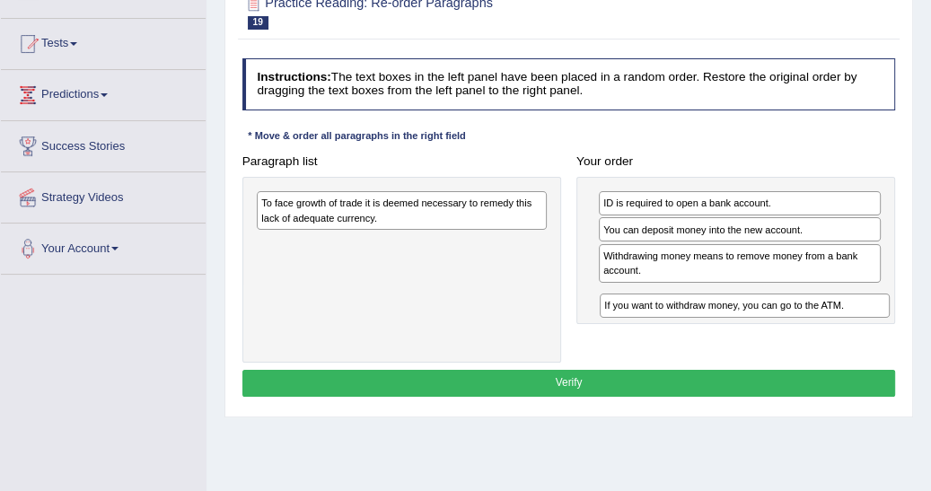
drag, startPoint x: 289, startPoint y: 212, endPoint x: 687, endPoint y: 330, distance: 415.7
click at [682, 334] on div "Paragraph list If you want to withdraw money, you can go to the ATM. To face gr…" at bounding box center [568, 255] width 669 height 215
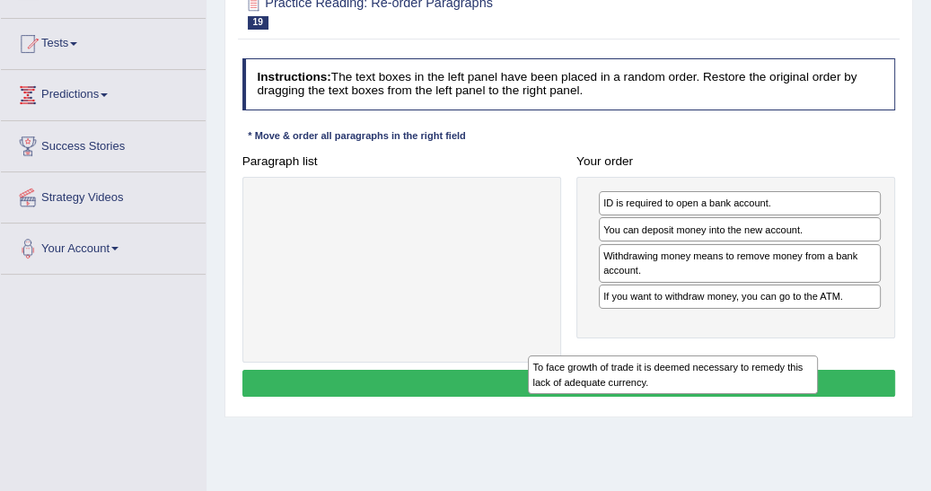
drag, startPoint x: 402, startPoint y: 311, endPoint x: 597, endPoint y: 416, distance: 221.3
click at [597, 416] on div "Home Practice Reading: Re-order Paragraphs Bank Account « Prev Next » Report Qu…" at bounding box center [568, 277] width 724 height 898
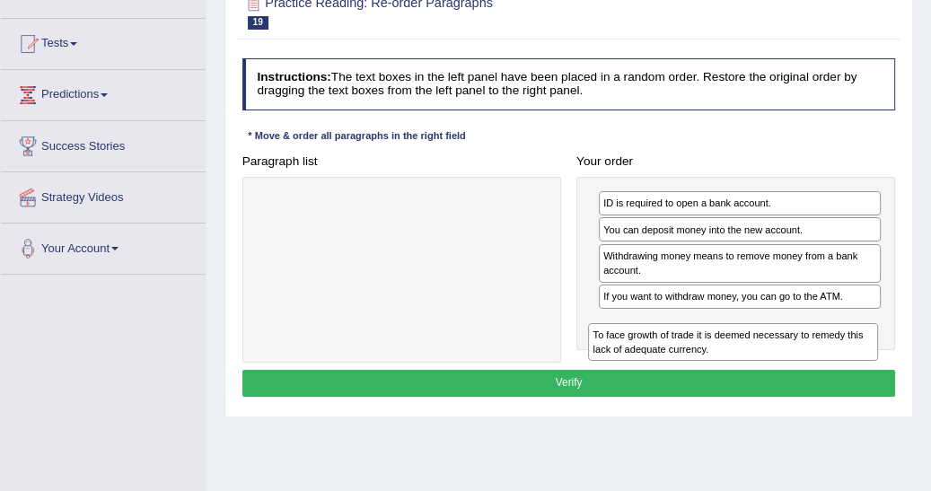
drag, startPoint x: 416, startPoint y: 275, endPoint x: 686, endPoint y: 387, distance: 291.7
click at [686, 388] on div "Instructions: The text boxes in the left panel have been placed in a random ord…" at bounding box center [568, 229] width 661 height 357
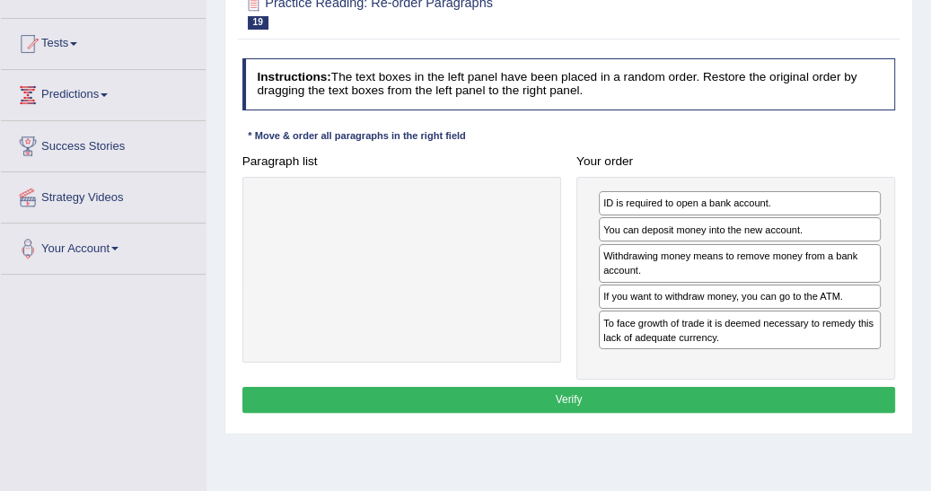
click at [567, 398] on button "Verify" at bounding box center [568, 400] width 653 height 26
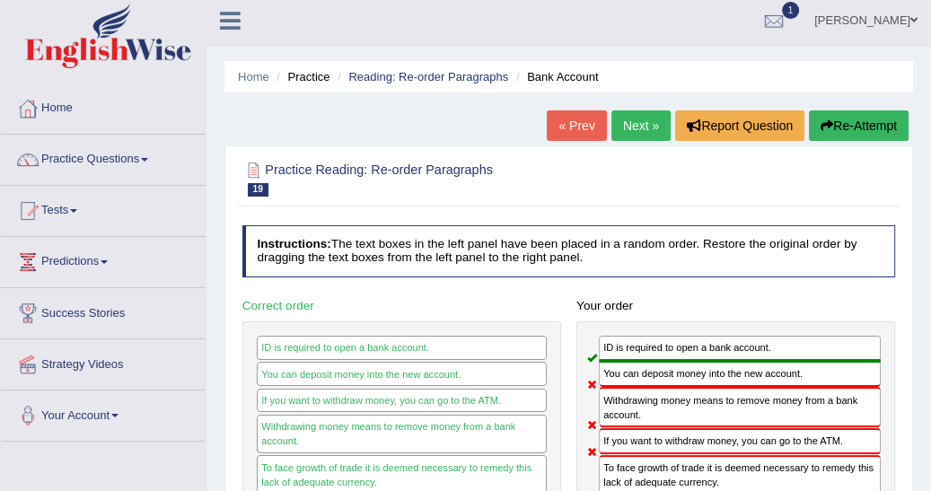
scroll to position [0, 0]
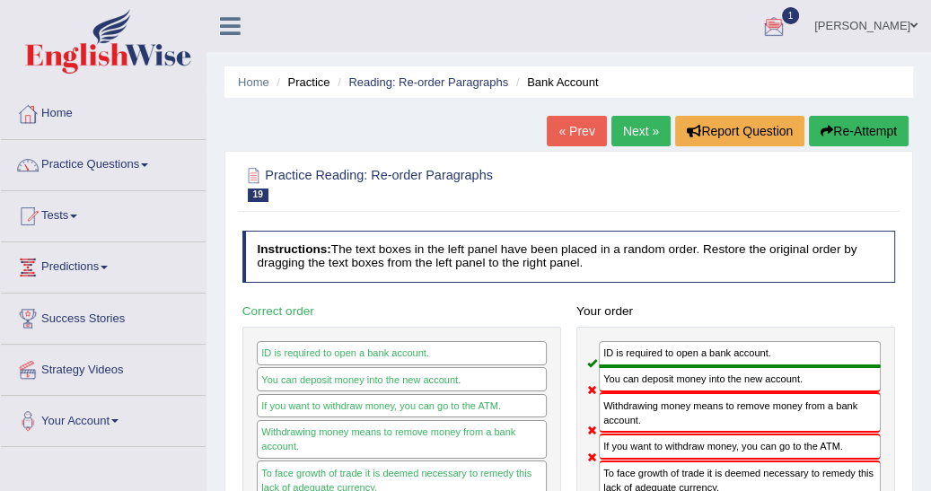
click at [851, 126] on button "Re-Attempt" at bounding box center [859, 131] width 100 height 31
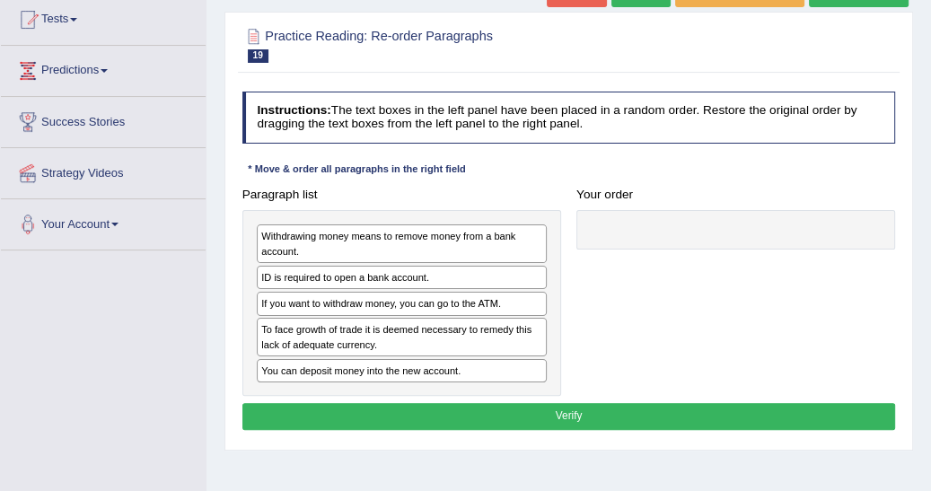
scroll to position [210, 0]
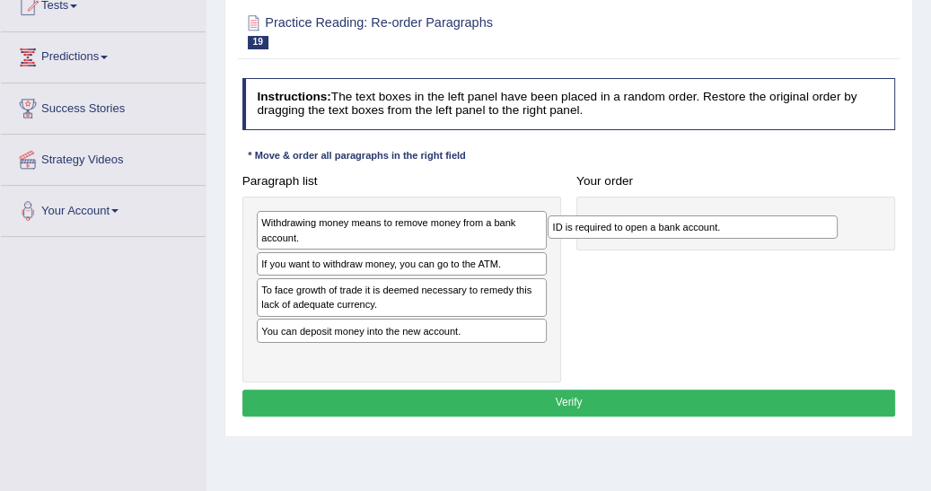
drag, startPoint x: 275, startPoint y: 266, endPoint x: 675, endPoint y: 248, distance: 400.7
click at [675, 248] on div "Paragraph list Withdrawing money means to remove money from a bank account. ID …" at bounding box center [568, 275] width 669 height 215
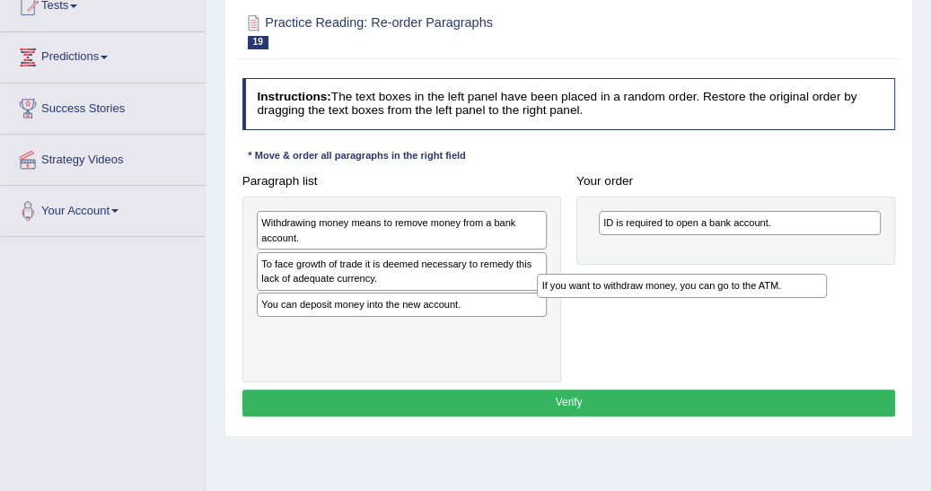
drag, startPoint x: 395, startPoint y: 305, endPoint x: 615, endPoint y: 303, distance: 219.9
click at [608, 306] on div "Paragraph list Withdrawing money means to remove money from a bank account. If …" at bounding box center [568, 275] width 669 height 215
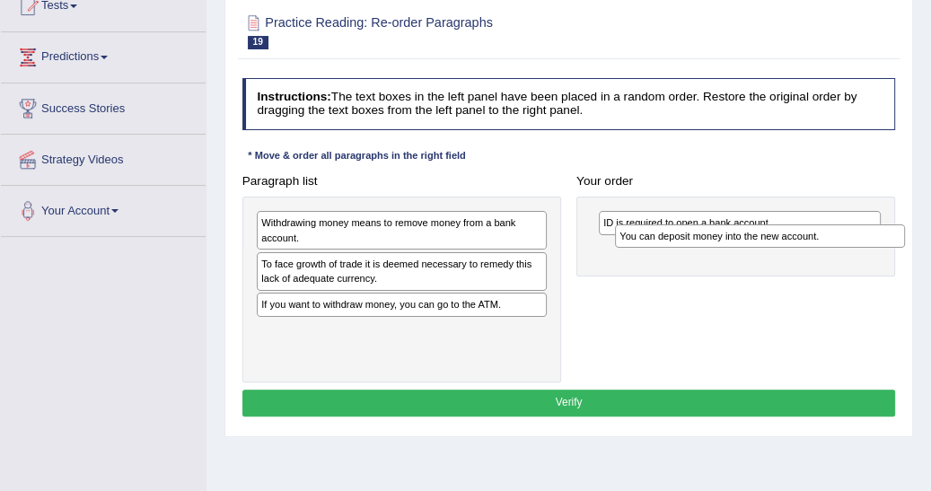
drag, startPoint x: 273, startPoint y: 303, endPoint x: 699, endPoint y: 245, distance: 430.3
click at [699, 245] on div "You can deposit money into the new account." at bounding box center [760, 235] width 290 height 23
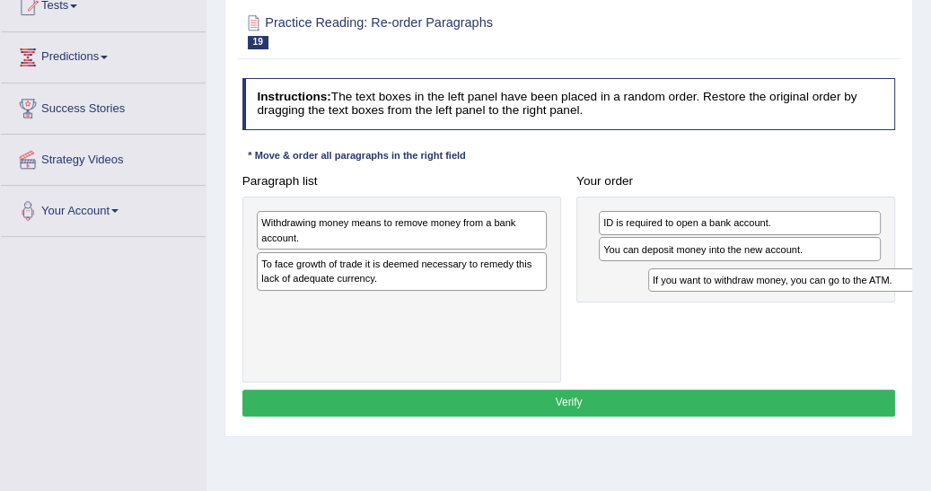
drag, startPoint x: 299, startPoint y: 304, endPoint x: 763, endPoint y: 298, distance: 464.1
click at [763, 298] on div "Paragraph list Withdrawing money means to remove money from a bank account. To …" at bounding box center [568, 275] width 669 height 215
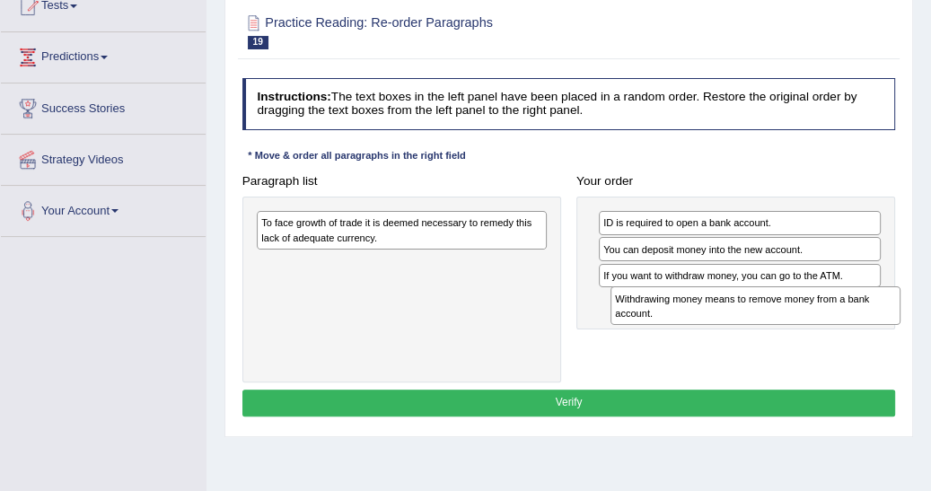
drag, startPoint x: 285, startPoint y: 227, endPoint x: 707, endPoint y: 324, distance: 433.7
click at [707, 324] on div "Paragraph list Withdrawing money means to remove money from a bank account. To …" at bounding box center [568, 275] width 669 height 215
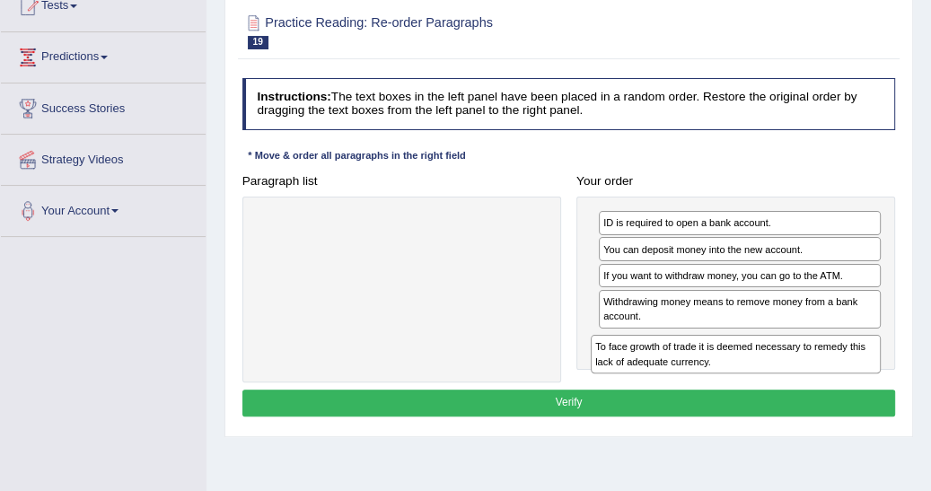
drag, startPoint x: 275, startPoint y: 233, endPoint x: 671, endPoint y: 388, distance: 425.7
click at [671, 388] on div "Instructions: The text boxes in the left panel have been placed in a random ord…" at bounding box center [568, 249] width 661 height 357
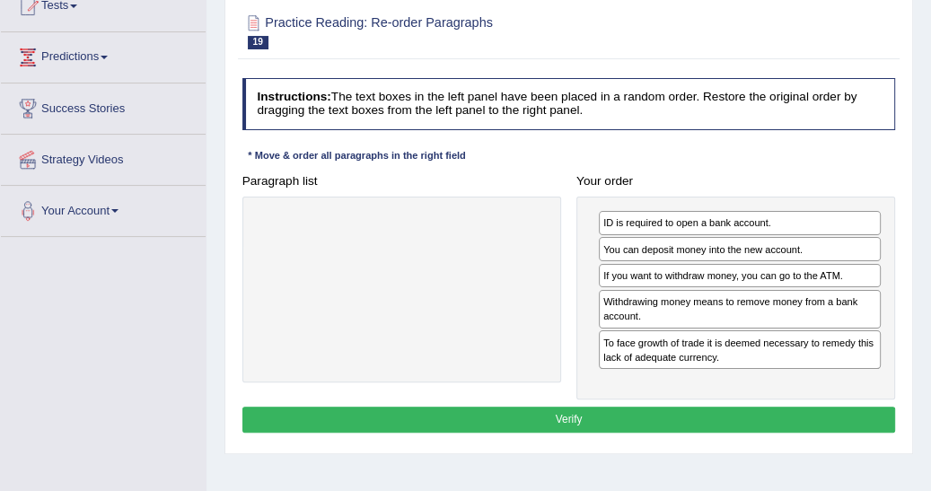
click at [583, 417] on button "Verify" at bounding box center [568, 420] width 653 height 26
